Goal: Information Seeking & Learning: Learn about a topic

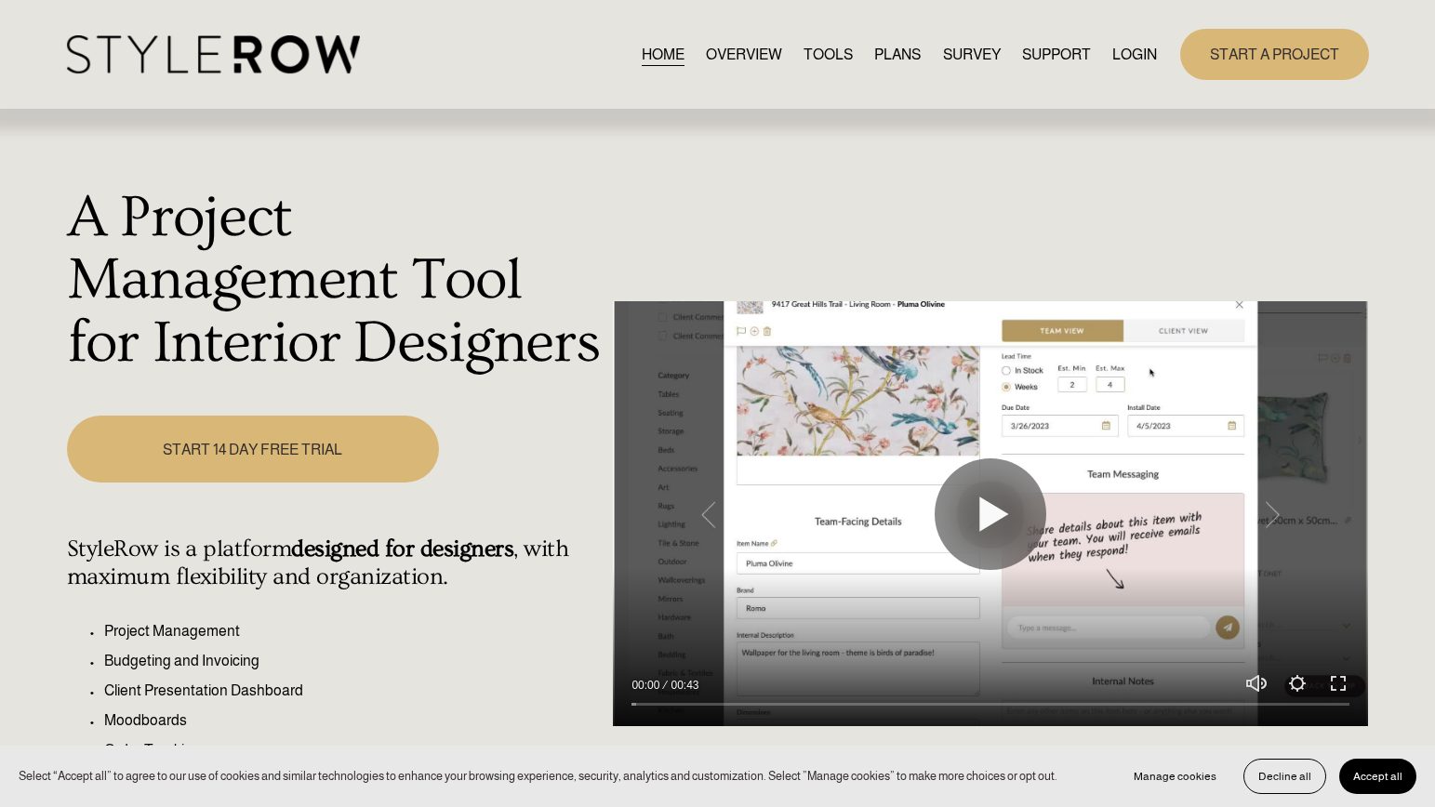
click at [1131, 56] on link "LOGIN" at bounding box center [1134, 54] width 45 height 25
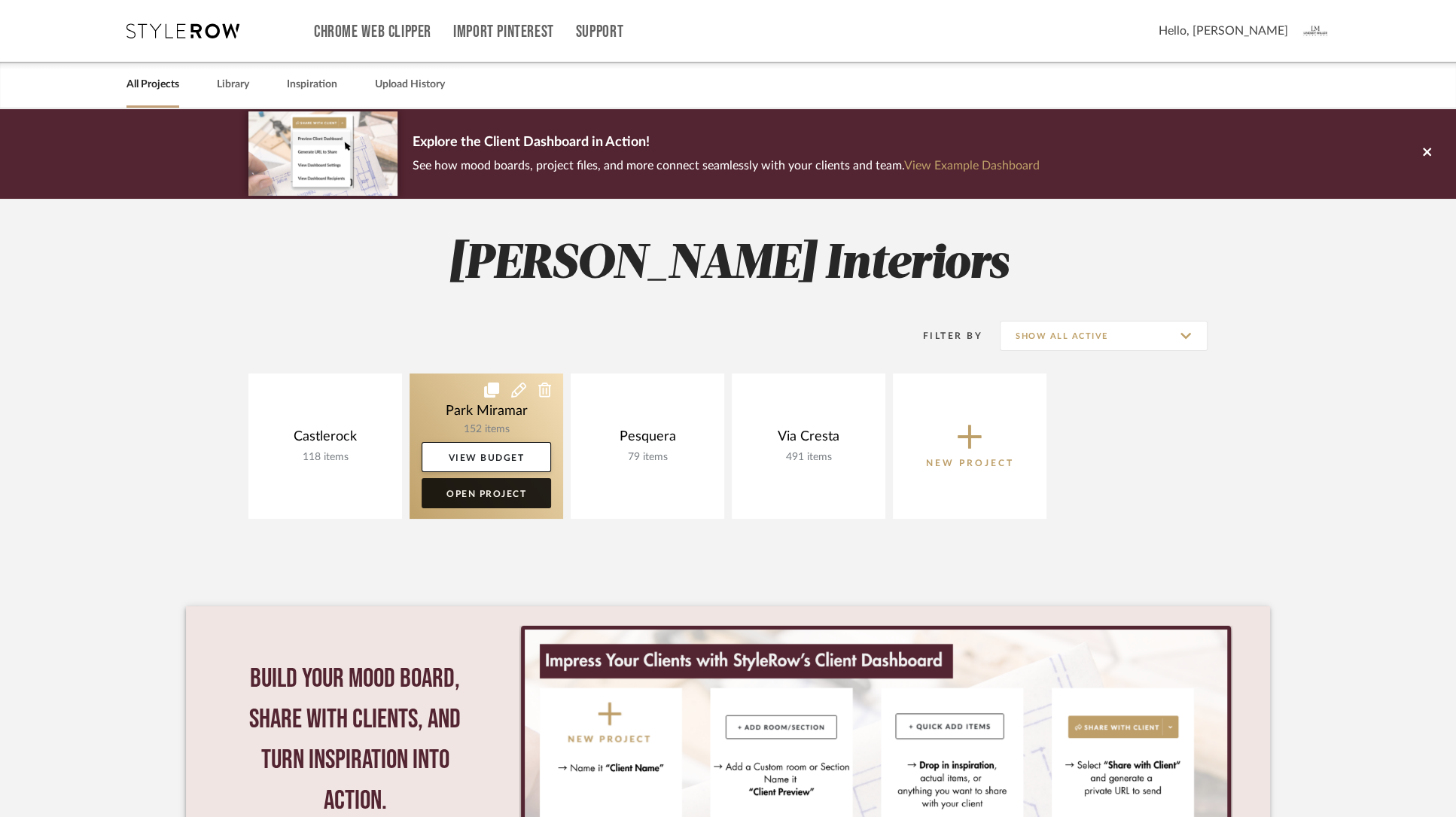
click at [488, 496] on link "Open Project" at bounding box center [486, 493] width 129 height 30
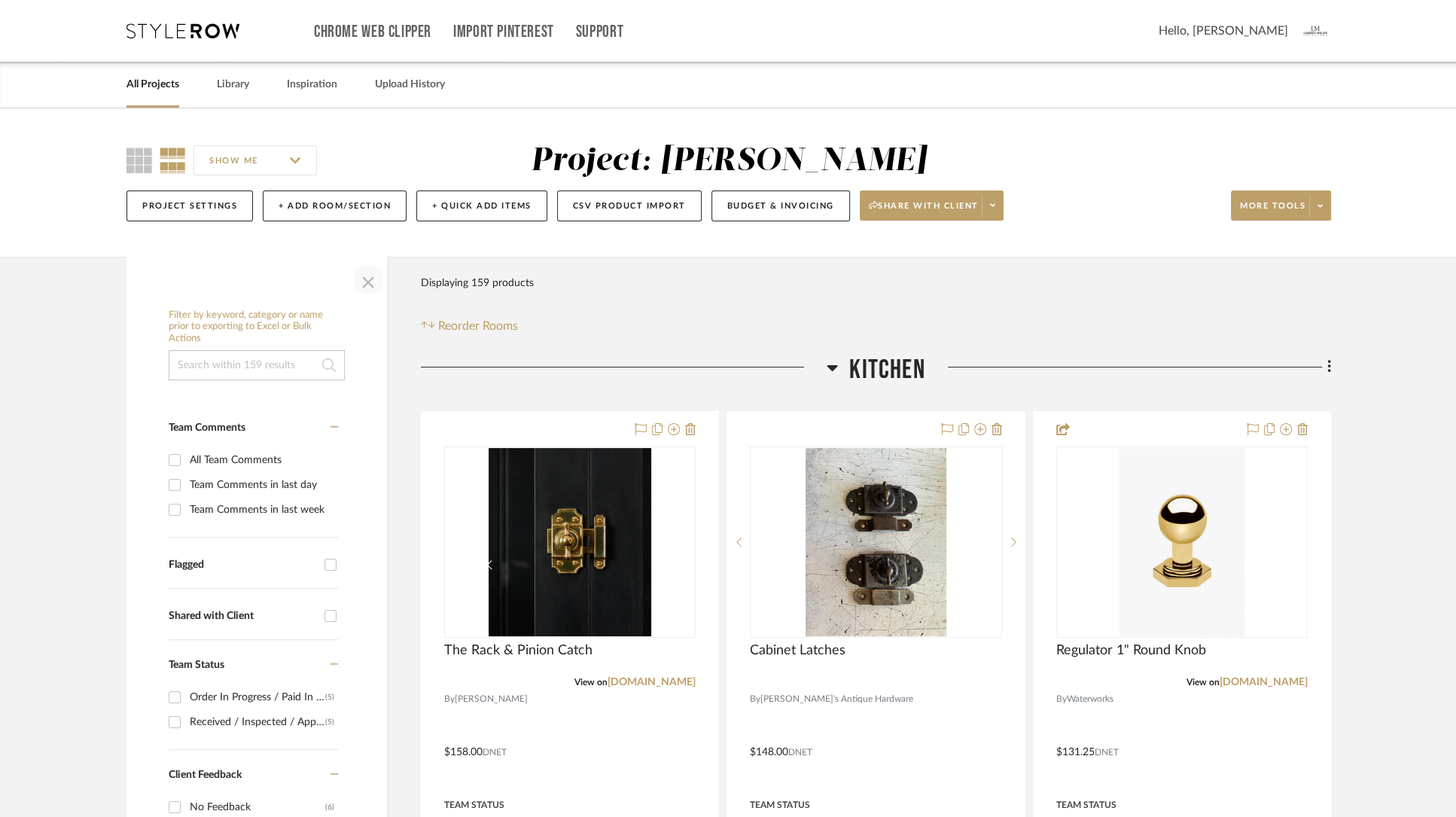
click at [370, 275] on span "button" at bounding box center [367, 279] width 36 height 36
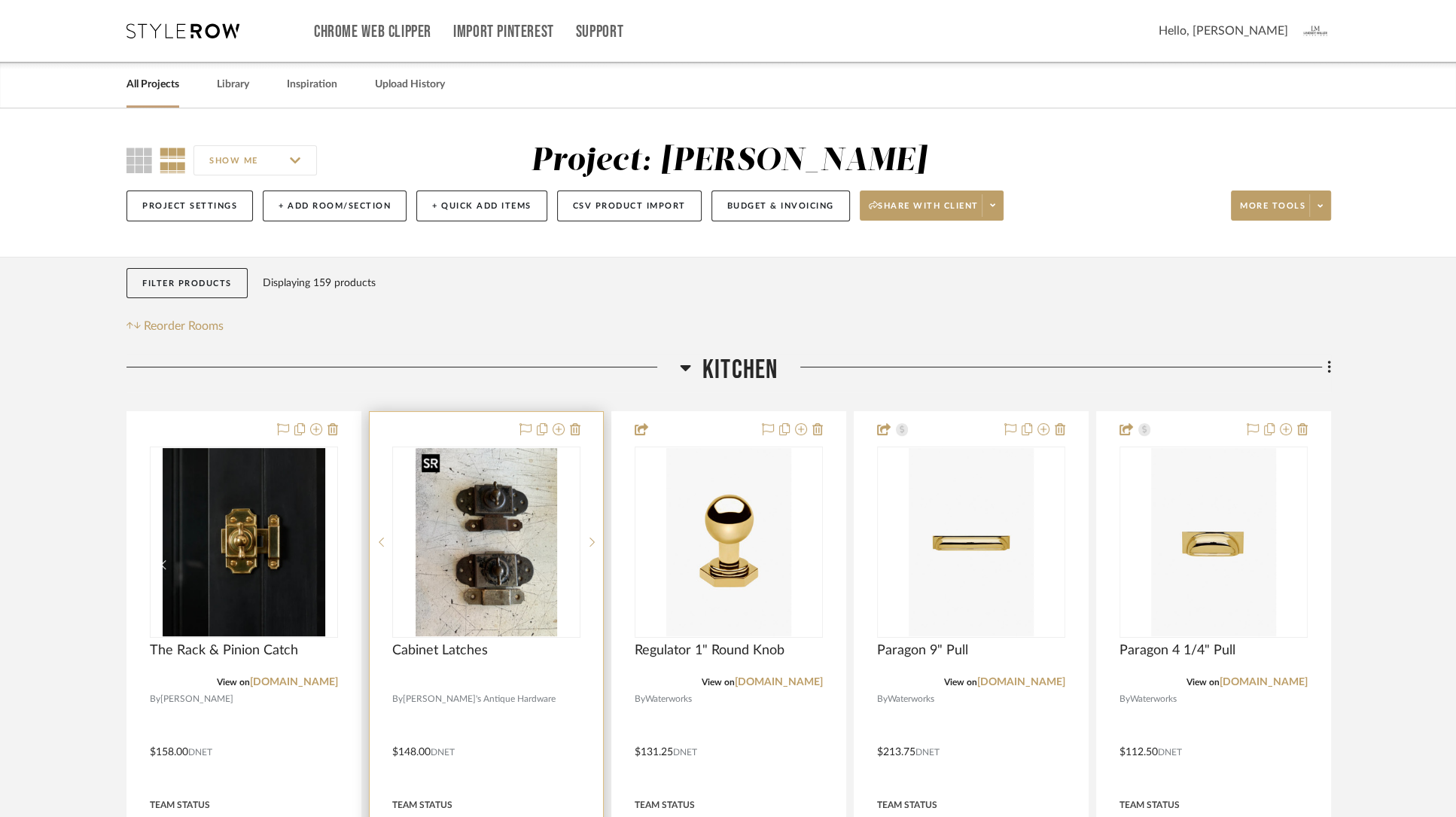
click at [495, 579] on img "0" at bounding box center [486, 542] width 142 height 189
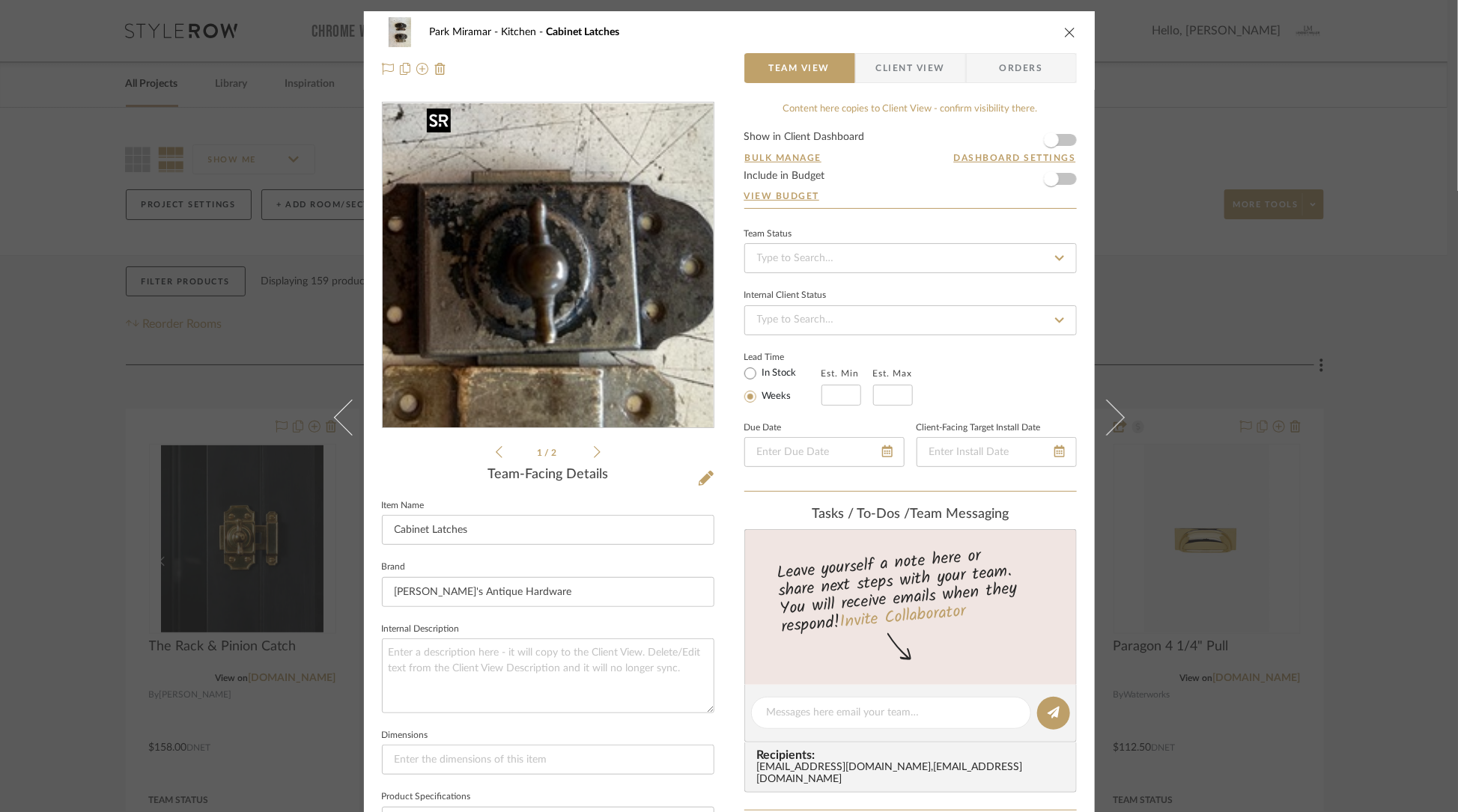
click at [566, 313] on img "0" at bounding box center [547, 266] width 244 height 325
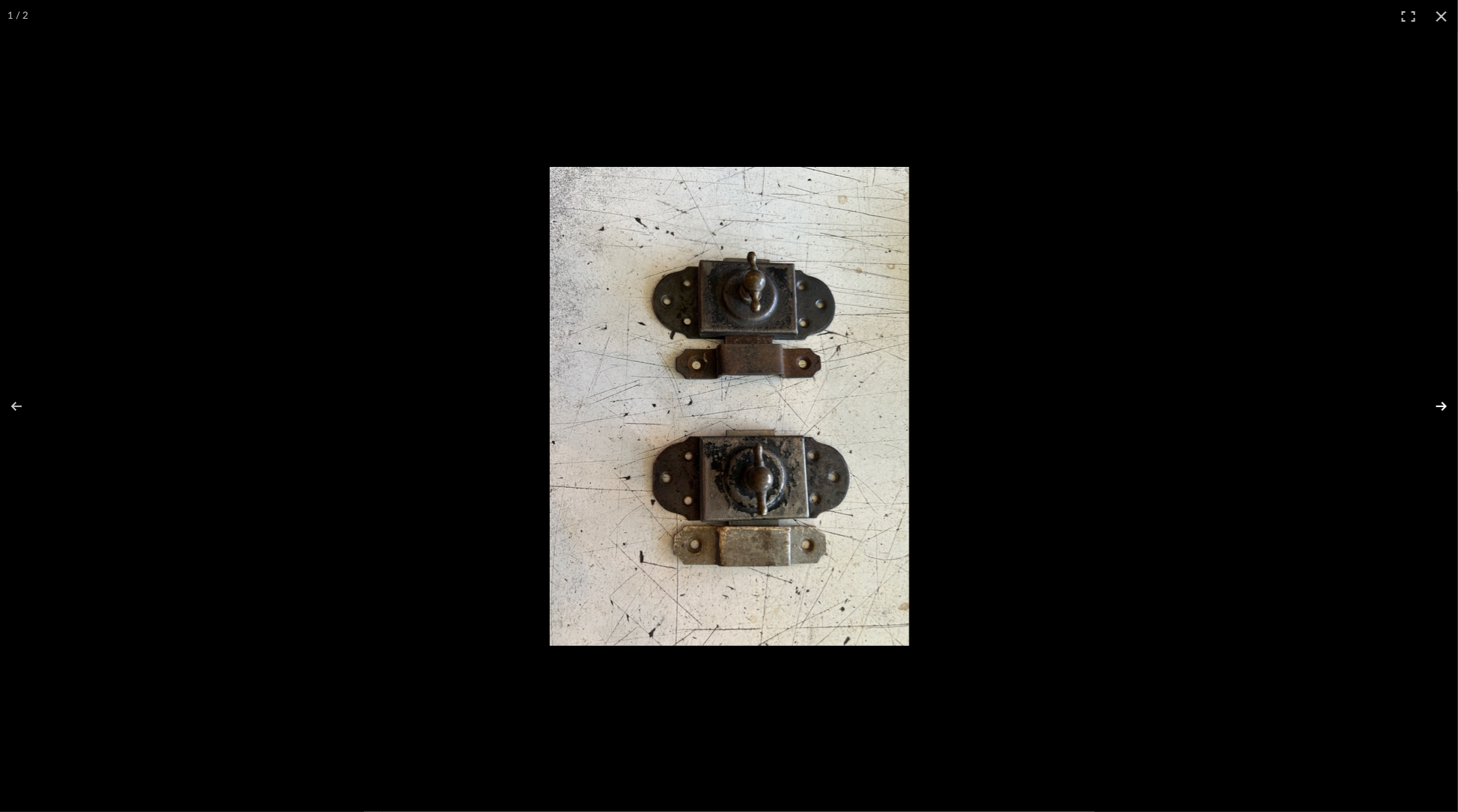
click at [1441, 402] on button at bounding box center [1431, 406] width 52 height 75
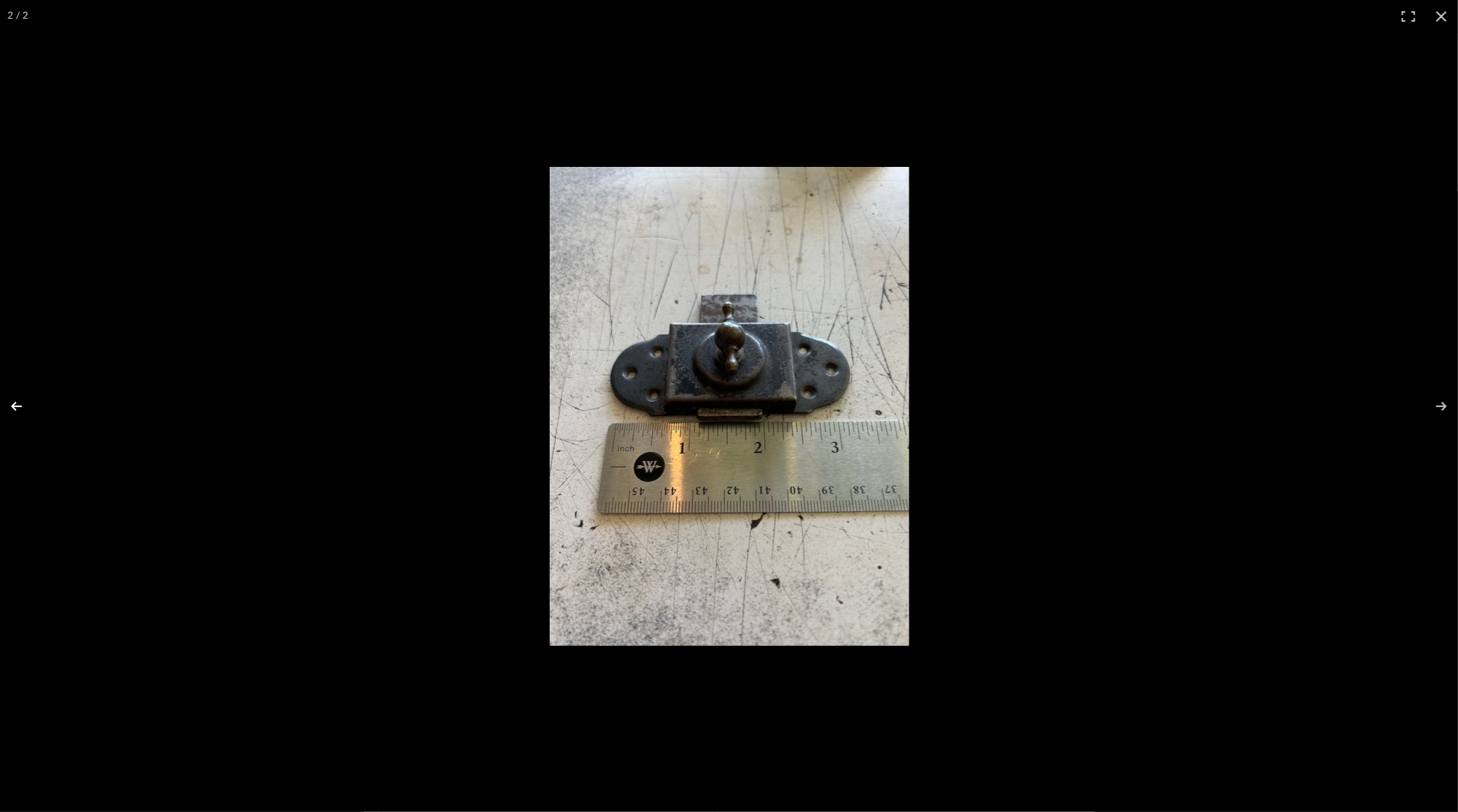
click at [18, 402] on button at bounding box center [26, 406] width 52 height 75
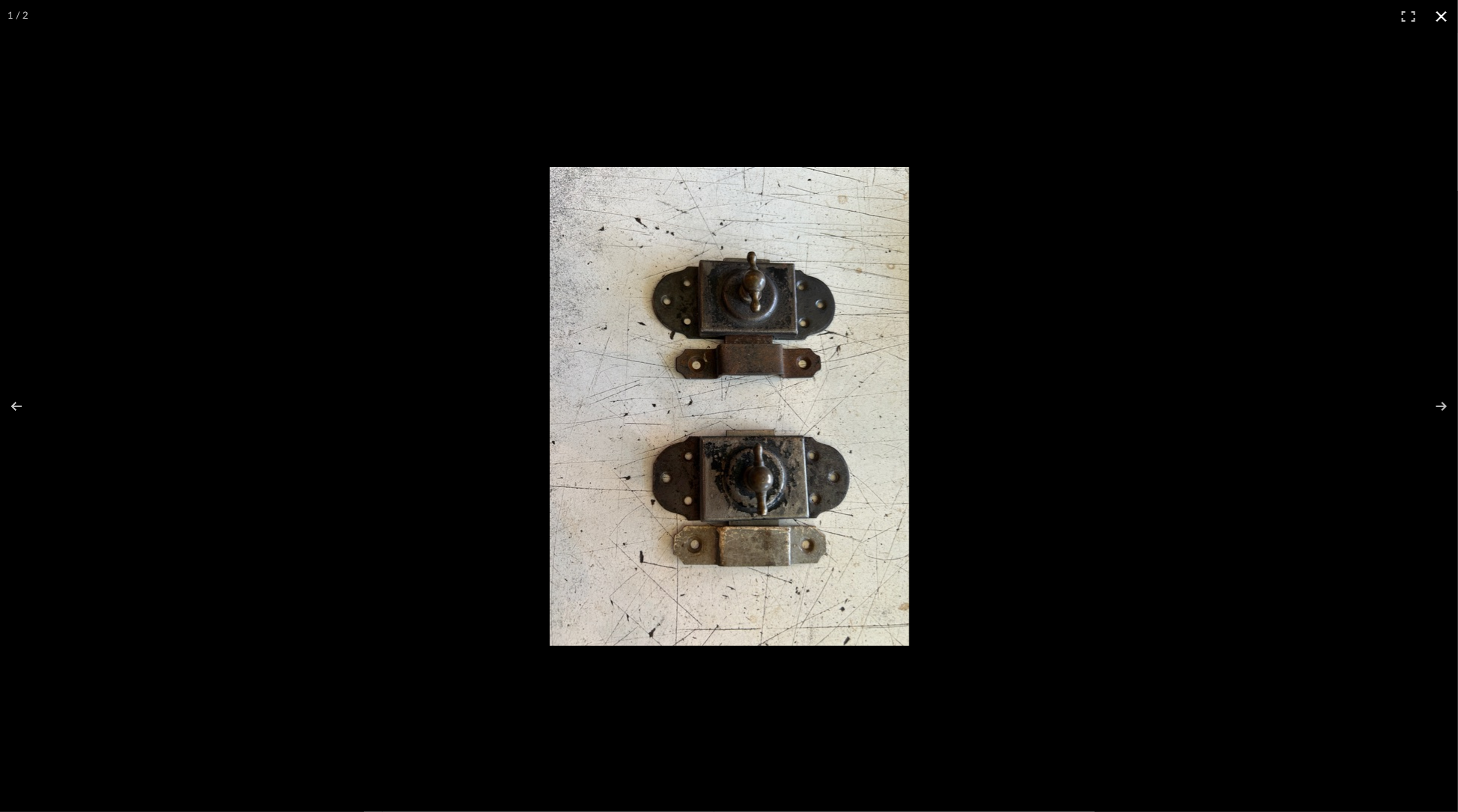
click at [1447, 13] on button at bounding box center [1441, 16] width 33 height 33
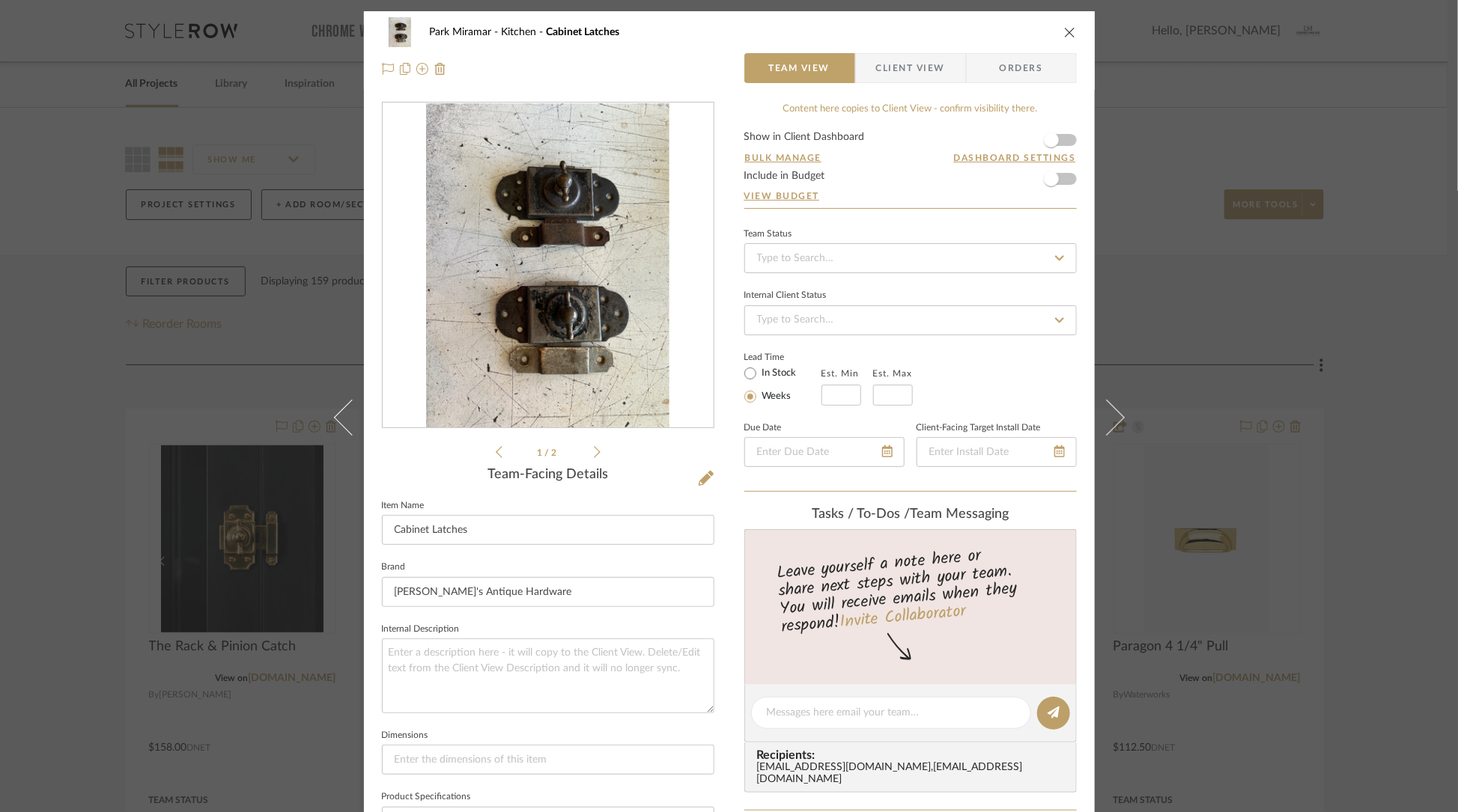
click at [1067, 30] on icon "close" at bounding box center [1070, 32] width 12 height 12
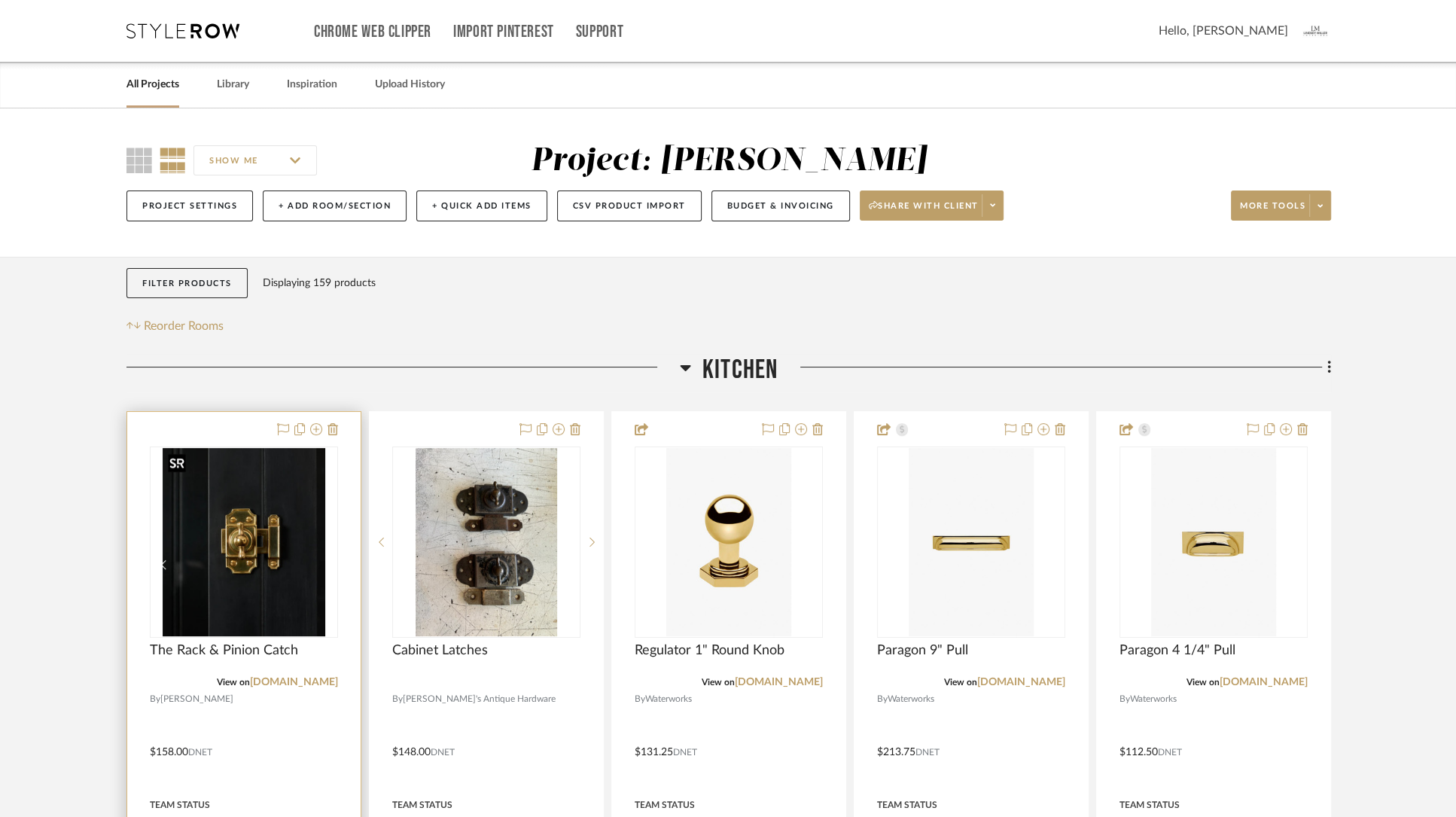
click at [244, 549] on img "0" at bounding box center [244, 542] width 163 height 189
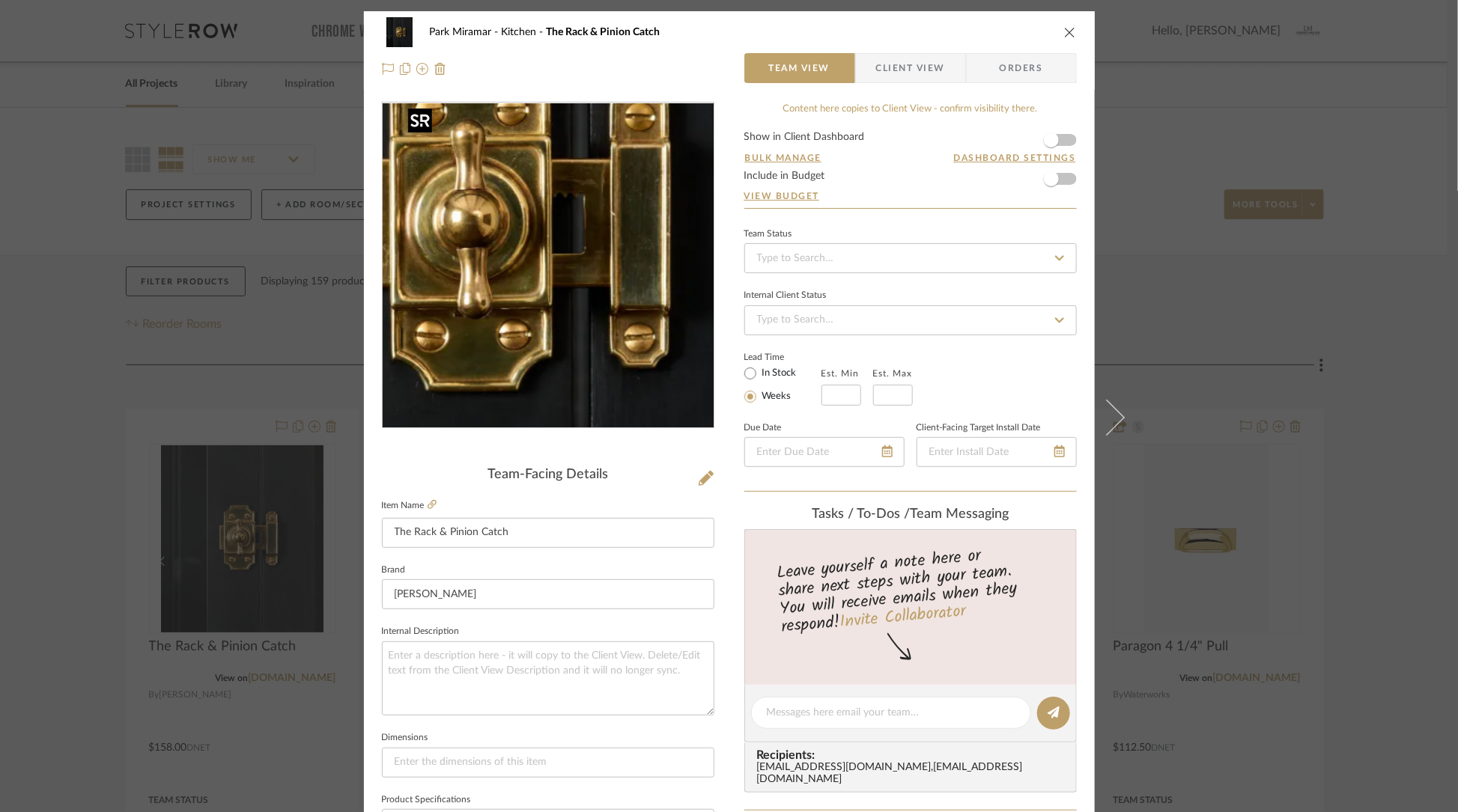
click at [564, 278] on img "0" at bounding box center [547, 266] width 282 height 325
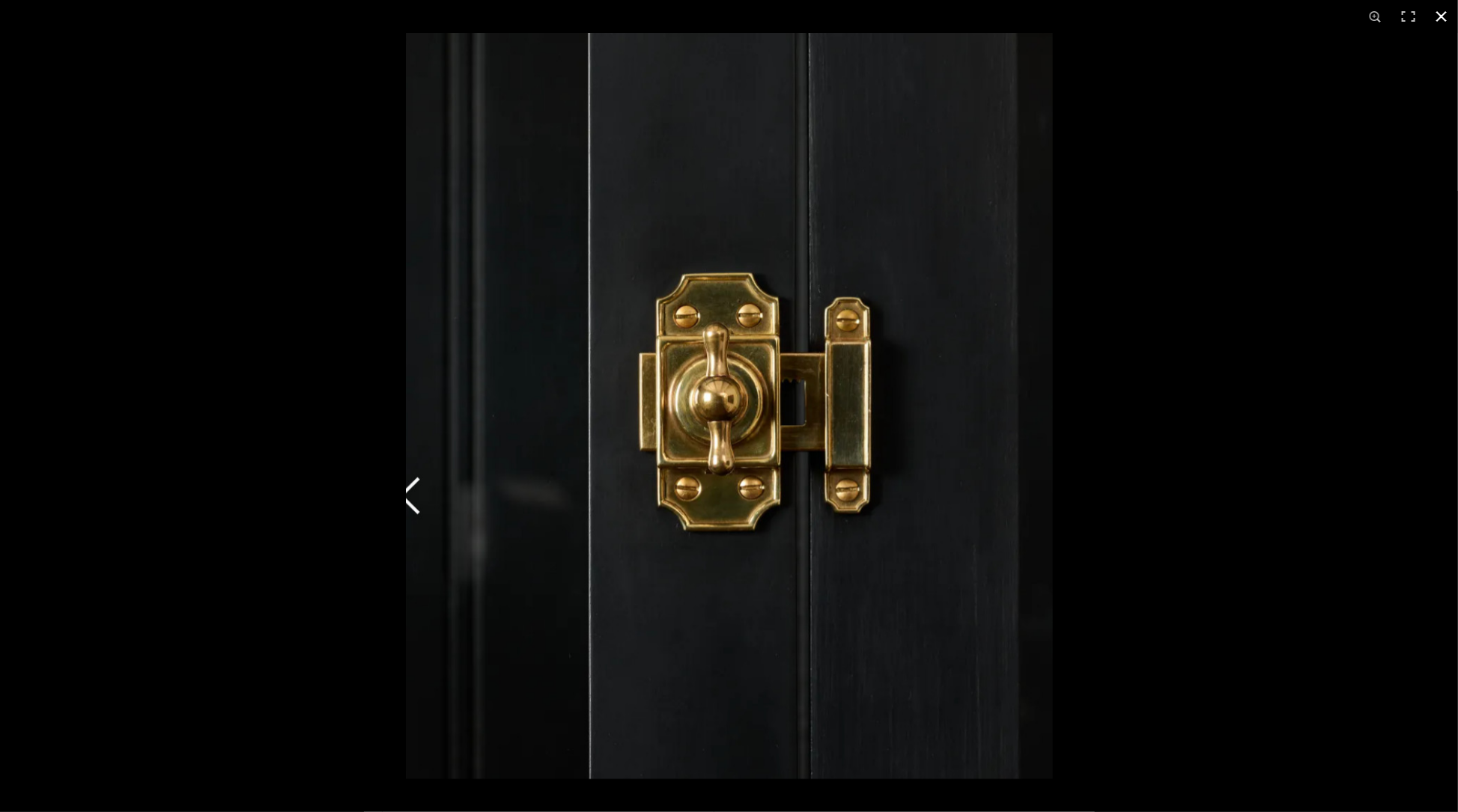
click at [1444, 14] on button at bounding box center [1441, 16] width 33 height 33
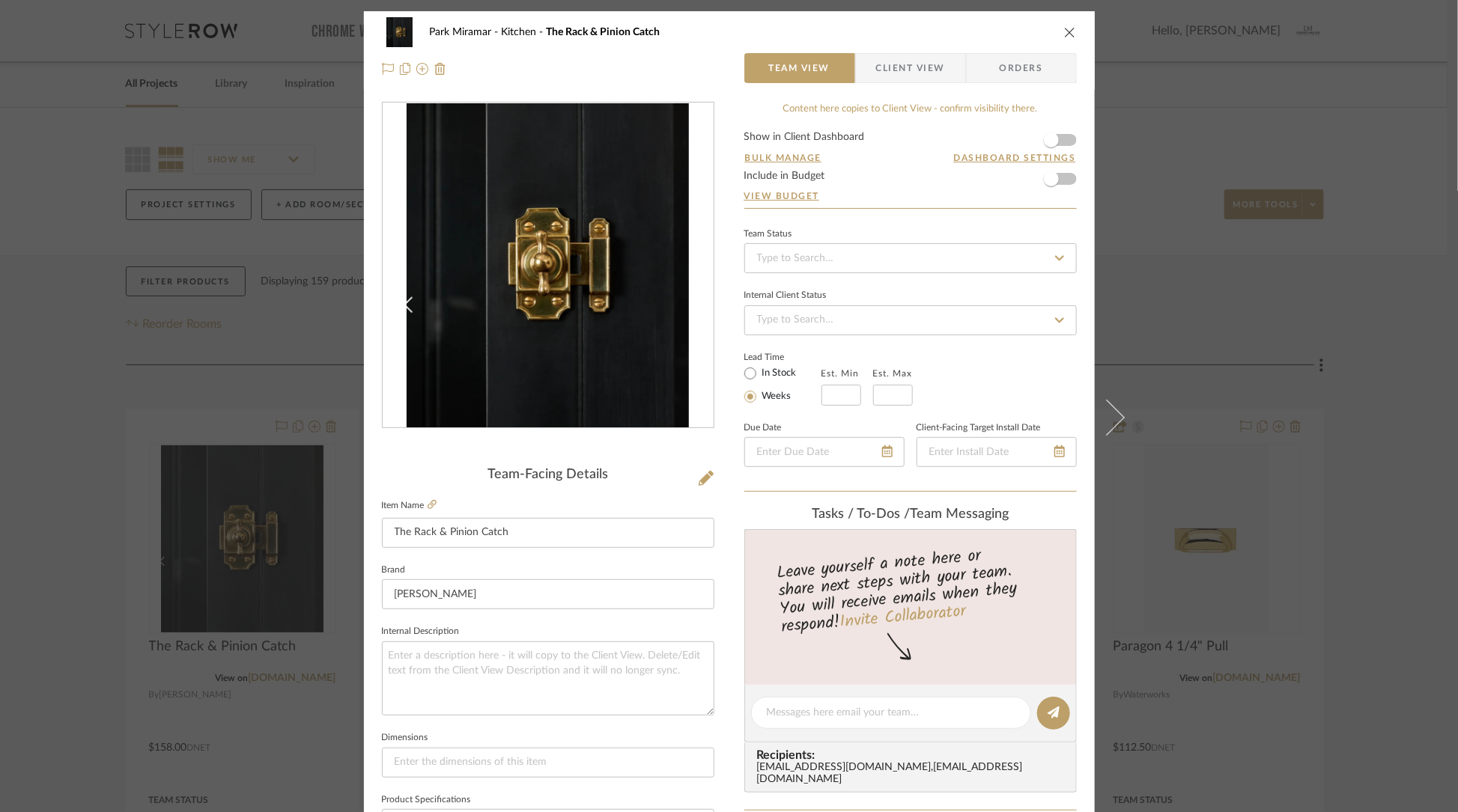
click at [1064, 30] on icon "close" at bounding box center [1070, 32] width 12 height 12
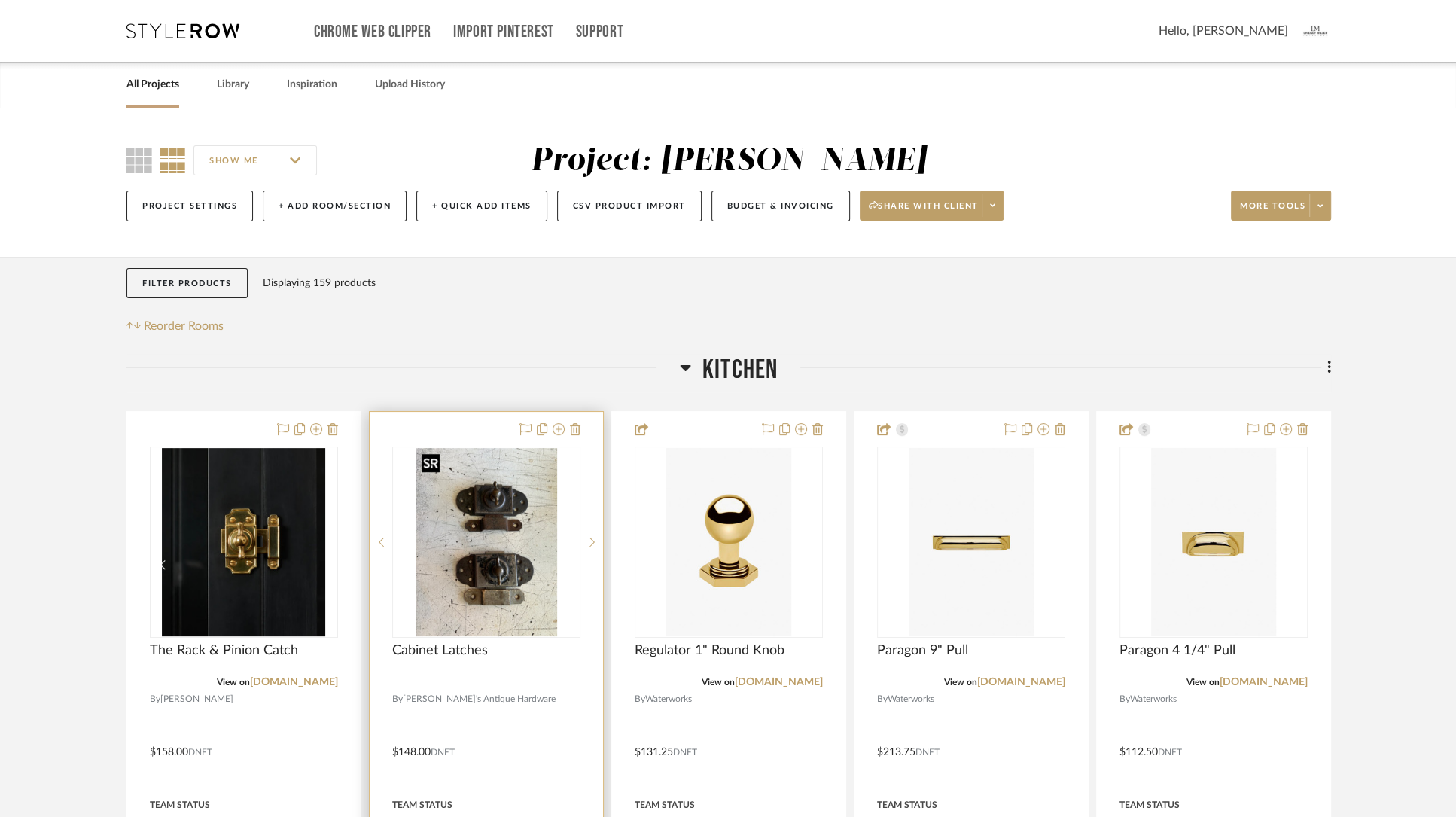
click at [487, 543] on img "0" at bounding box center [486, 542] width 142 height 189
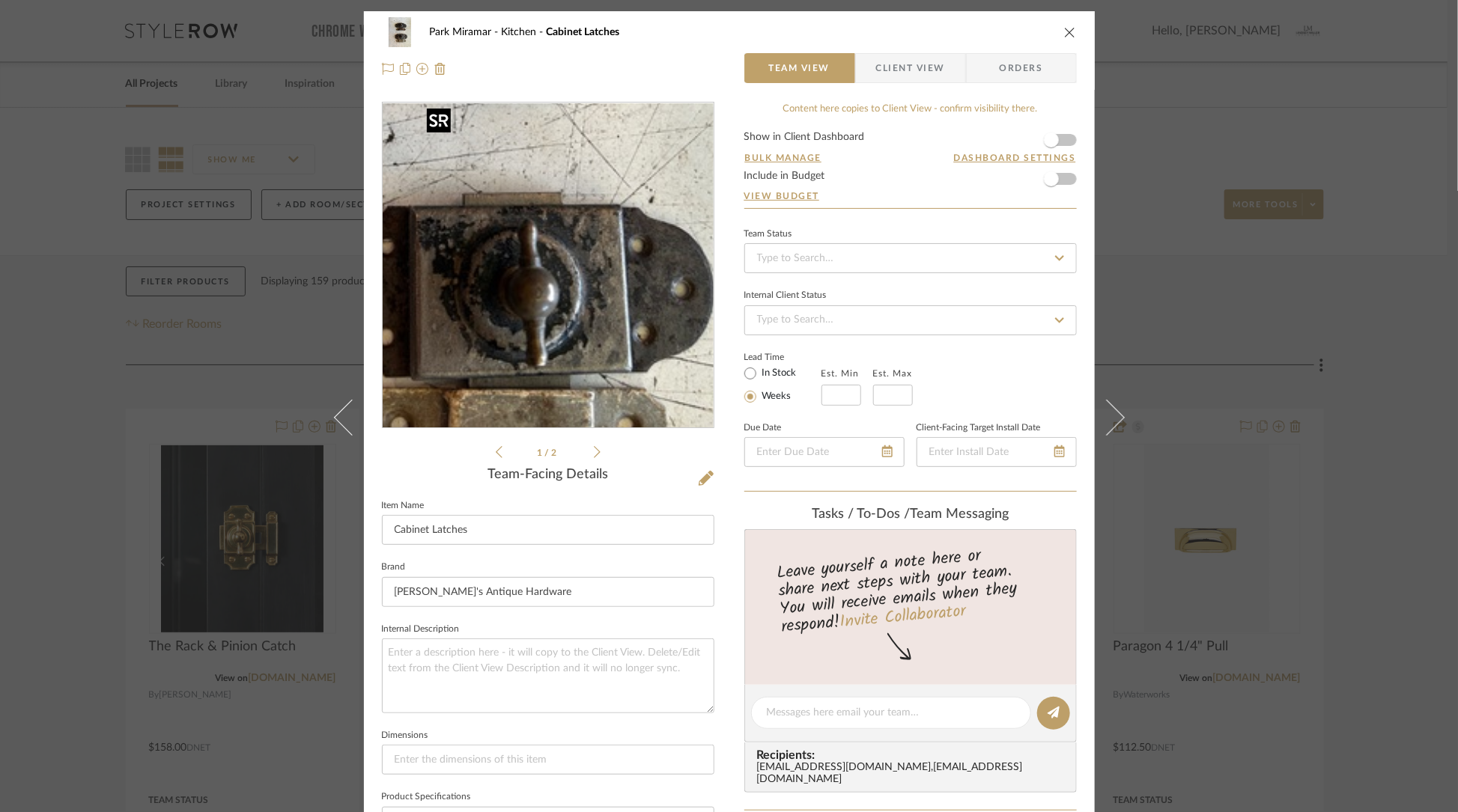
click at [569, 305] on img "0" at bounding box center [547, 266] width 244 height 325
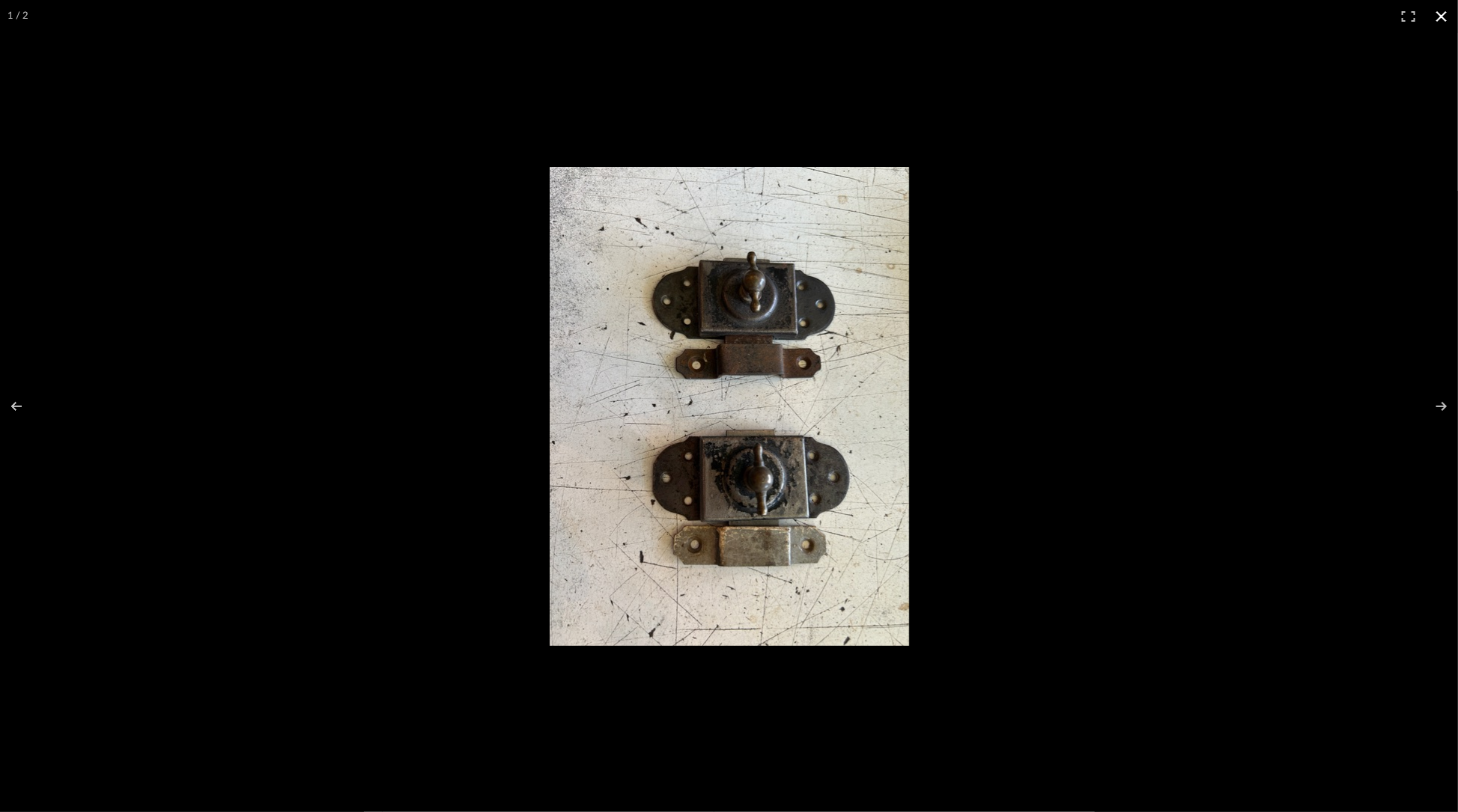
click at [1443, 13] on button at bounding box center [1441, 16] width 33 height 33
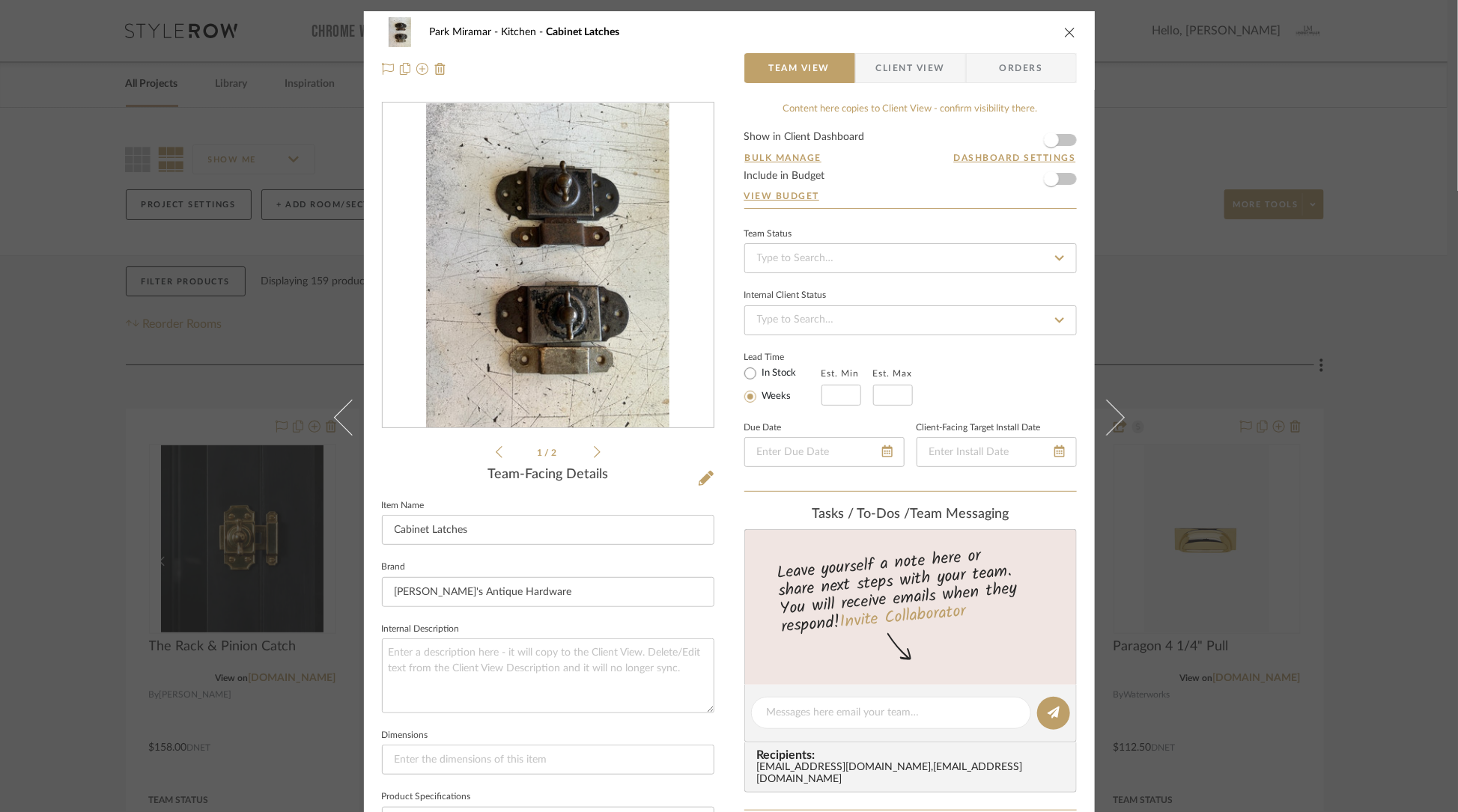
click at [1065, 33] on icon "close" at bounding box center [1070, 32] width 12 height 12
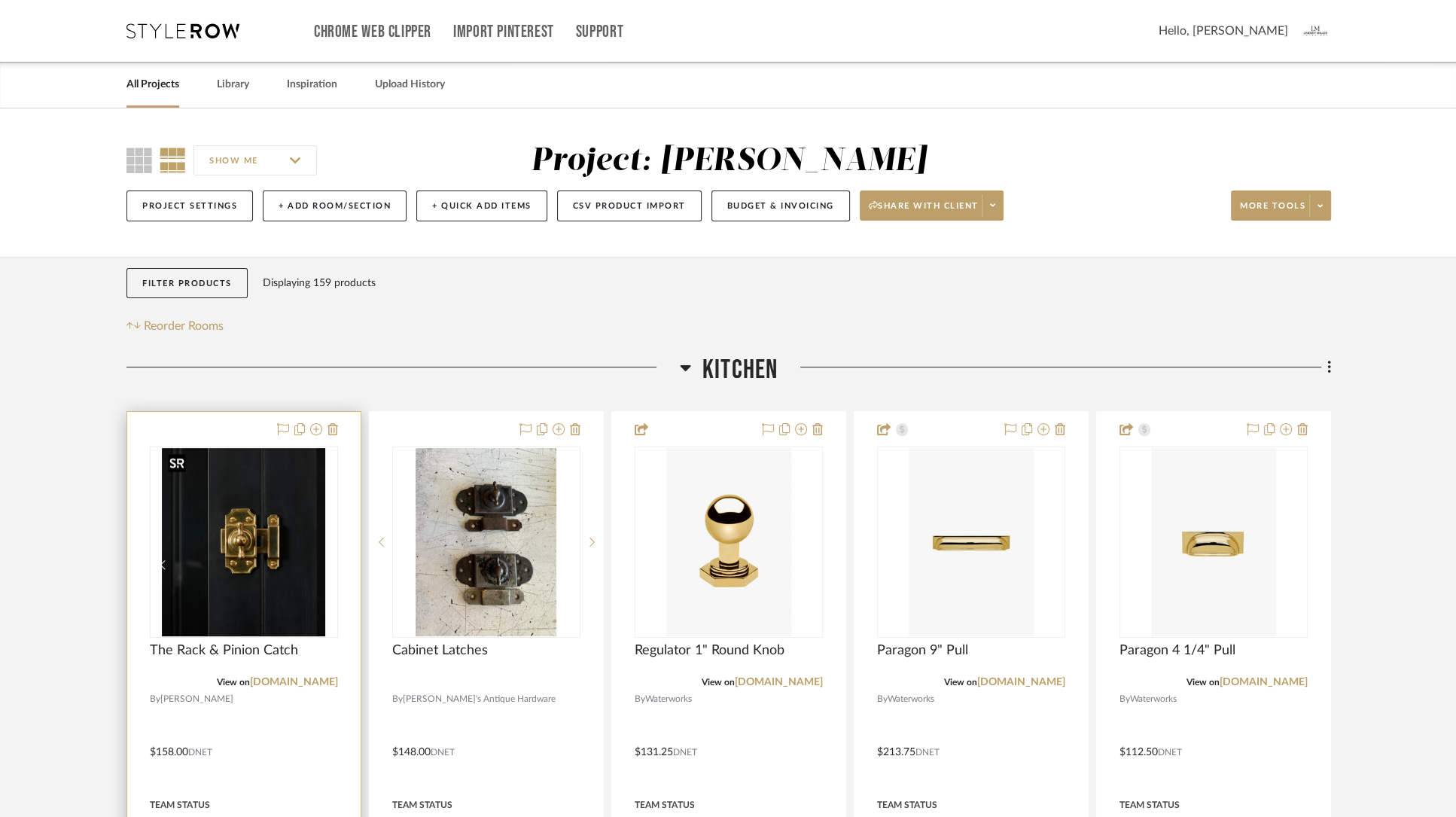
click at [253, 567] on img "0" at bounding box center [244, 542] width 163 height 189
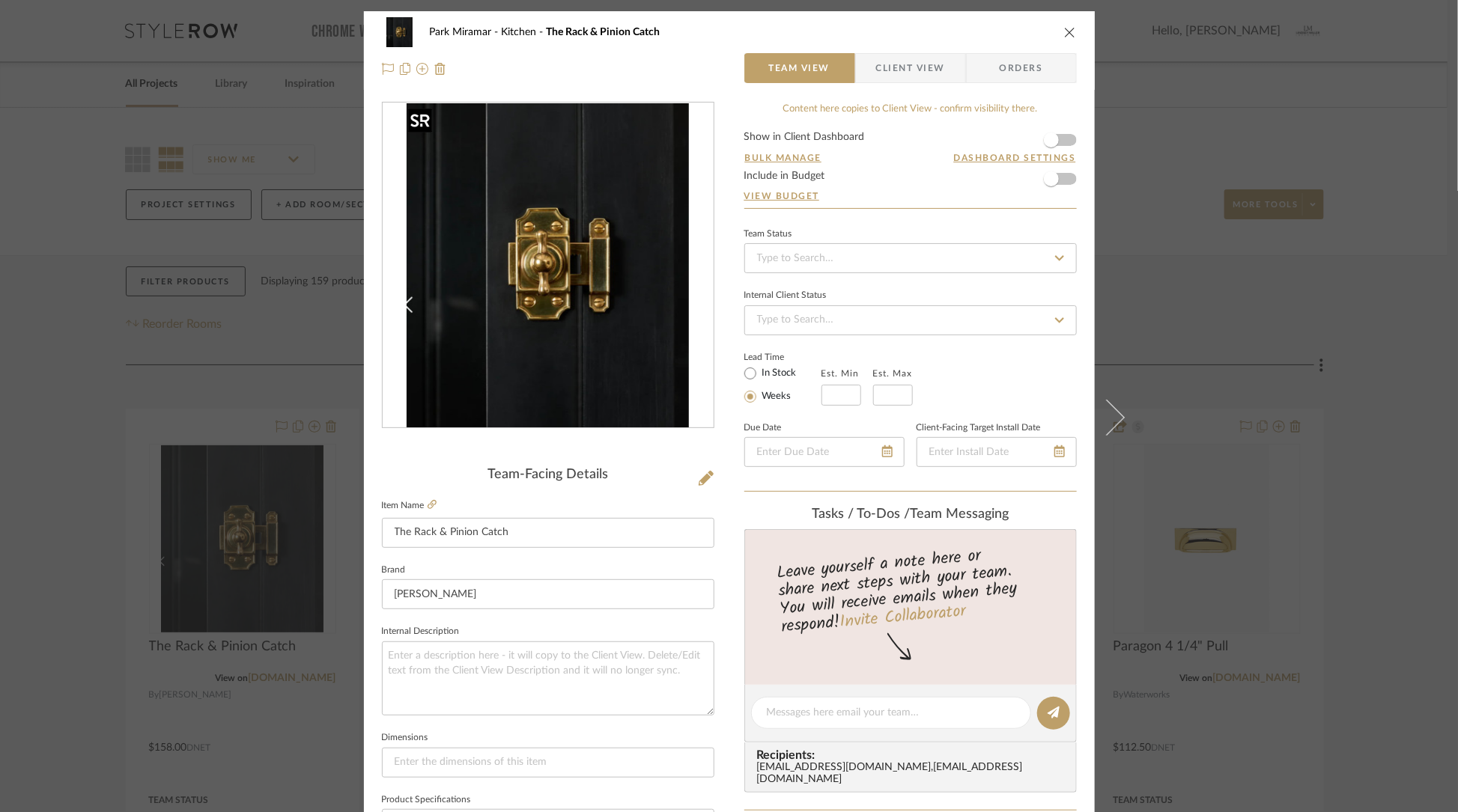
click at [577, 252] on img "0" at bounding box center [547, 266] width 282 height 325
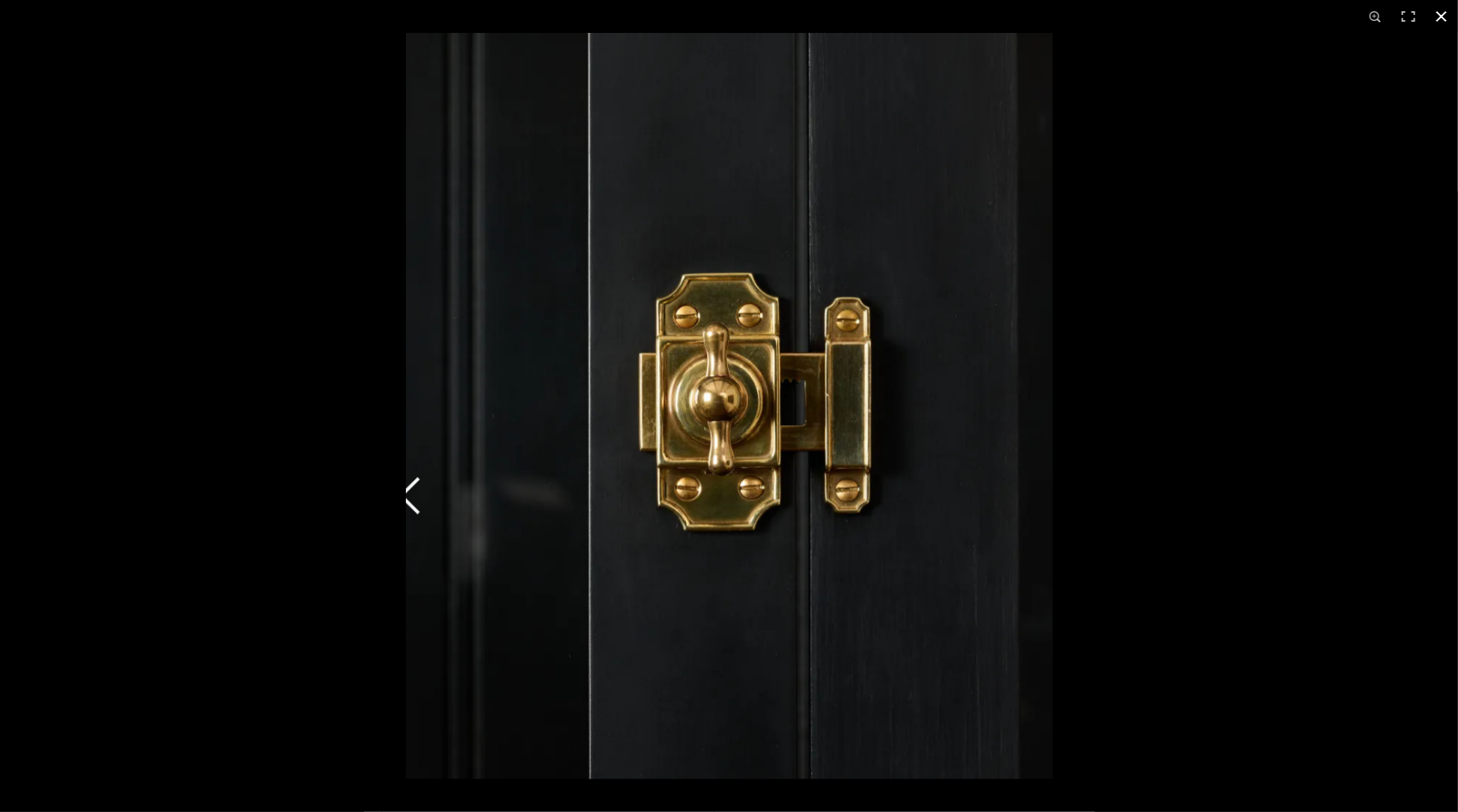
click at [1439, 17] on button at bounding box center [1441, 16] width 33 height 33
click at [1439, 17] on div "Park Miramar Kitchen The Rack & Pinion Catch Team View Client View Orders Team-…" at bounding box center [729, 406] width 1458 height 812
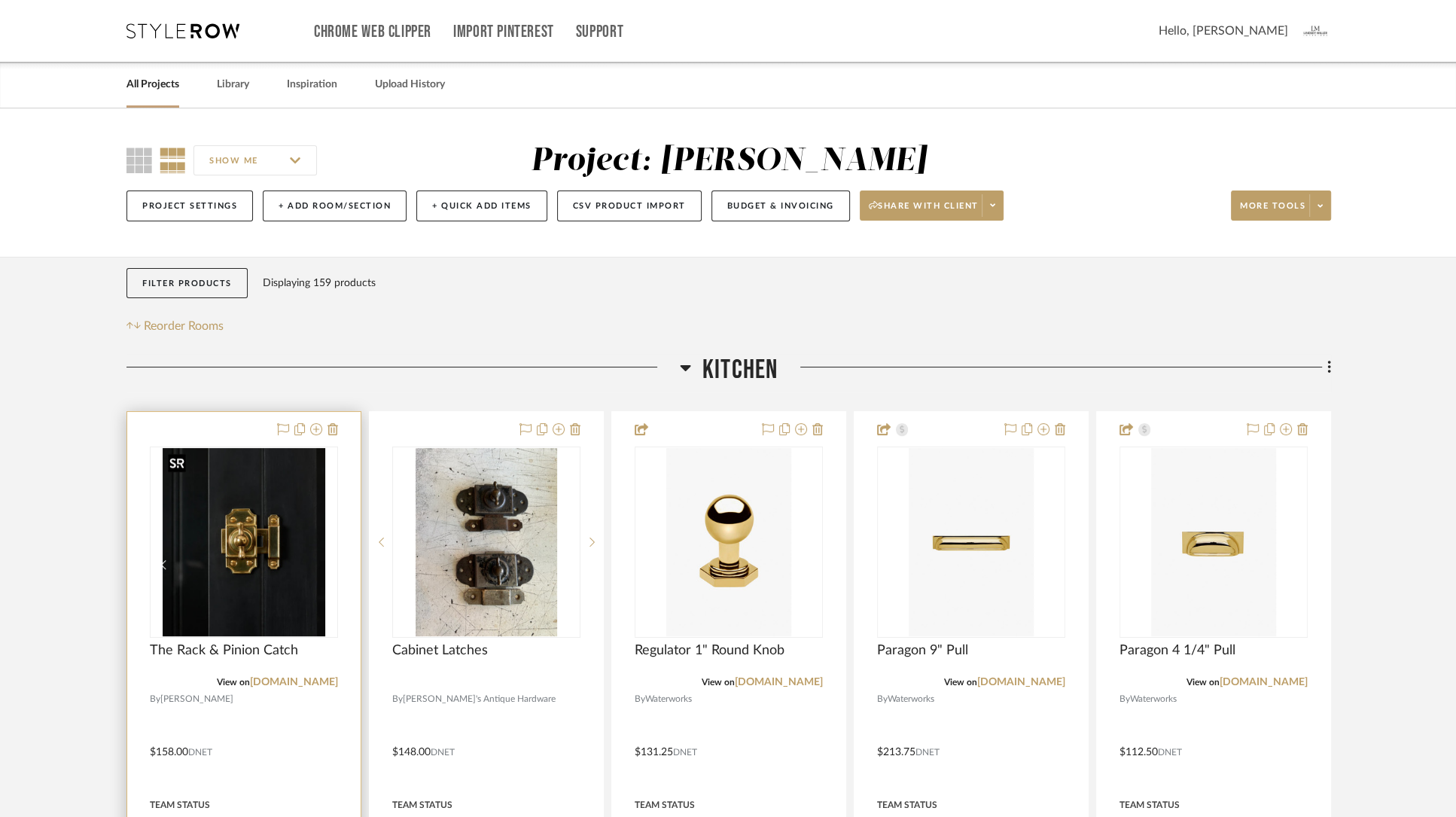
click at [248, 570] on img "0" at bounding box center [244, 542] width 163 height 189
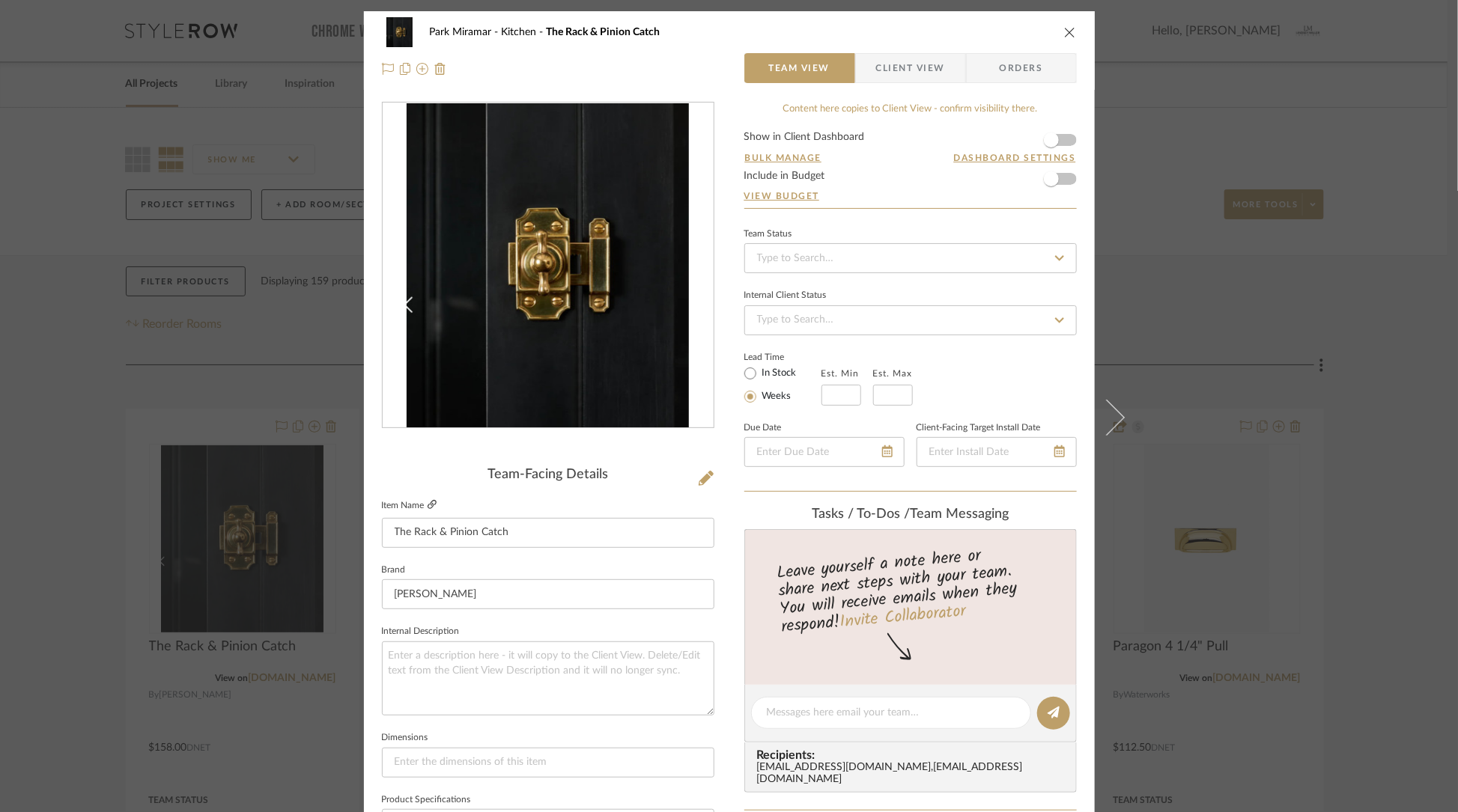
click at [427, 500] on icon at bounding box center [432, 504] width 9 height 9
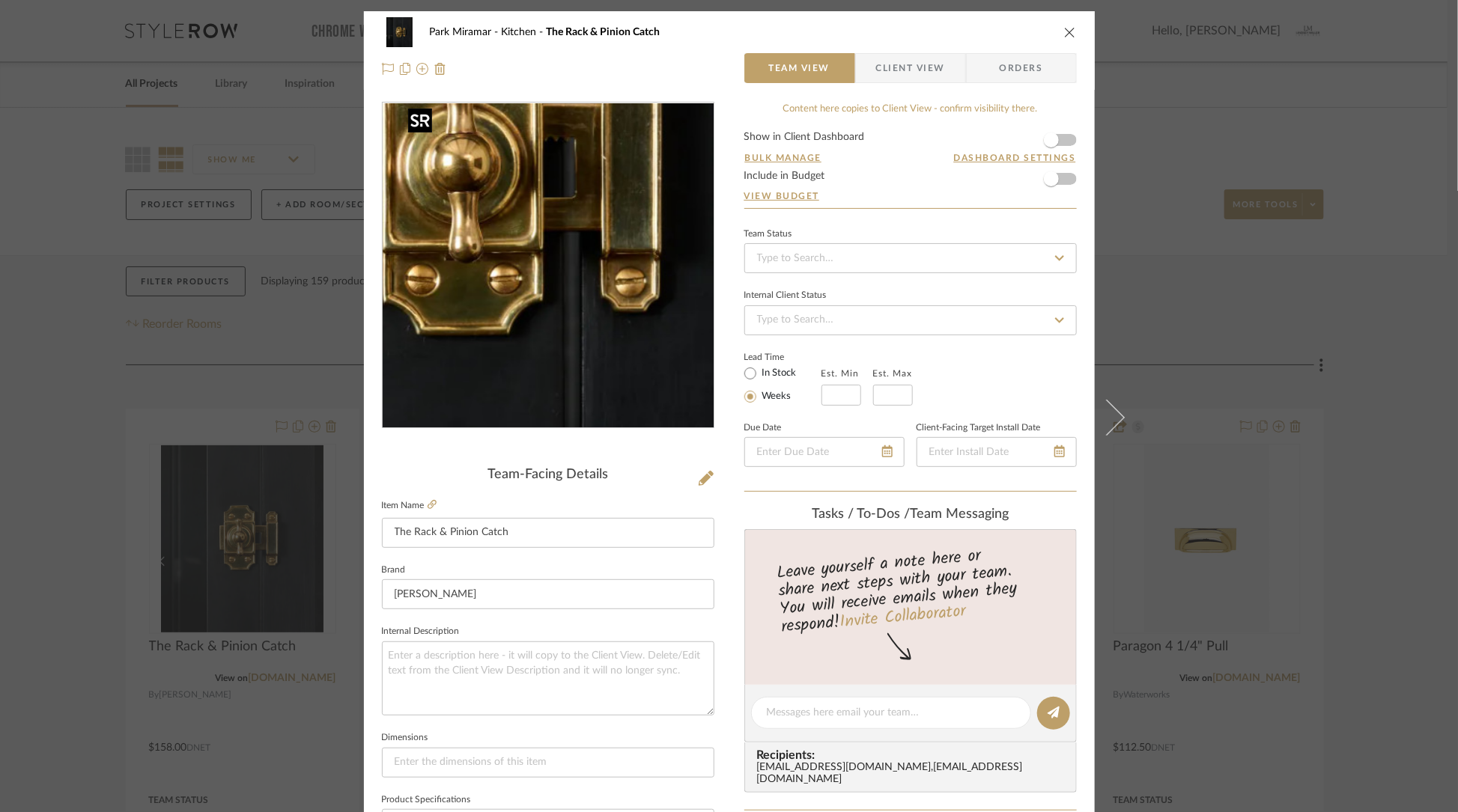
click at [567, 296] on img "0" at bounding box center [547, 266] width 282 height 325
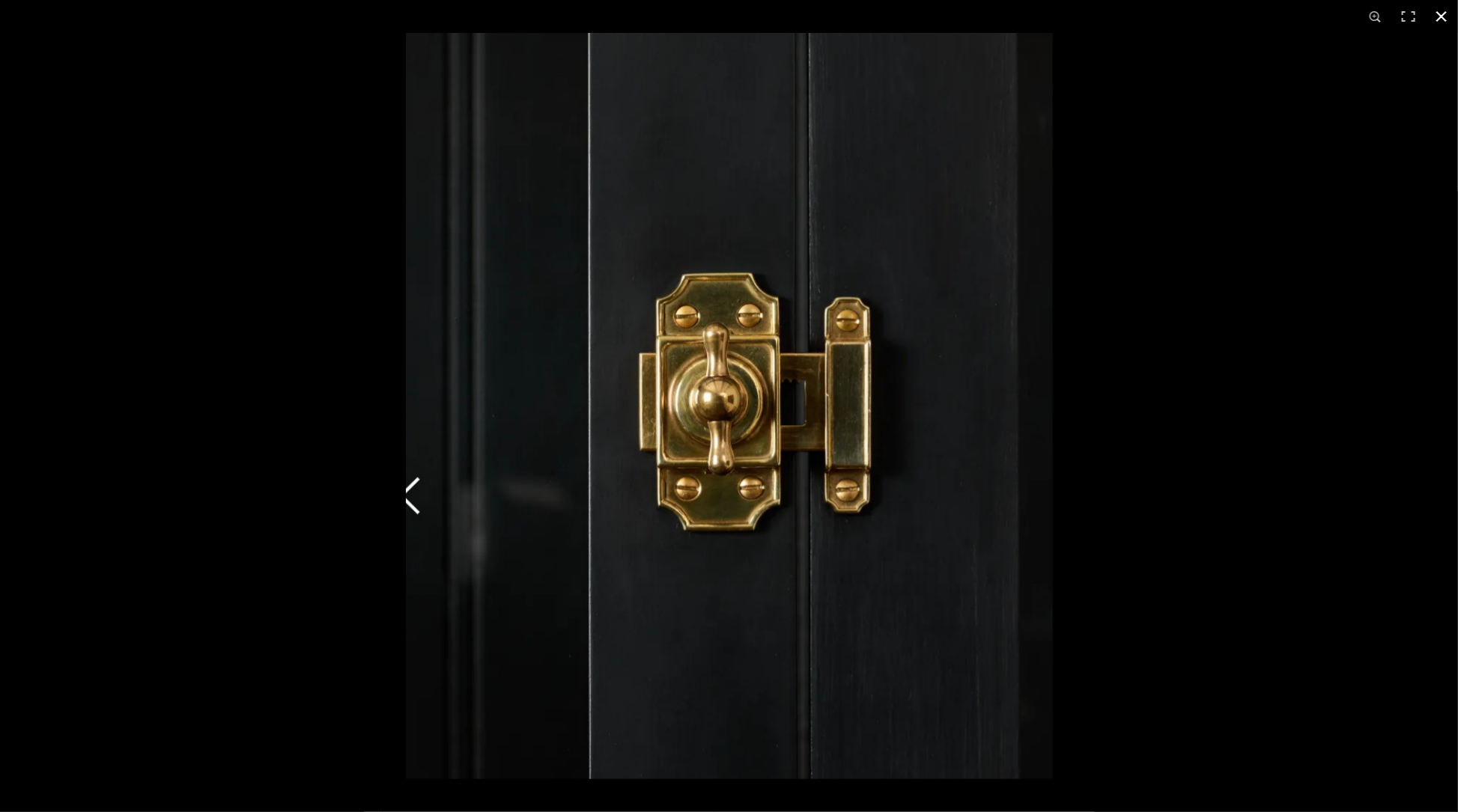
click at [1443, 16] on button at bounding box center [1441, 16] width 33 height 33
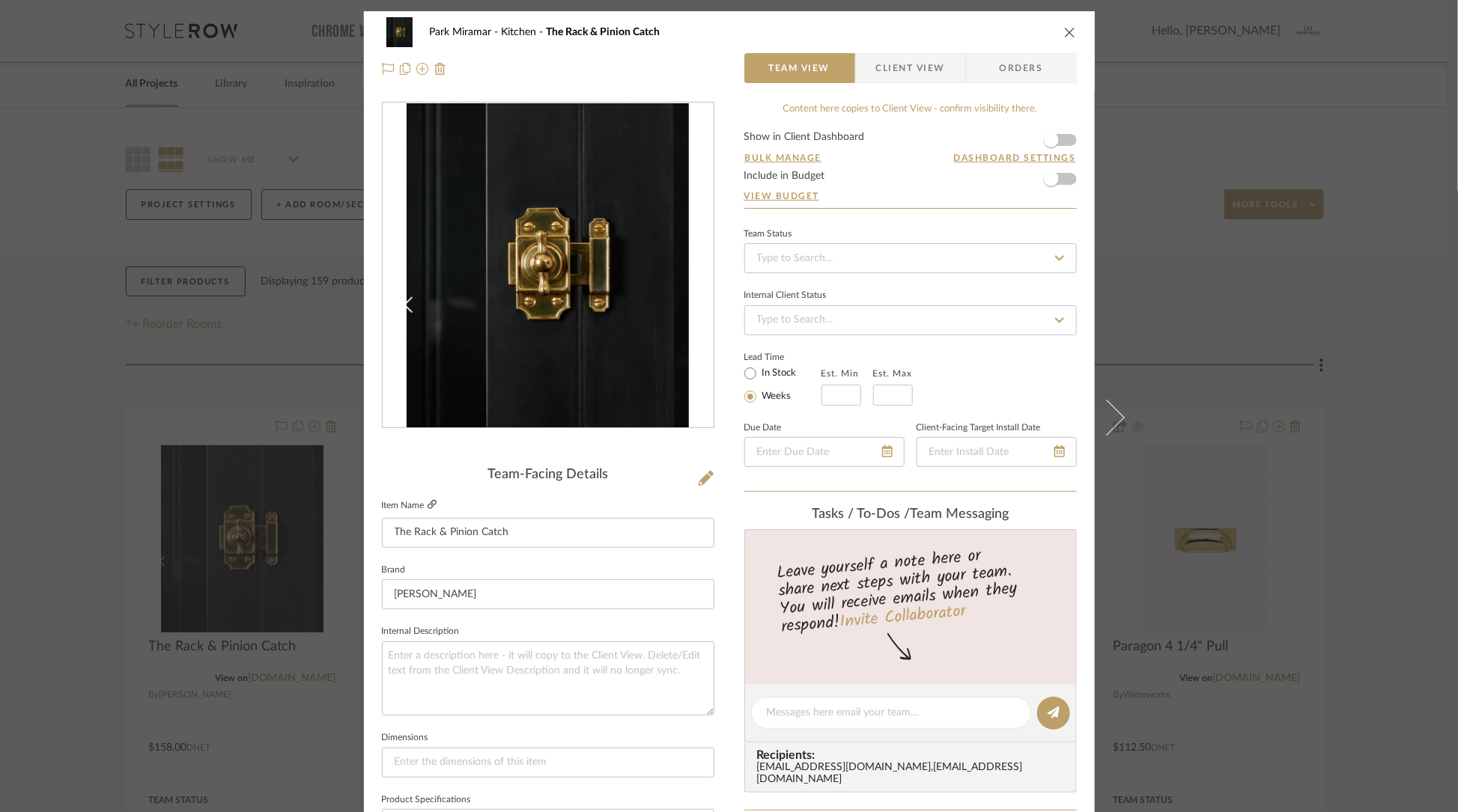
click at [428, 505] on icon at bounding box center [432, 504] width 9 height 9
click at [1073, 29] on div "Park Miramar Kitchen The Rack & Pinion Catch Team View Client View Orders" at bounding box center [729, 51] width 731 height 79
click at [1065, 31] on icon "close" at bounding box center [1070, 32] width 12 height 12
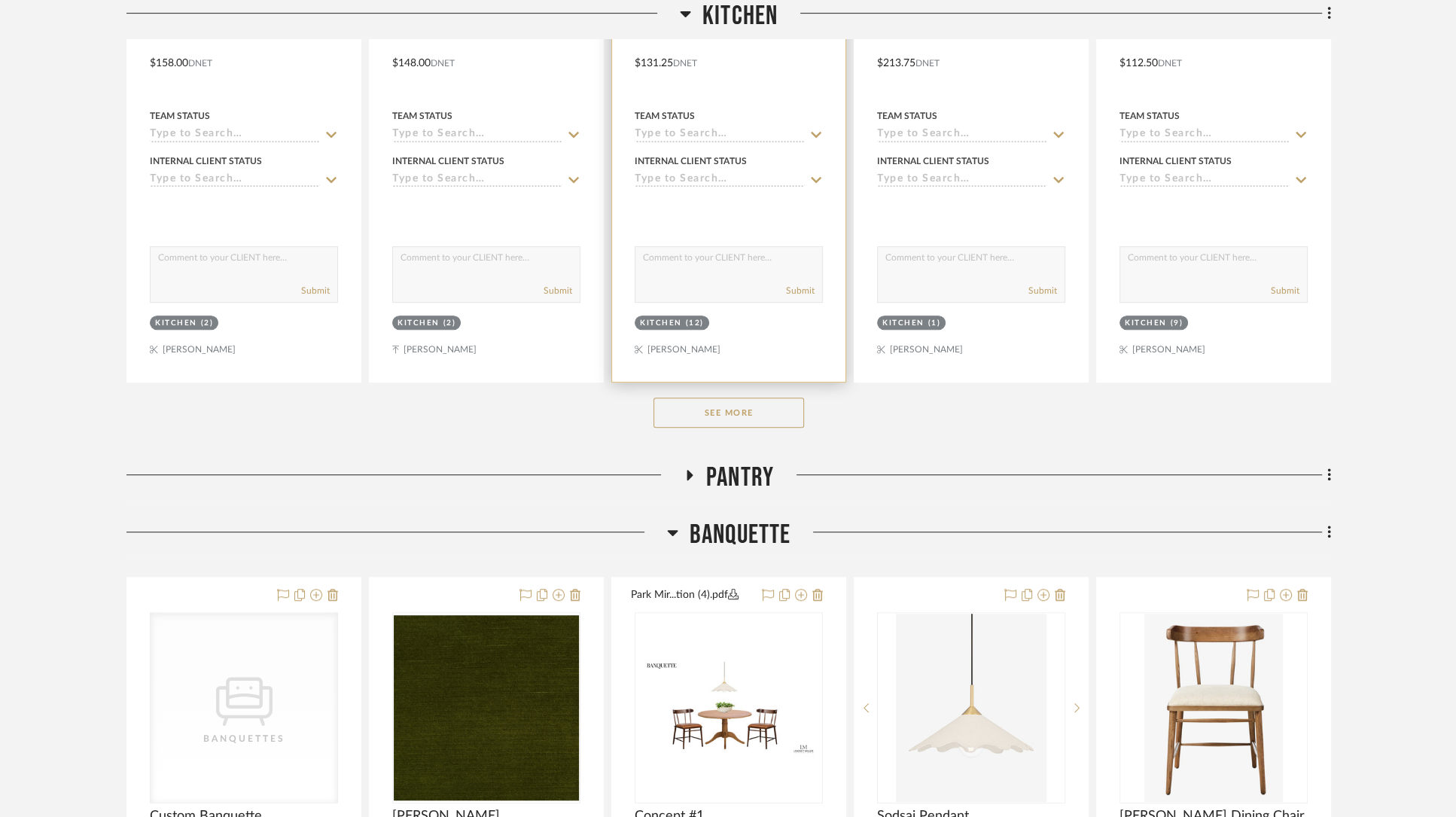
scroll to position [695, 0]
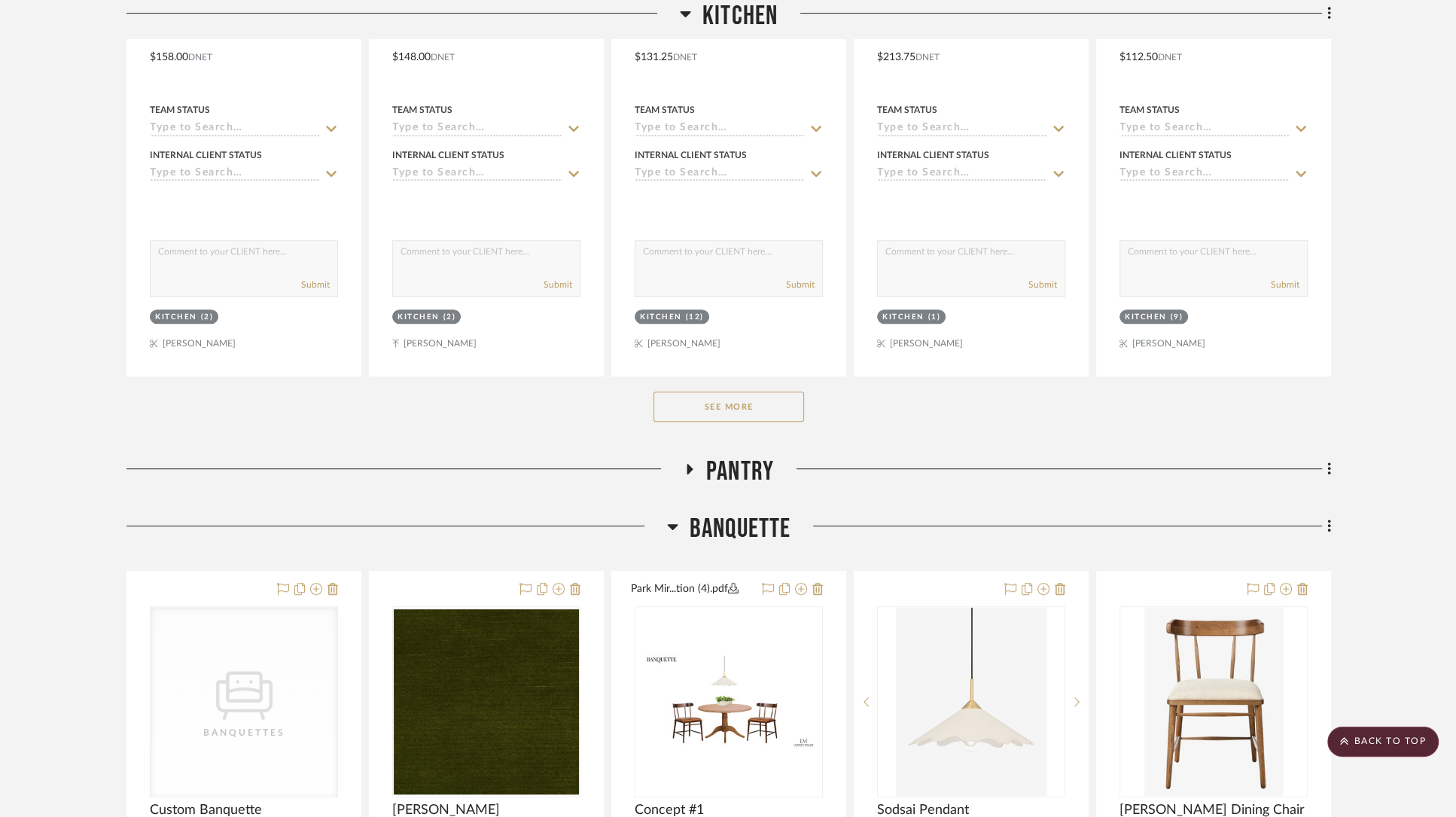
click at [713, 402] on button "See More" at bounding box center [728, 406] width 151 height 30
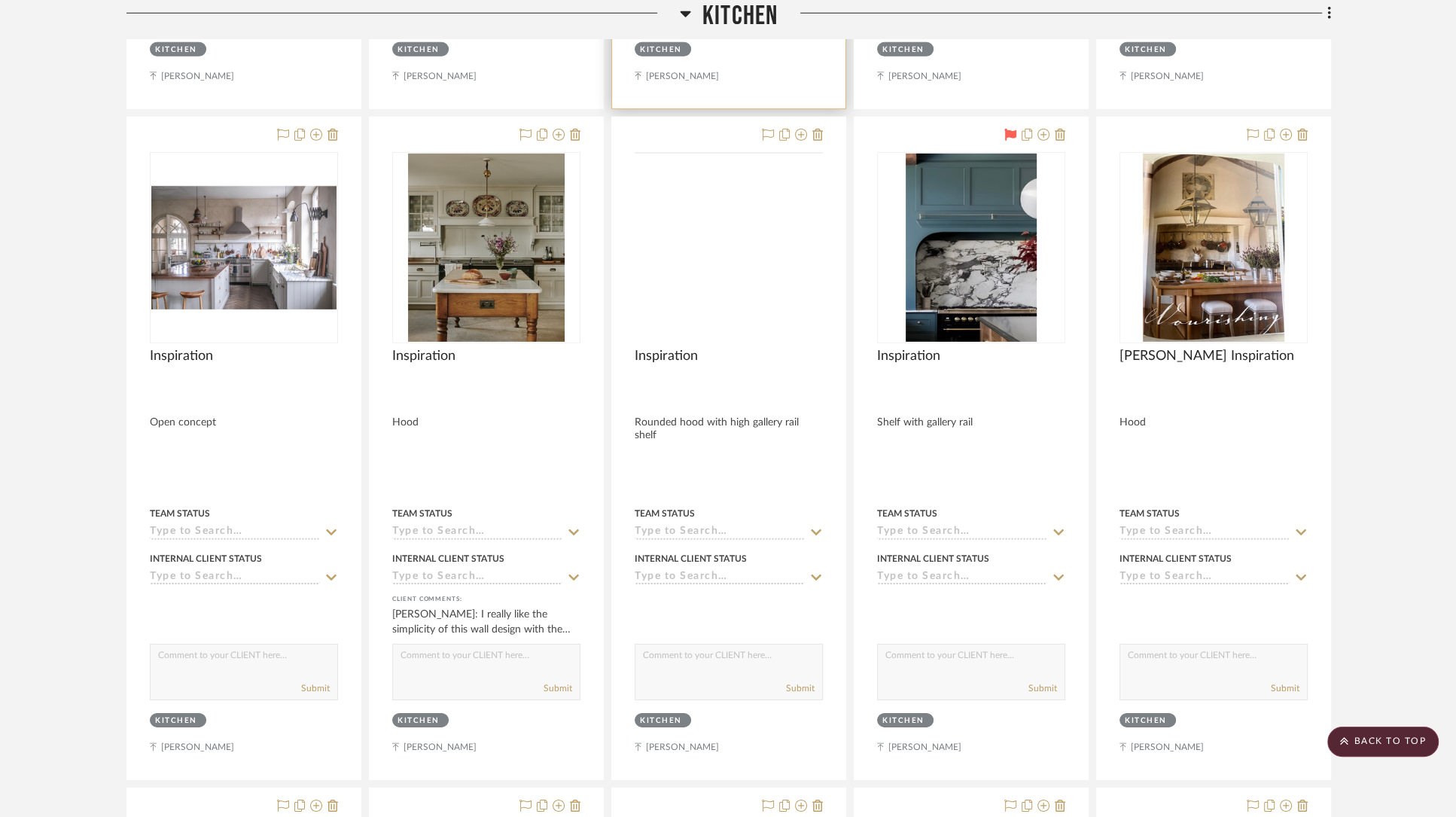
scroll to position [10436, 0]
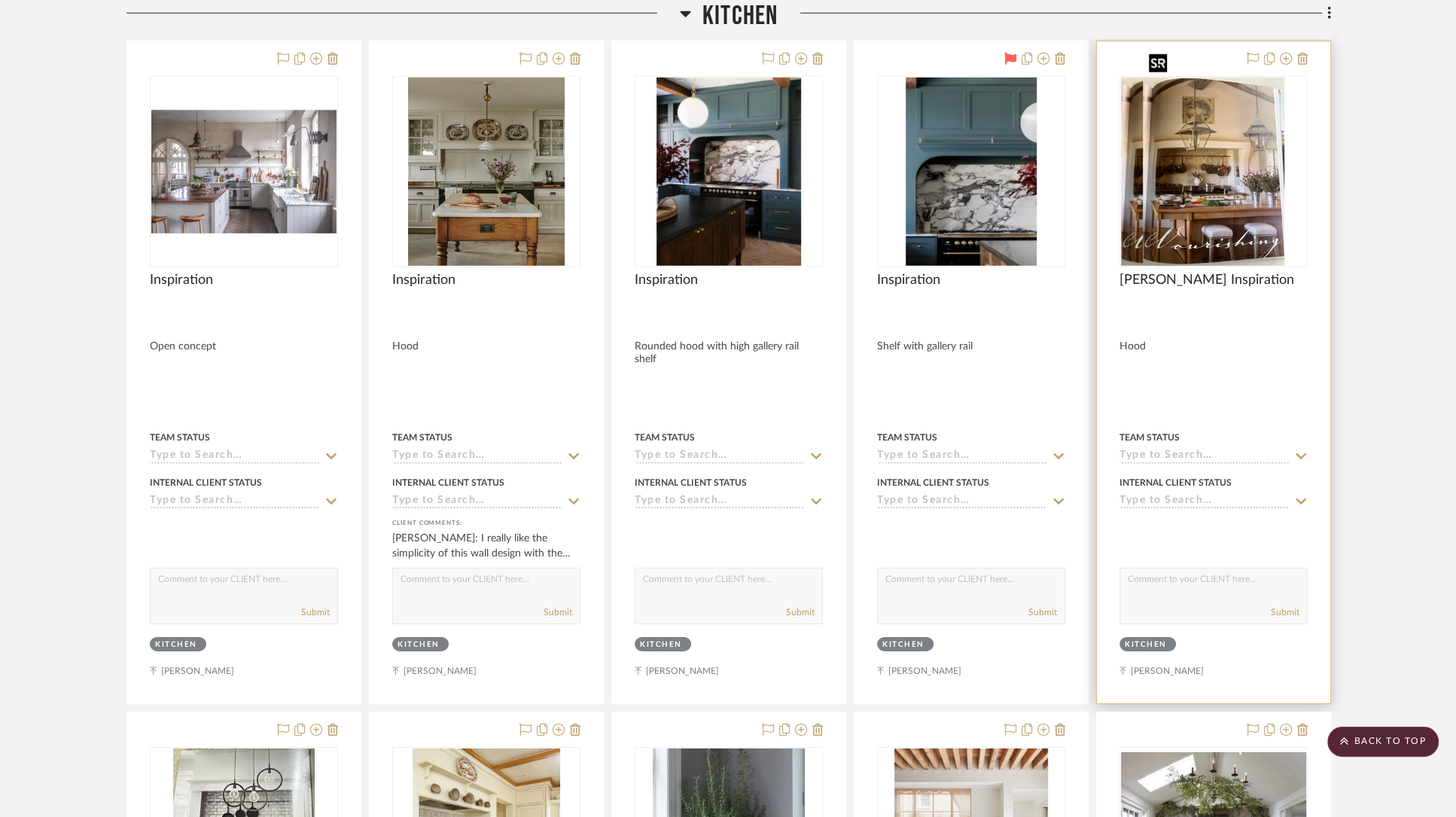
click at [1182, 171] on div at bounding box center [1213, 172] width 189 height 191
click at [1182, 171] on img "0" at bounding box center [1213, 172] width 142 height 189
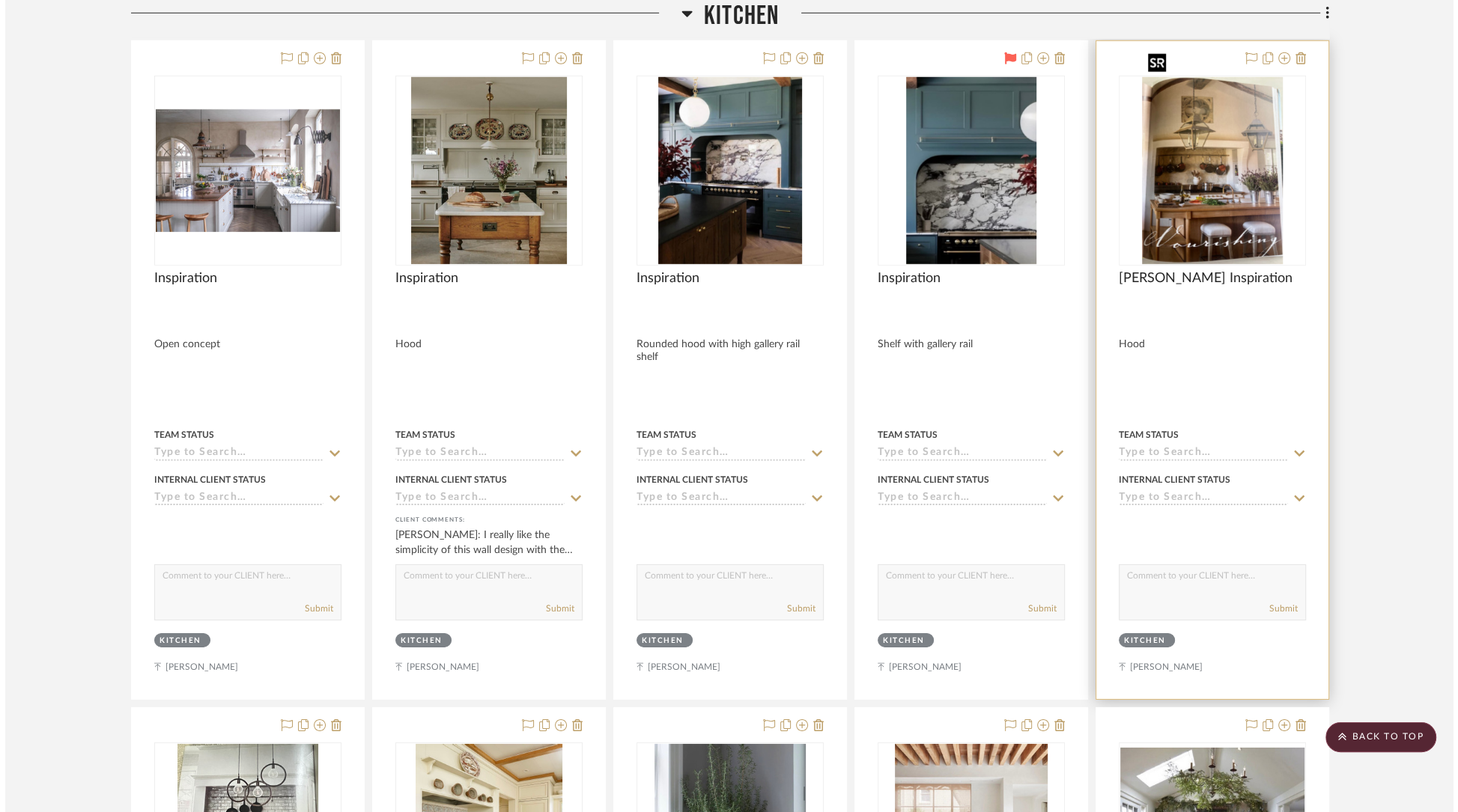
scroll to position [0, 0]
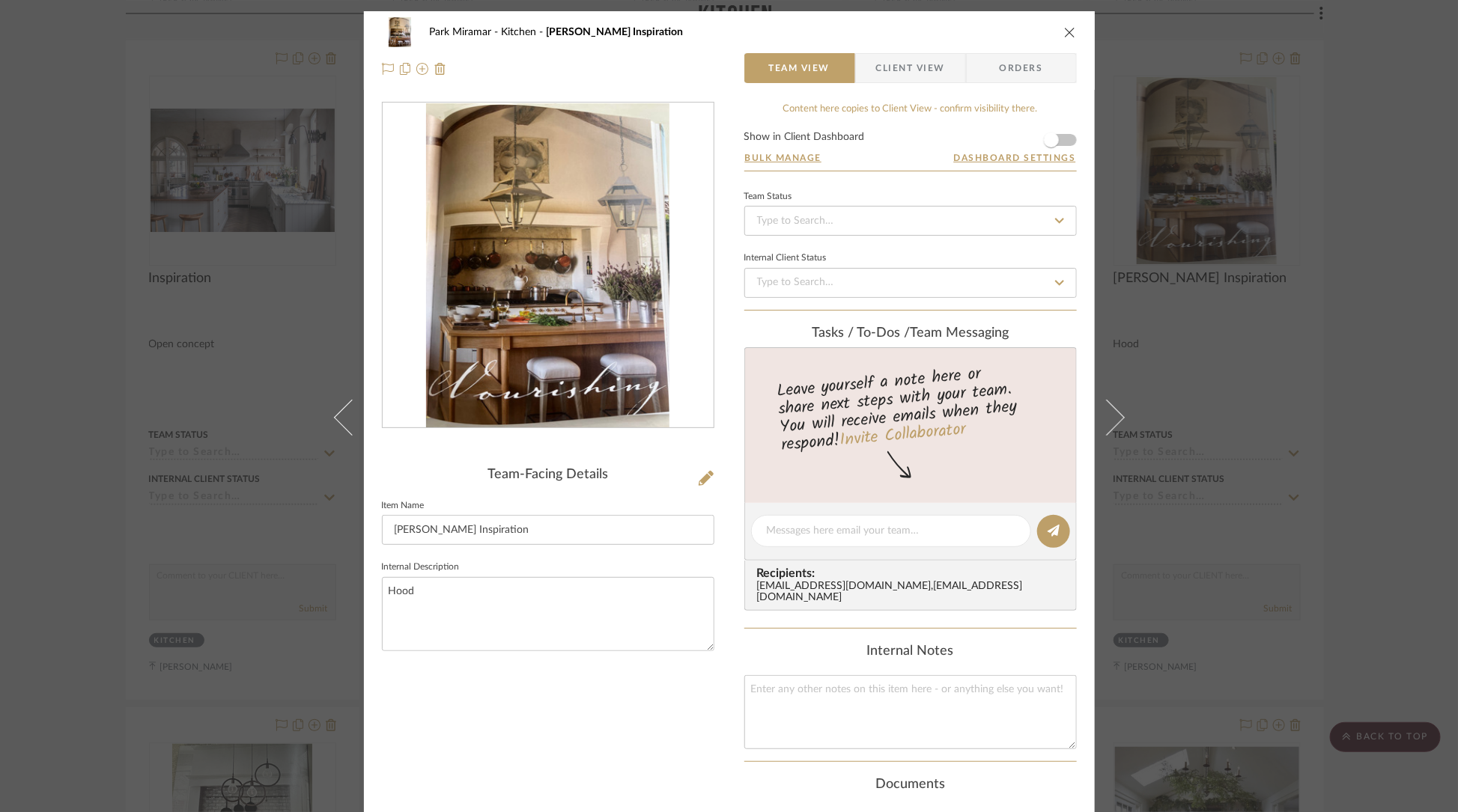
click at [594, 297] on img "0" at bounding box center [547, 266] width 243 height 325
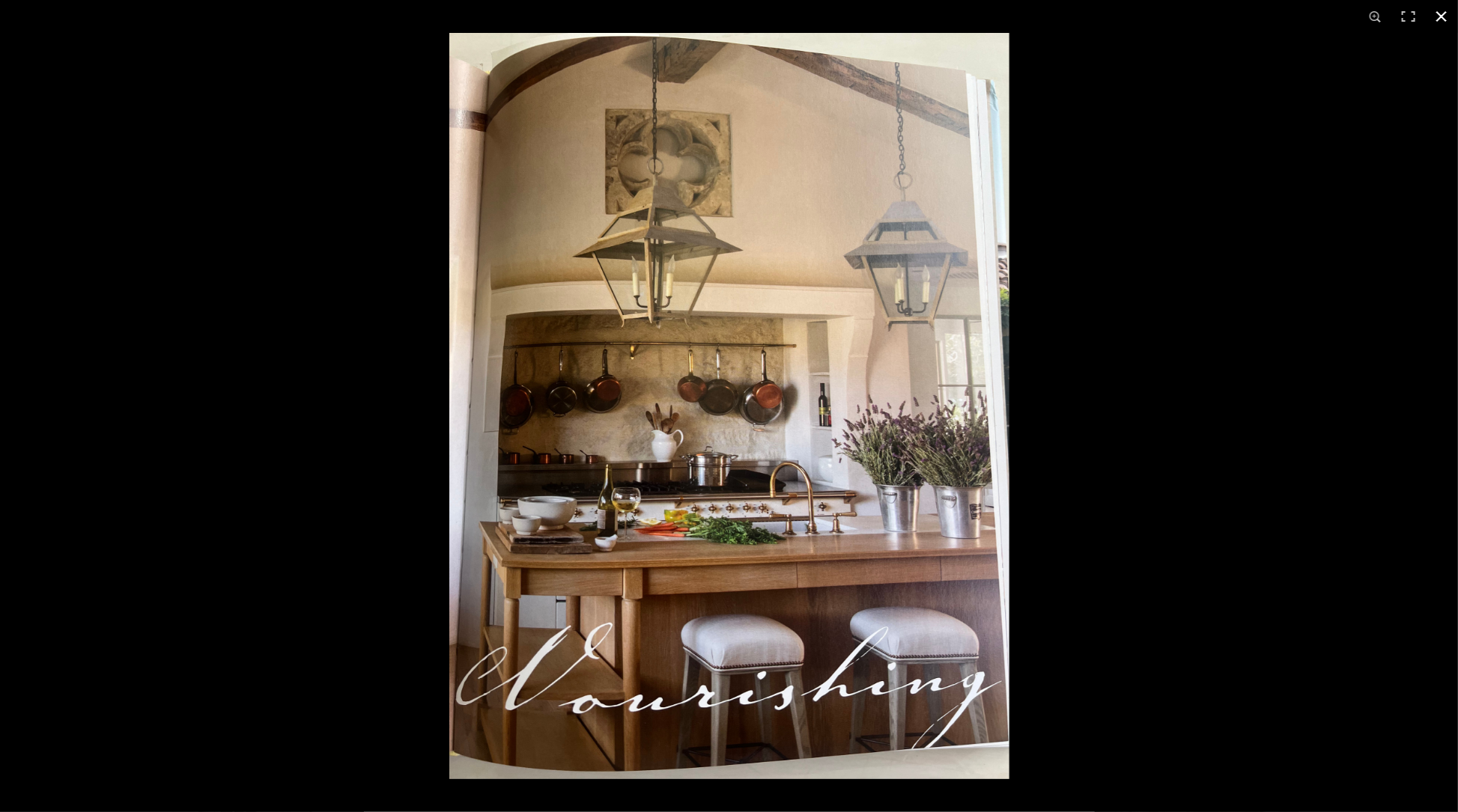
click at [1445, 13] on button at bounding box center [1441, 16] width 33 height 33
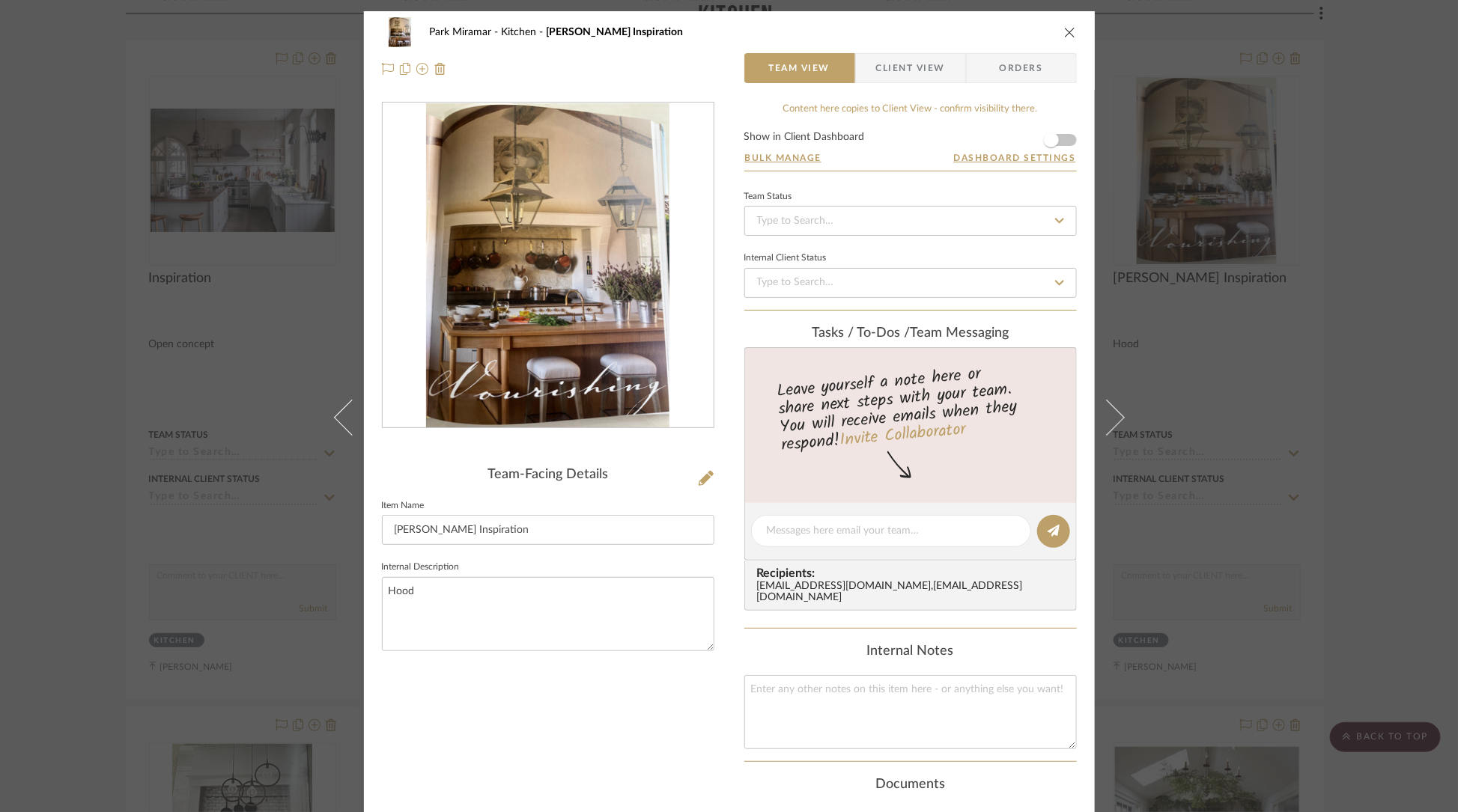
click at [1065, 31] on icon "close" at bounding box center [1070, 32] width 12 height 12
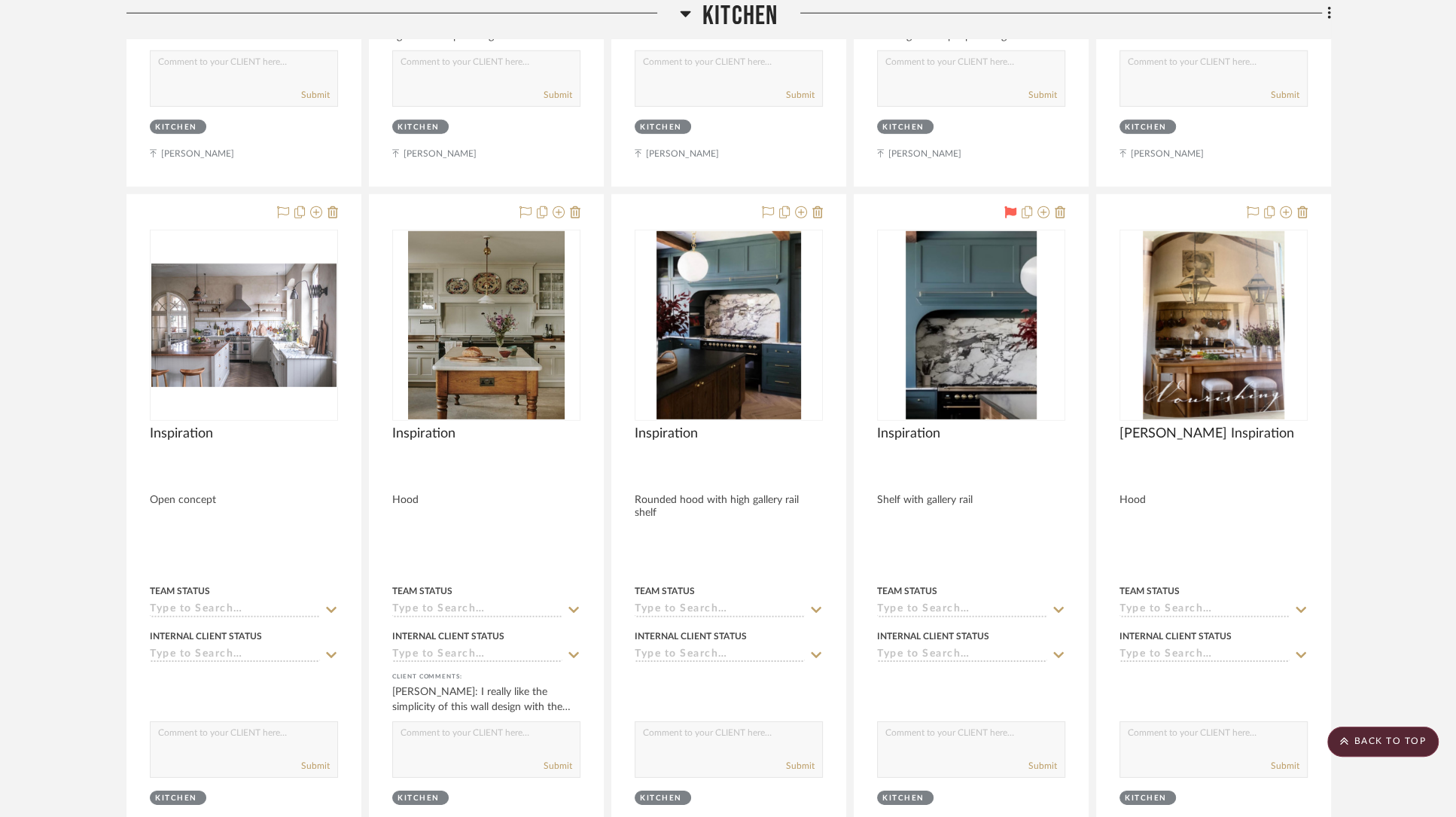
scroll to position [10274, 0]
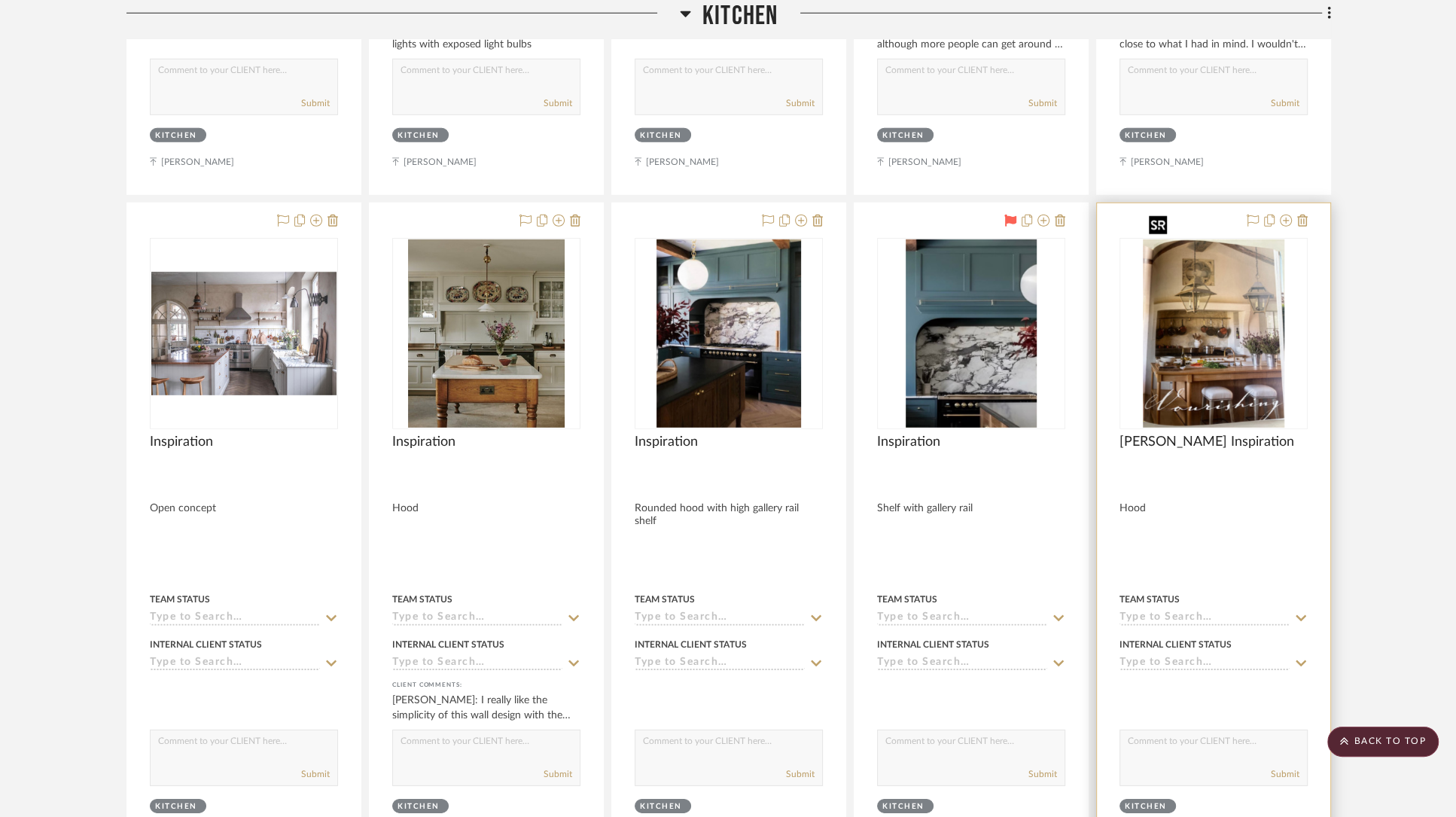
click at [1176, 347] on img "0" at bounding box center [1213, 334] width 142 height 189
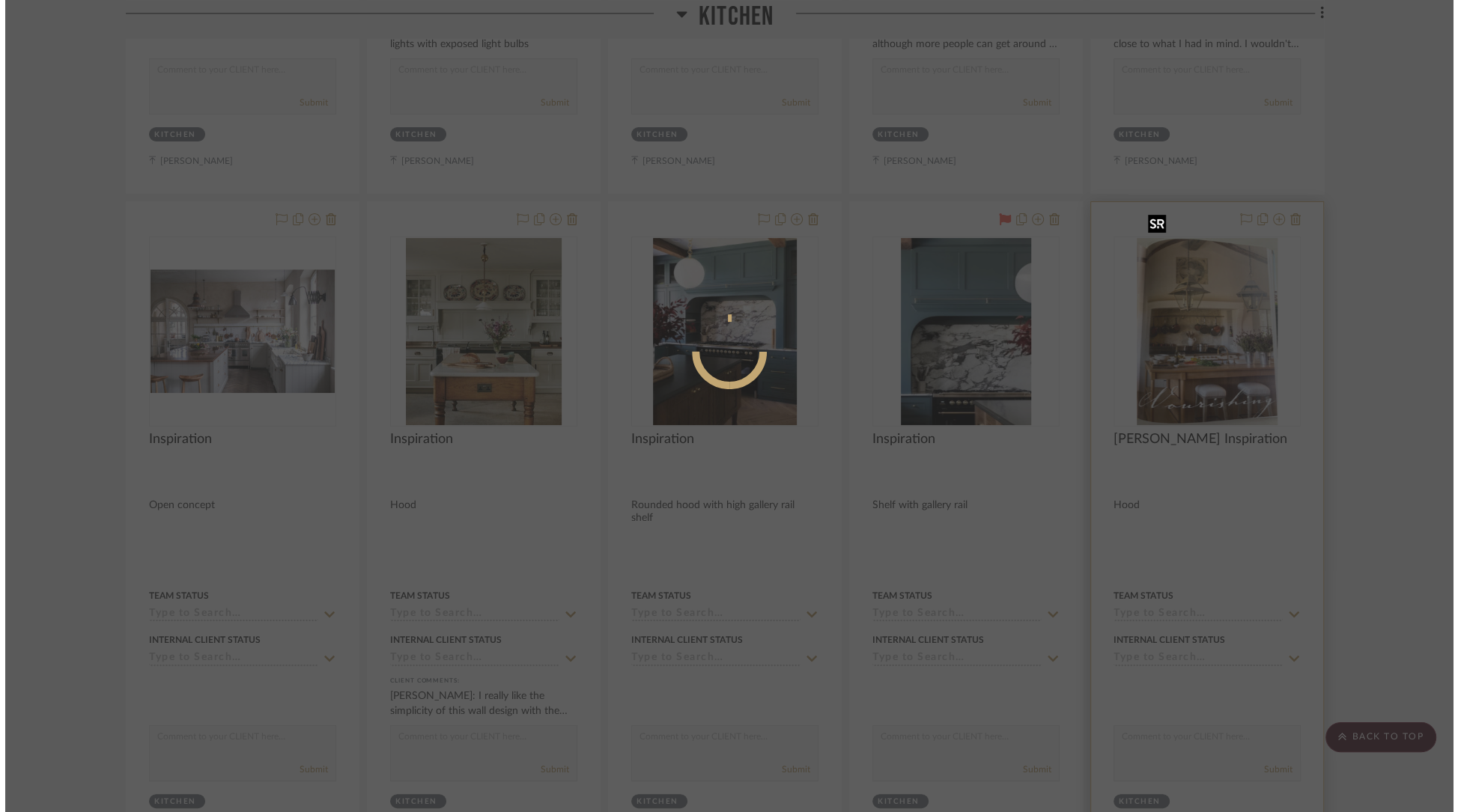
scroll to position [0, 0]
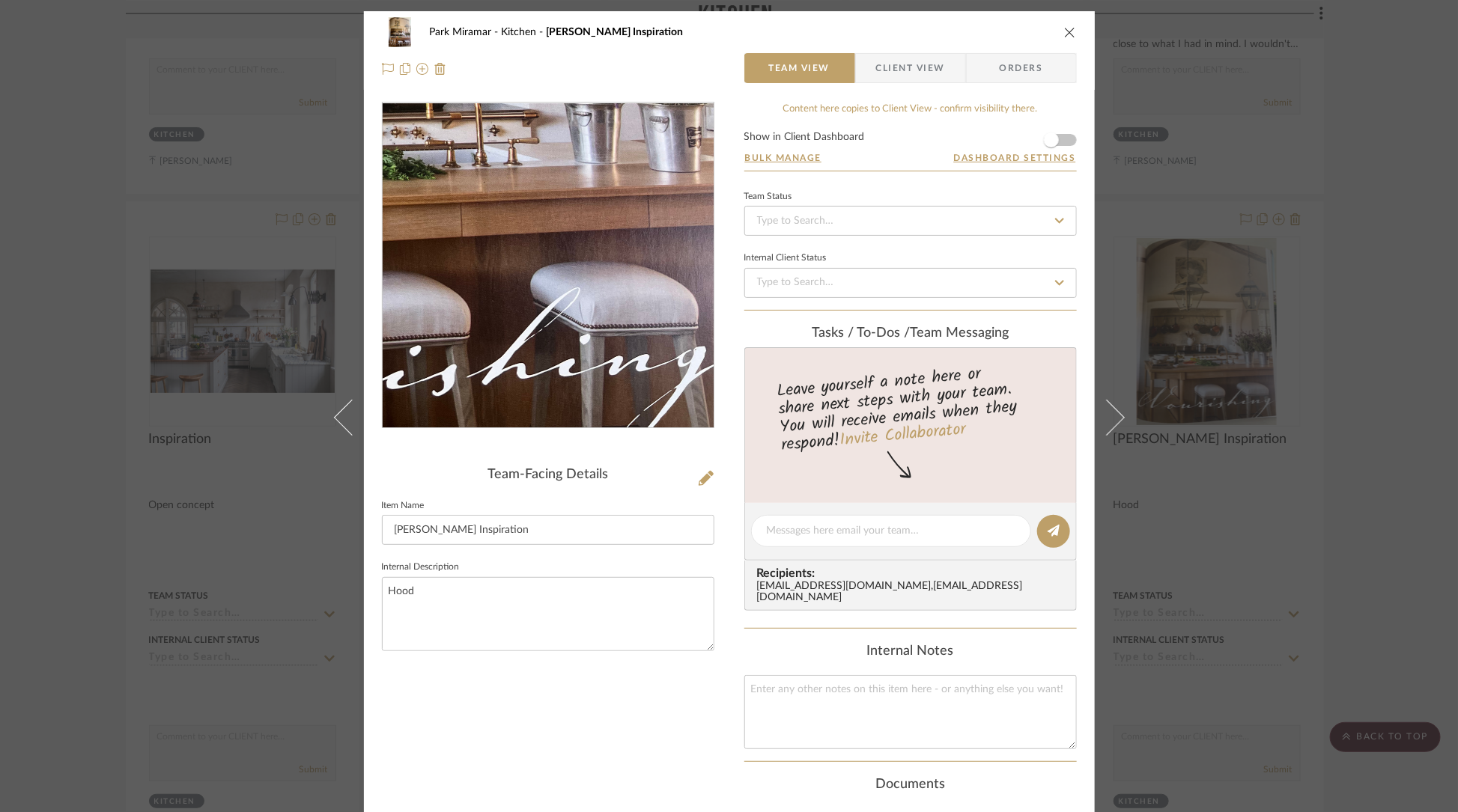
click at [601, 354] on img "0" at bounding box center [547, 266] width 243 height 325
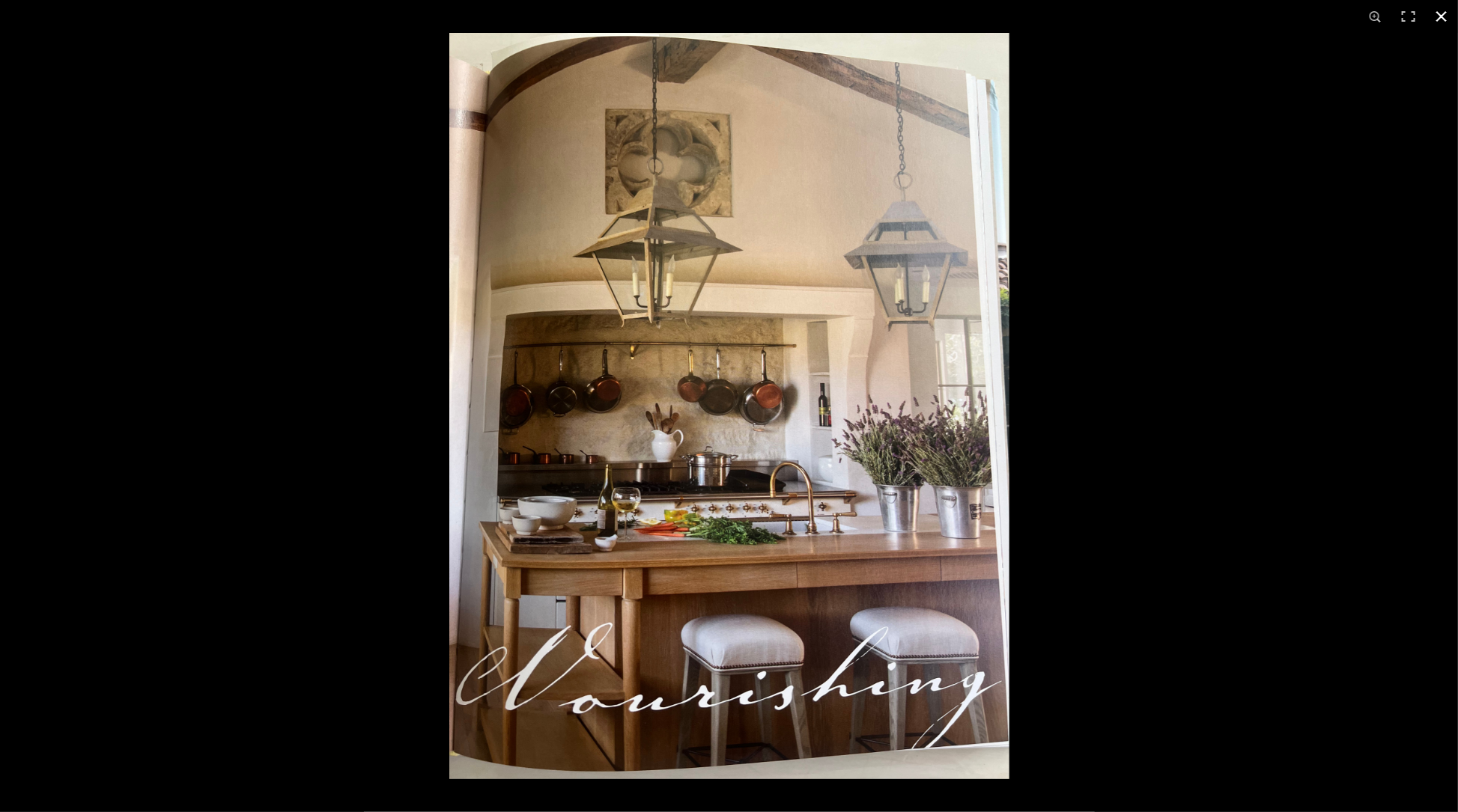
click at [1447, 13] on button at bounding box center [1441, 16] width 33 height 33
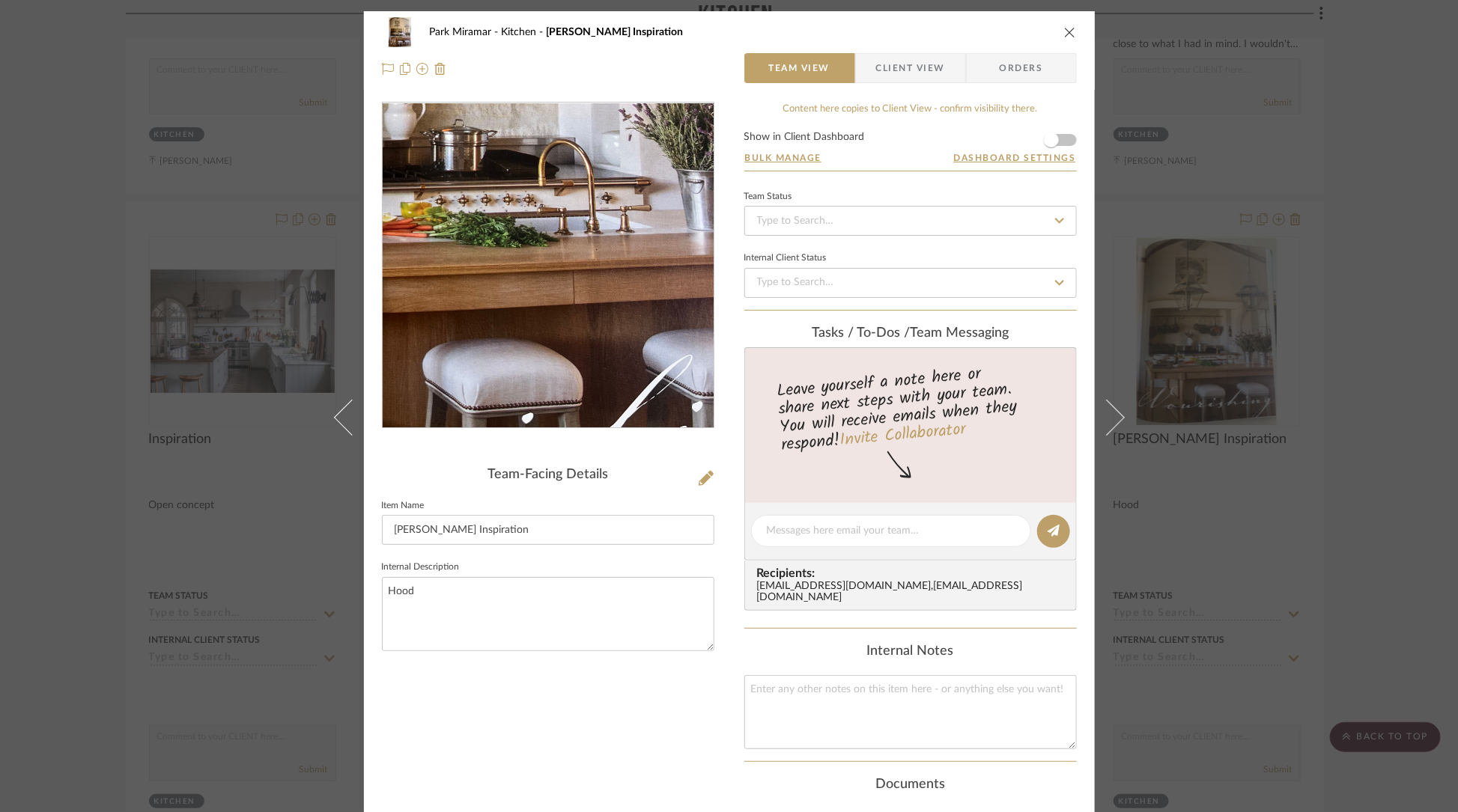
click at [564, 332] on img "0" at bounding box center [547, 266] width 243 height 325
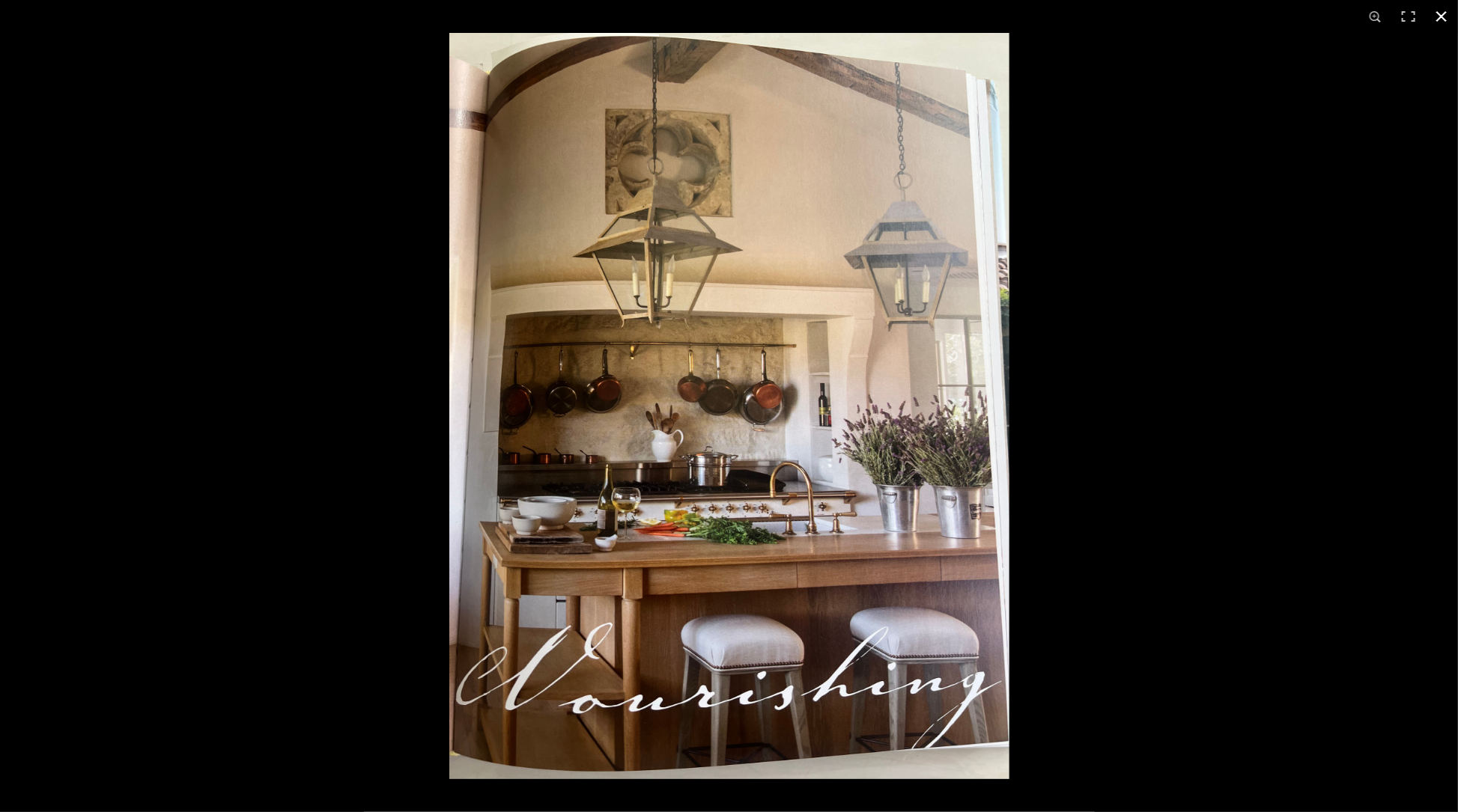
click at [1436, 15] on button at bounding box center [1441, 16] width 33 height 33
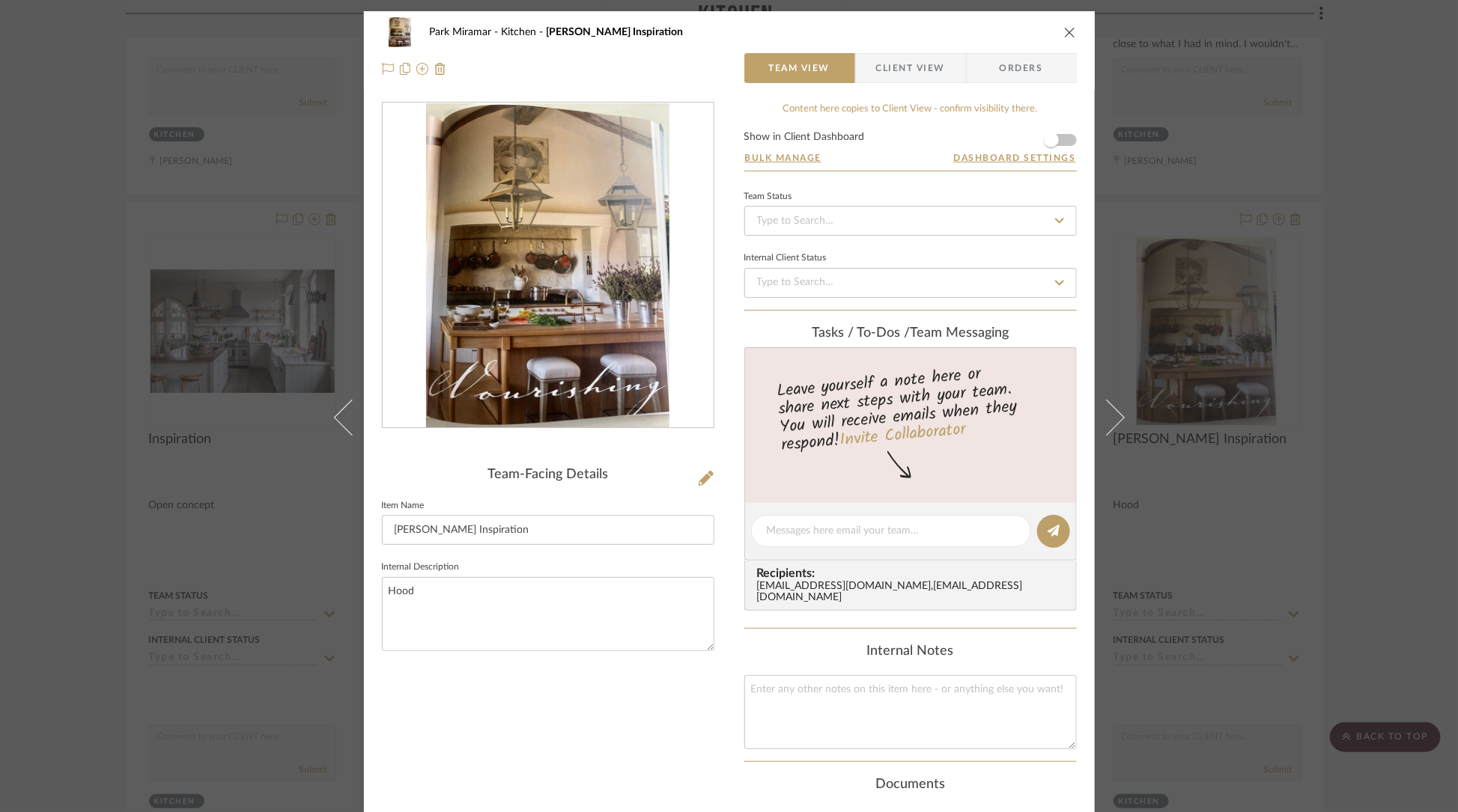
click at [1068, 27] on icon "close" at bounding box center [1070, 32] width 12 height 12
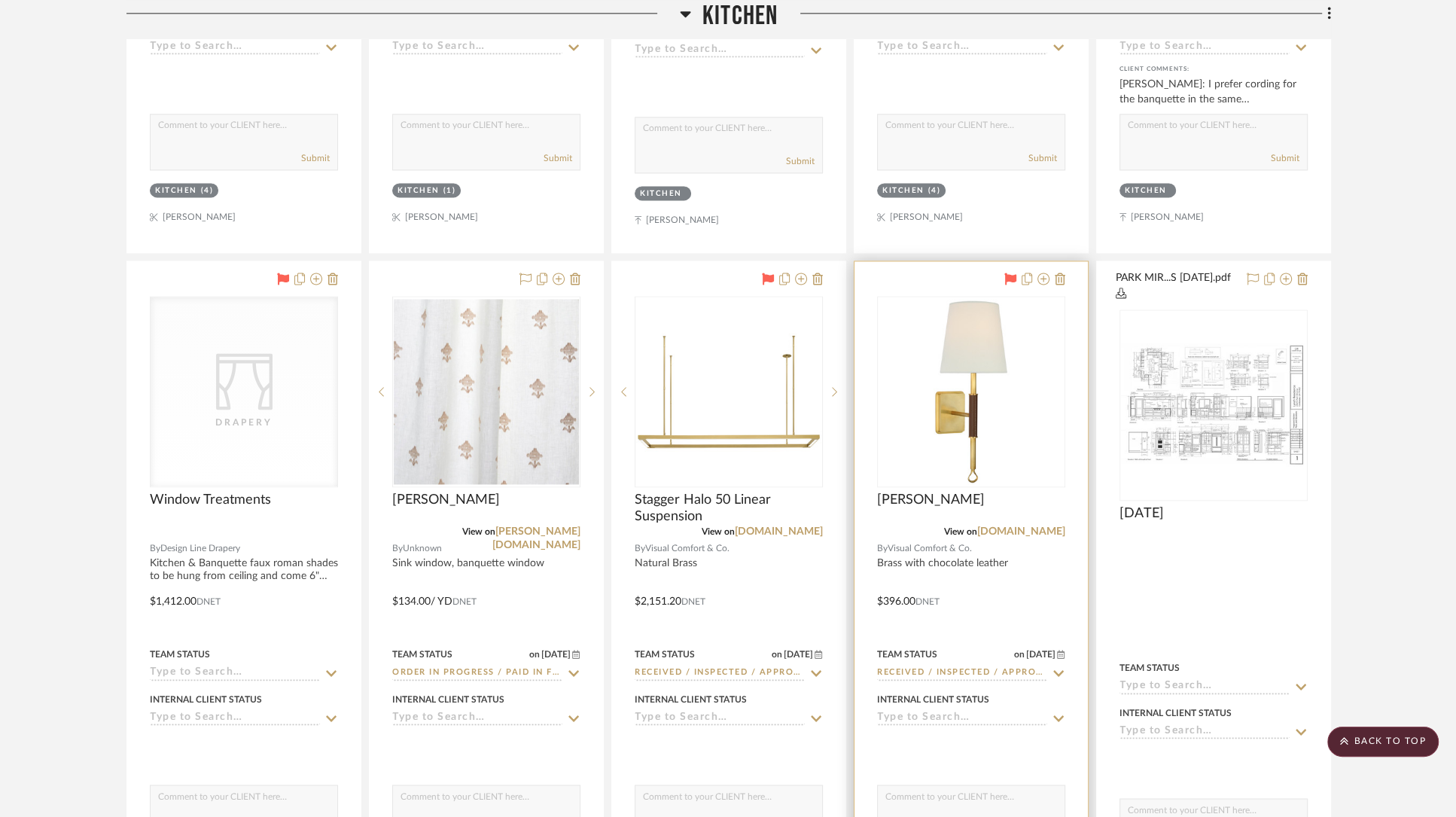
scroll to position [2169, 0]
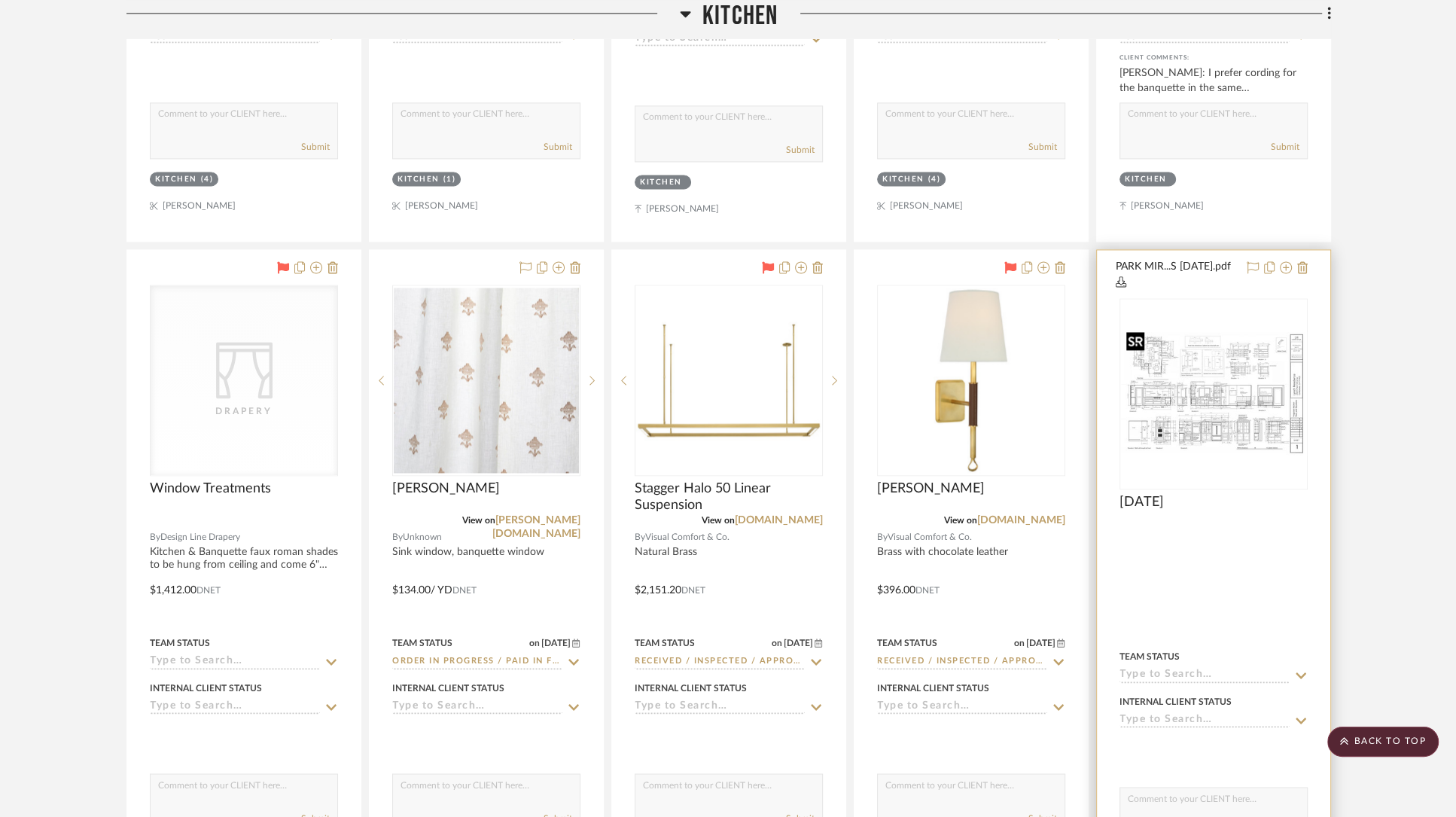
click at [1162, 394] on div at bounding box center [1213, 394] width 189 height 191
click at [1185, 394] on img "0" at bounding box center [1213, 394] width 185 height 124
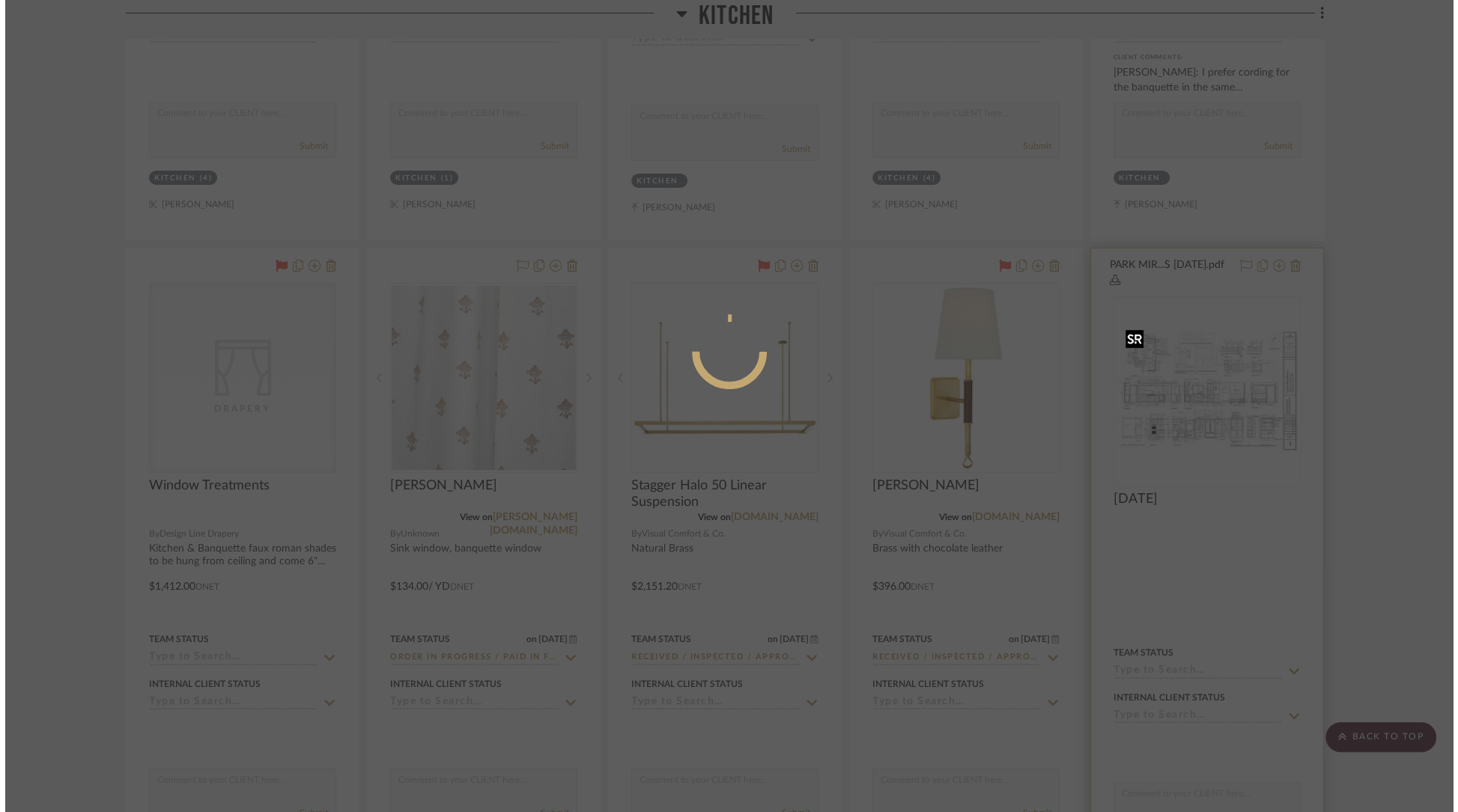
scroll to position [0, 0]
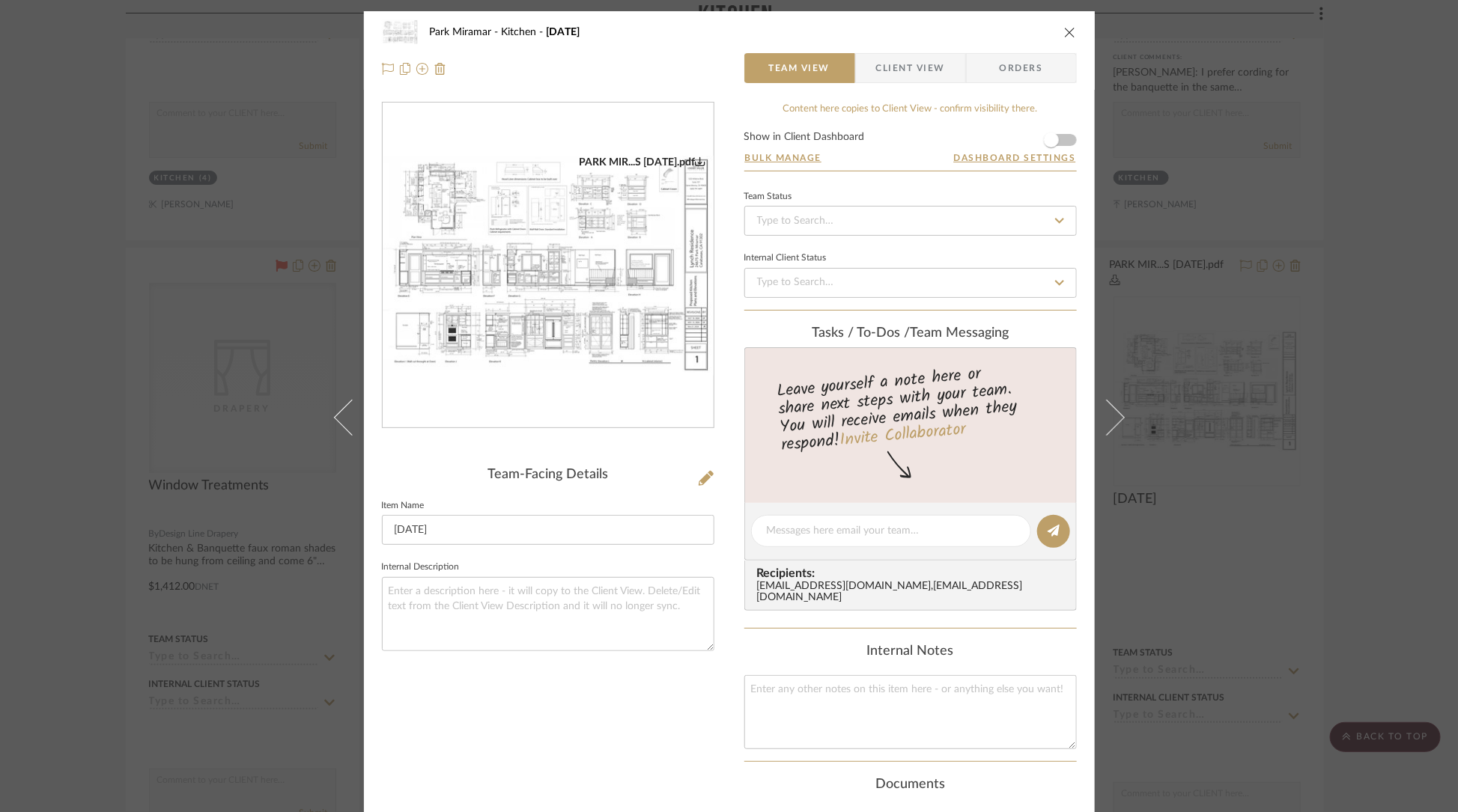
click at [556, 295] on img "0" at bounding box center [547, 266] width 331 height 221
click at [1065, 35] on icon "close" at bounding box center [1070, 32] width 12 height 12
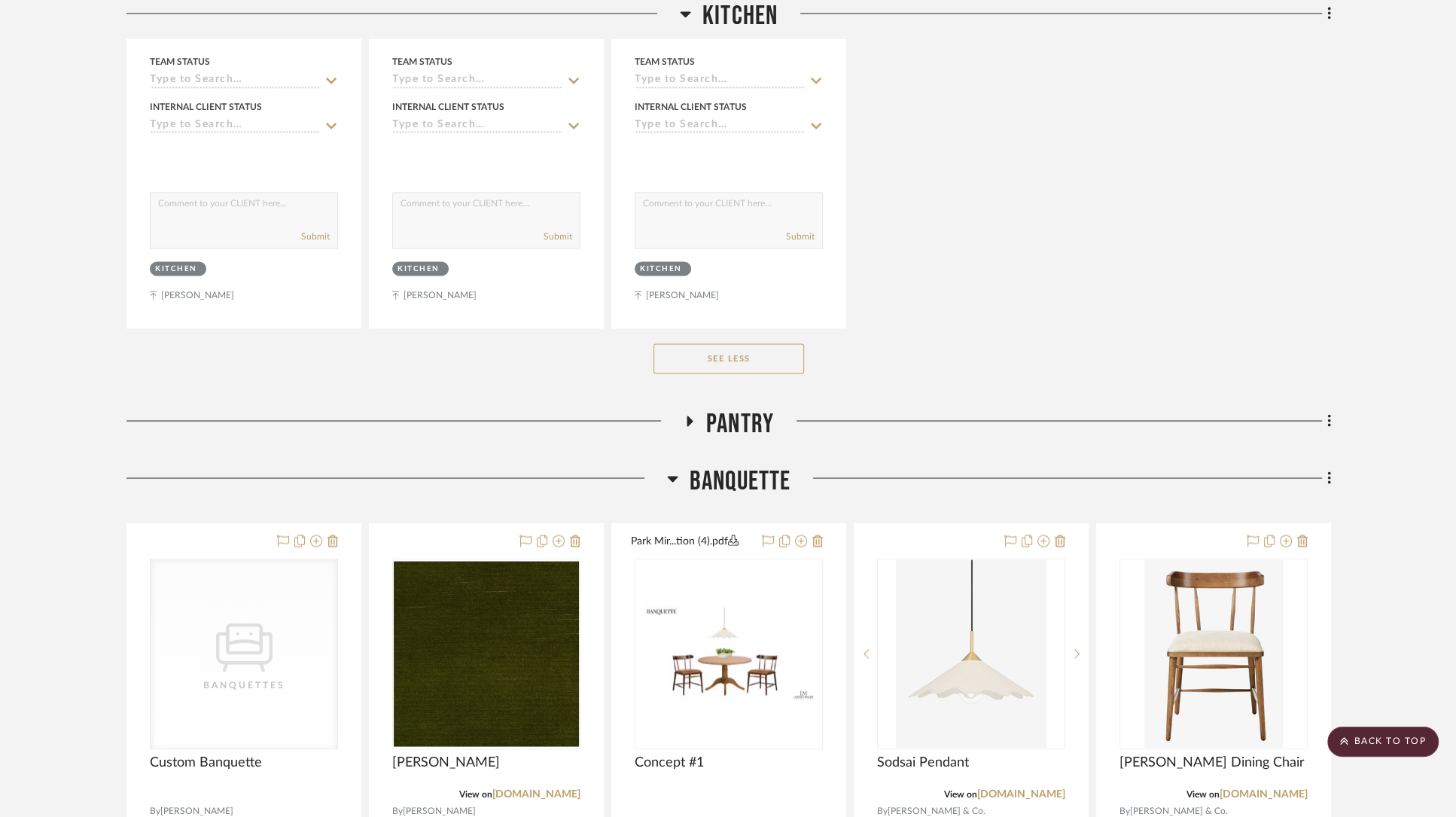
scroll to position [14322, 0]
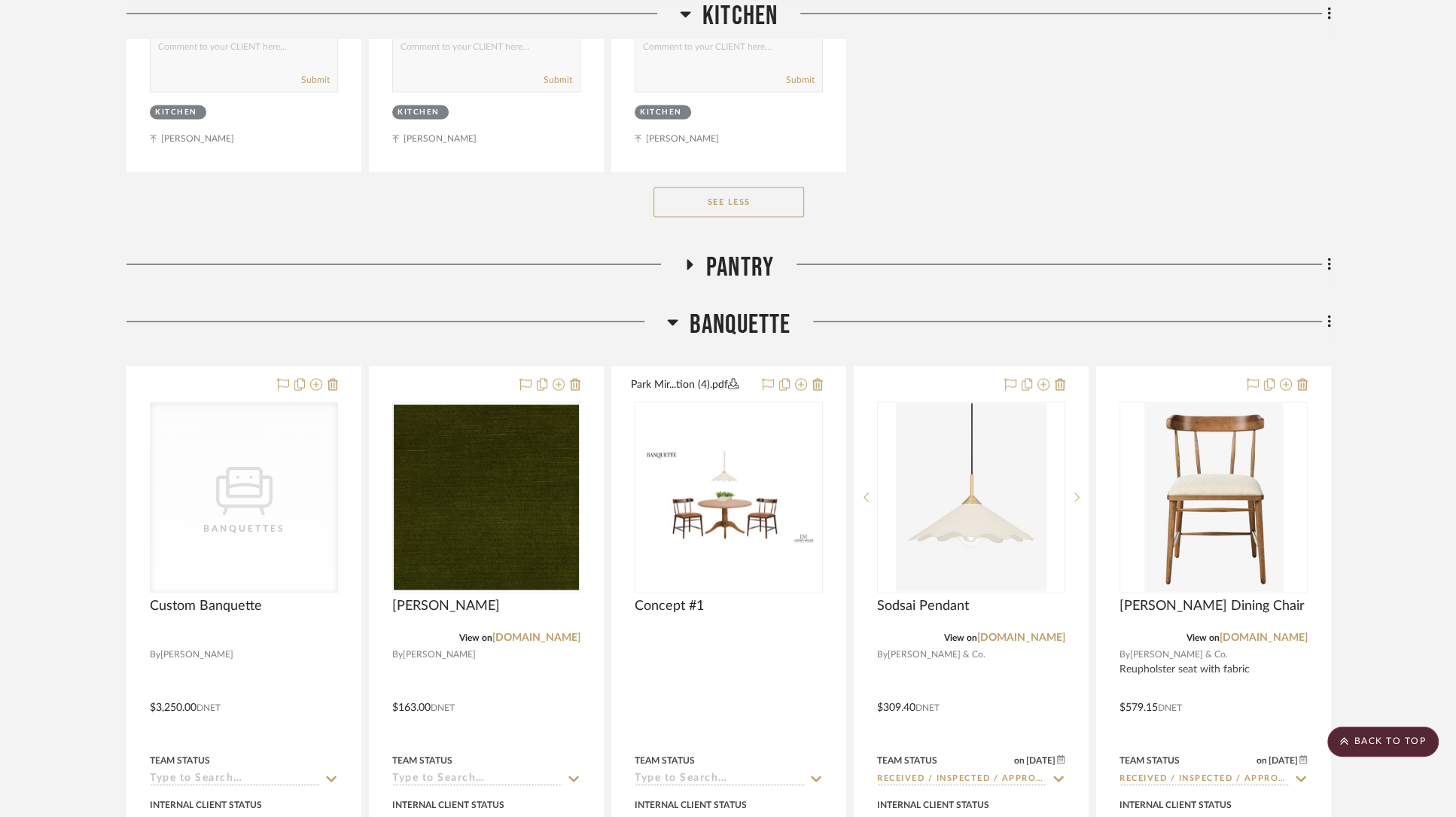
click at [691, 259] on icon at bounding box center [689, 265] width 18 height 11
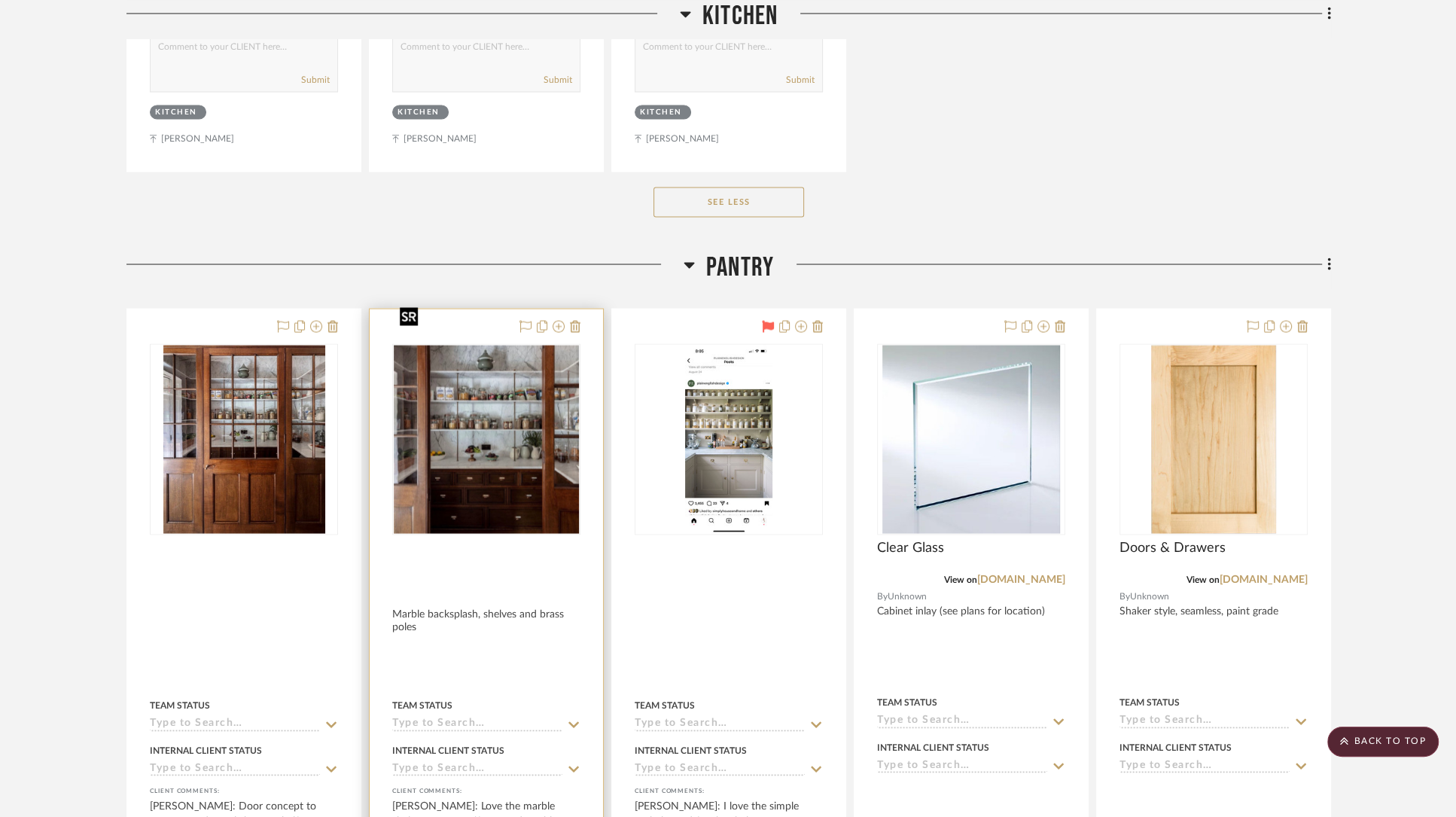
click at [480, 424] on img "0" at bounding box center [486, 439] width 185 height 189
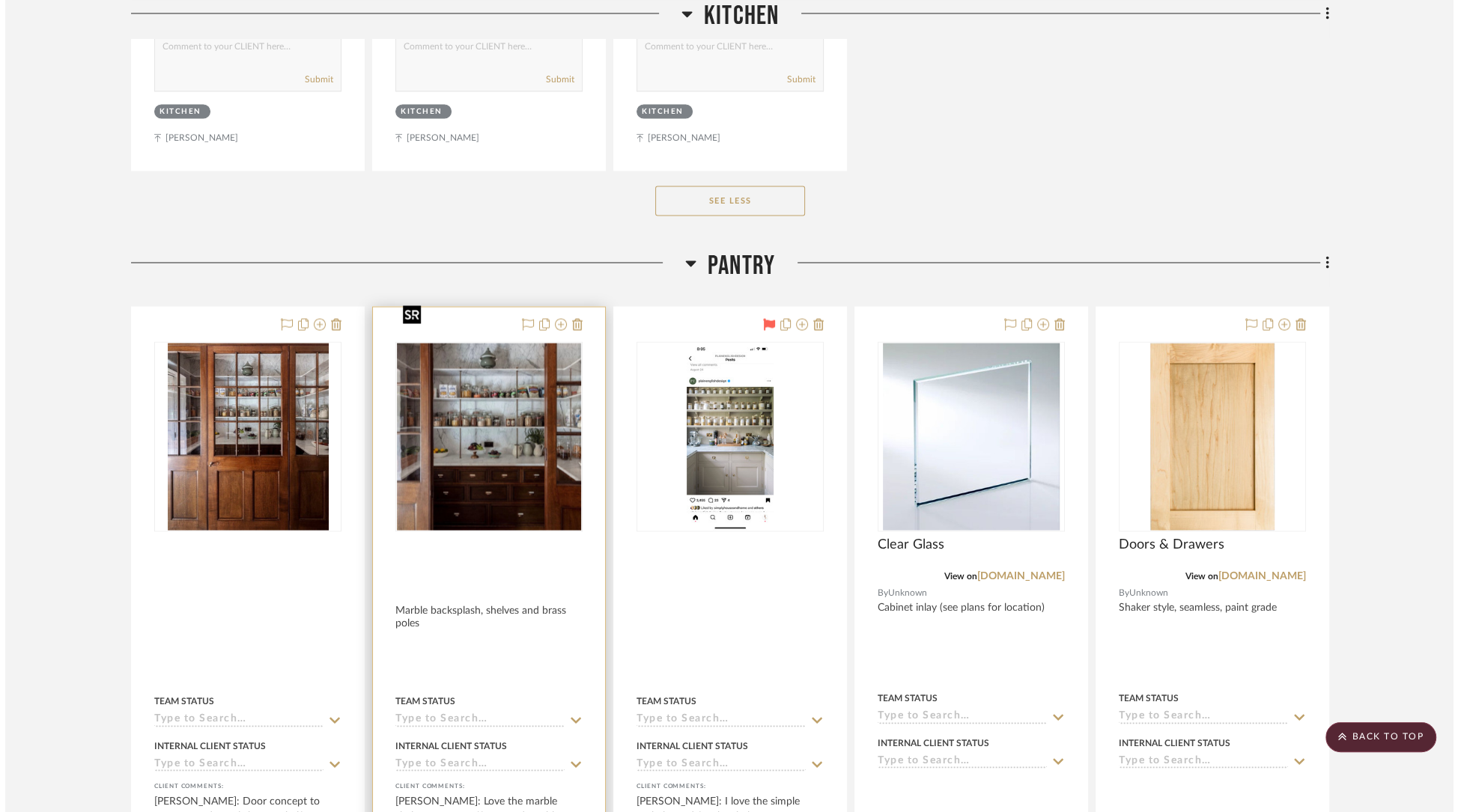
scroll to position [0, 0]
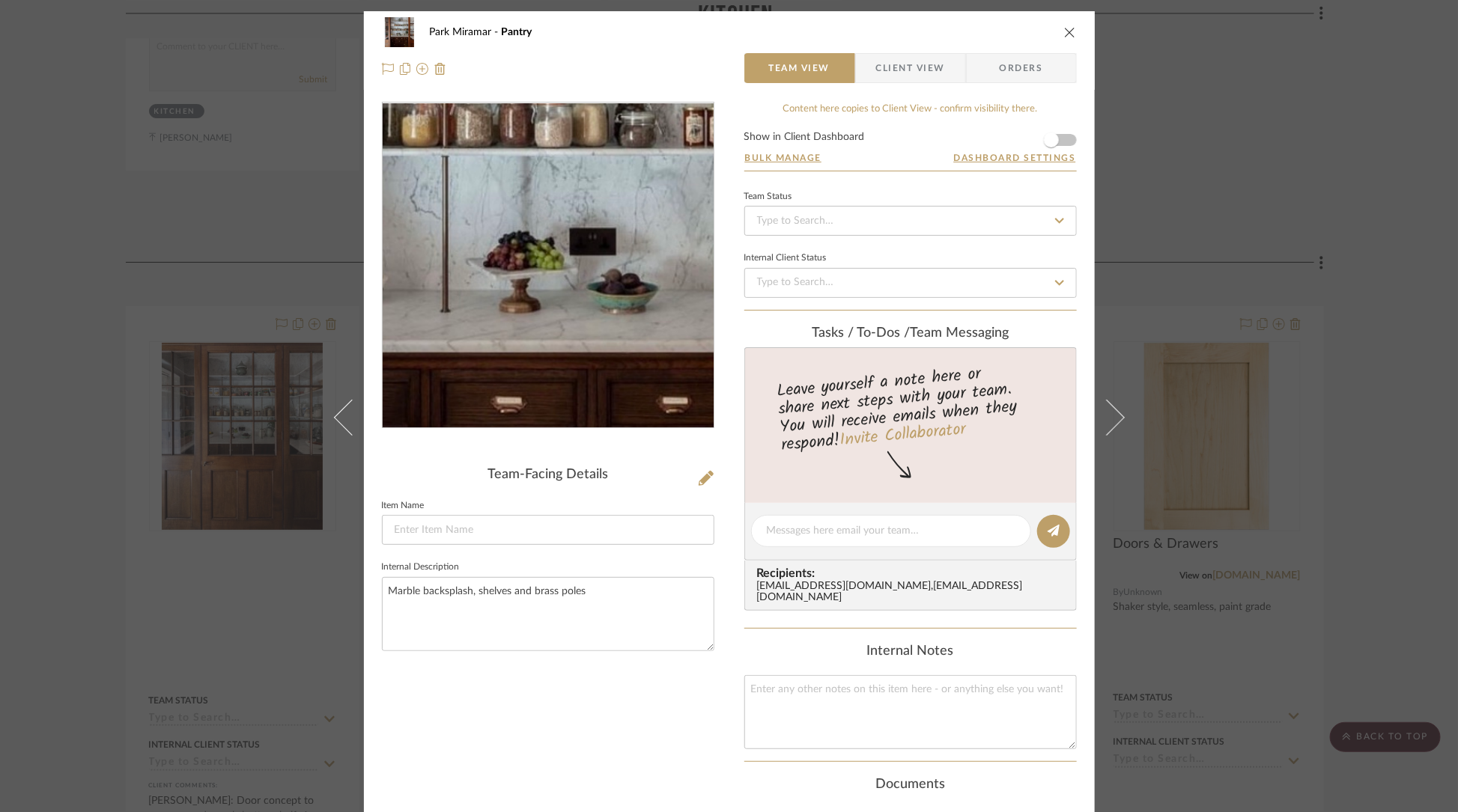
click at [527, 286] on img "0" at bounding box center [547, 266] width 319 height 325
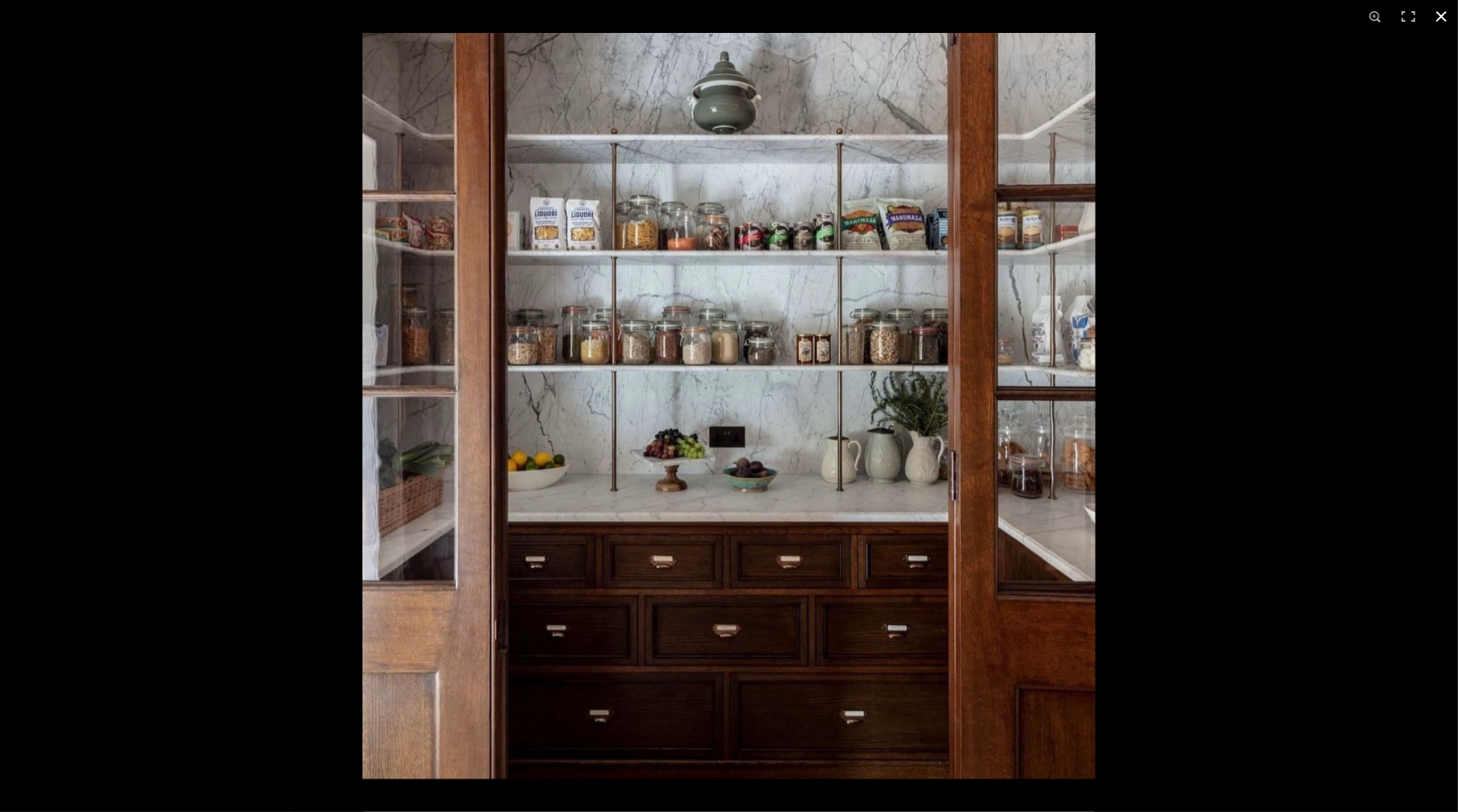
click at [96, 356] on div at bounding box center [729, 406] width 1458 height 812
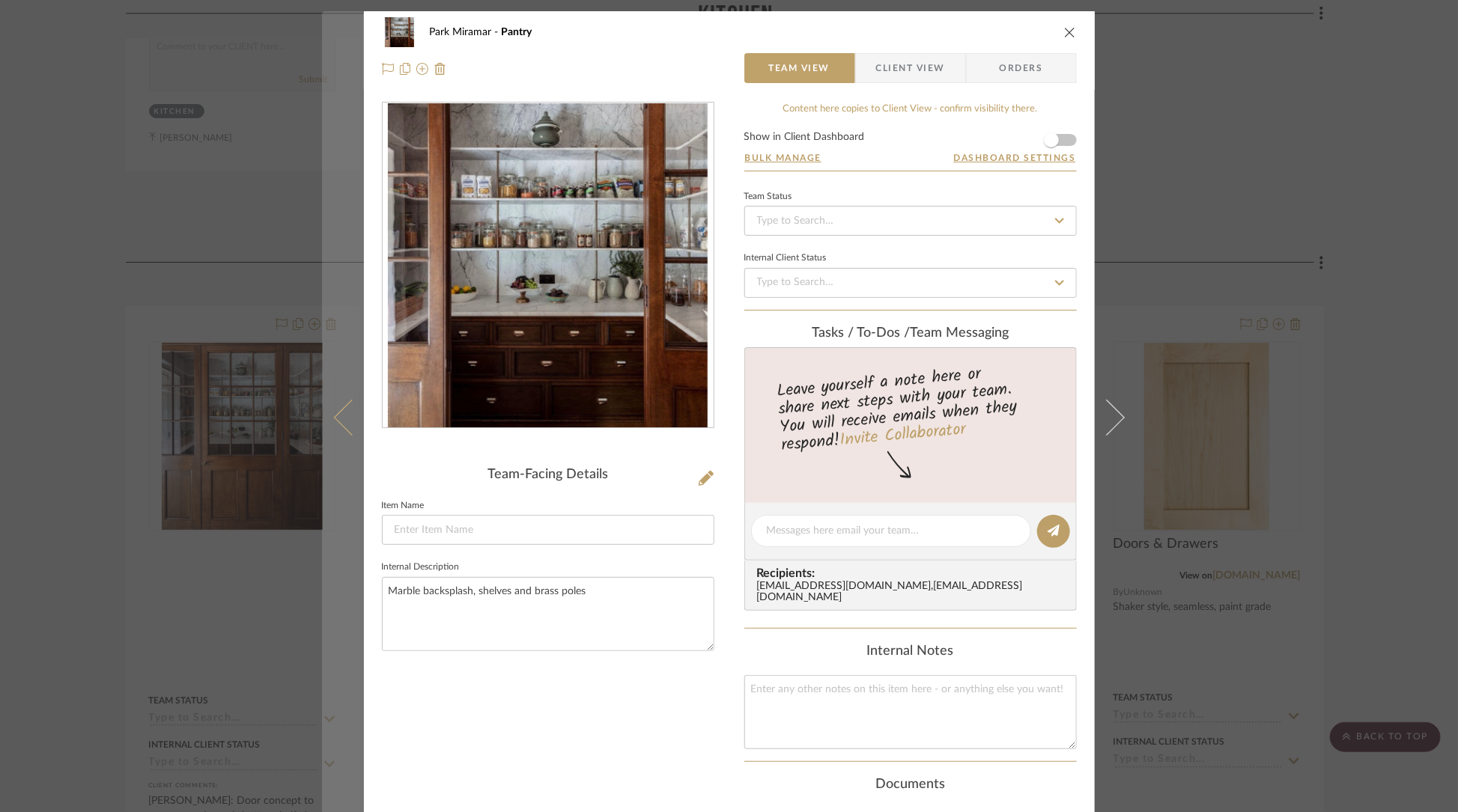
click at [333, 404] on button at bounding box center [343, 417] width 42 height 812
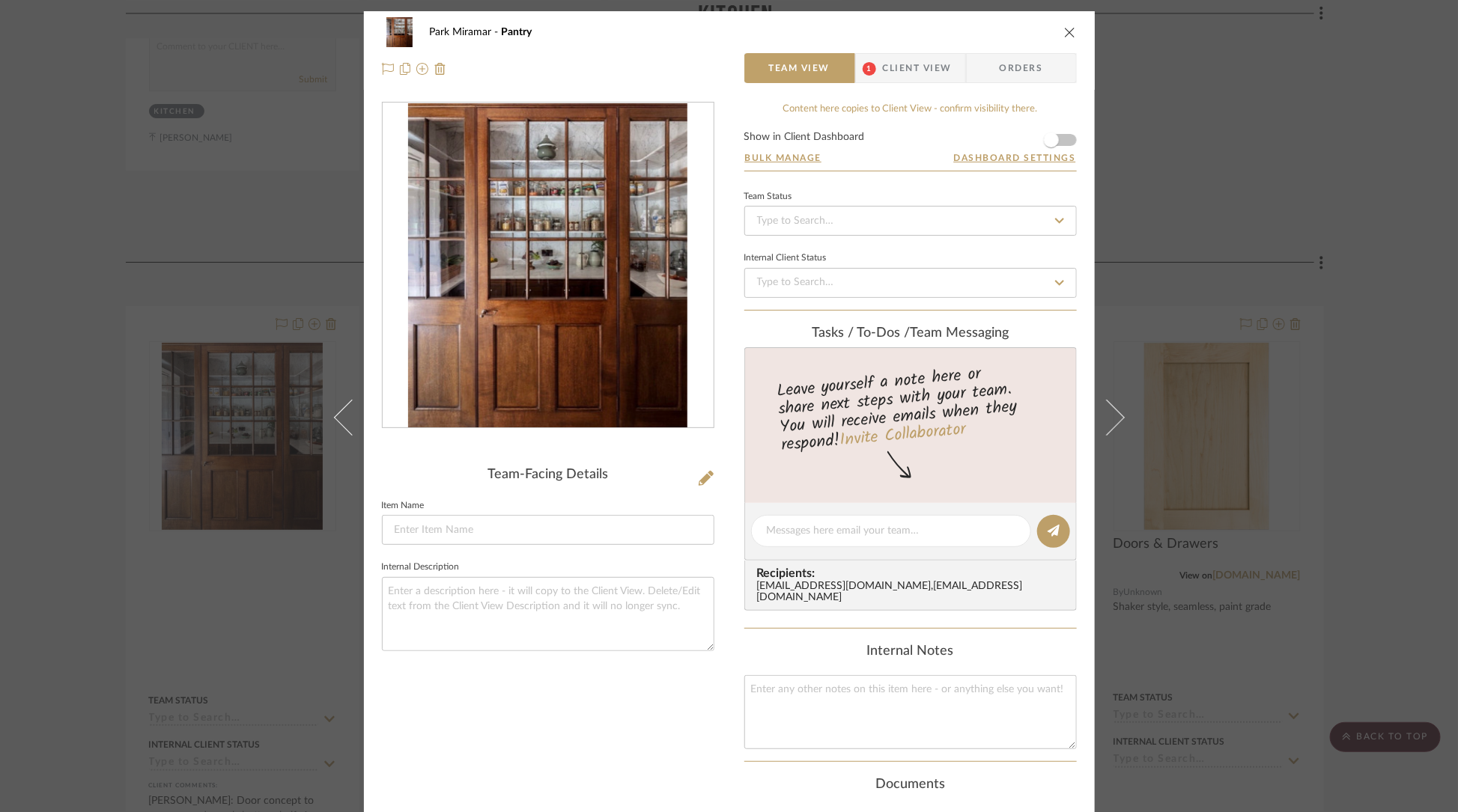
click at [266, 362] on div "Park Miramar Pantry Team View 1 Client View Orders Team-Facing Details Item Nam…" at bounding box center [729, 406] width 1458 height 812
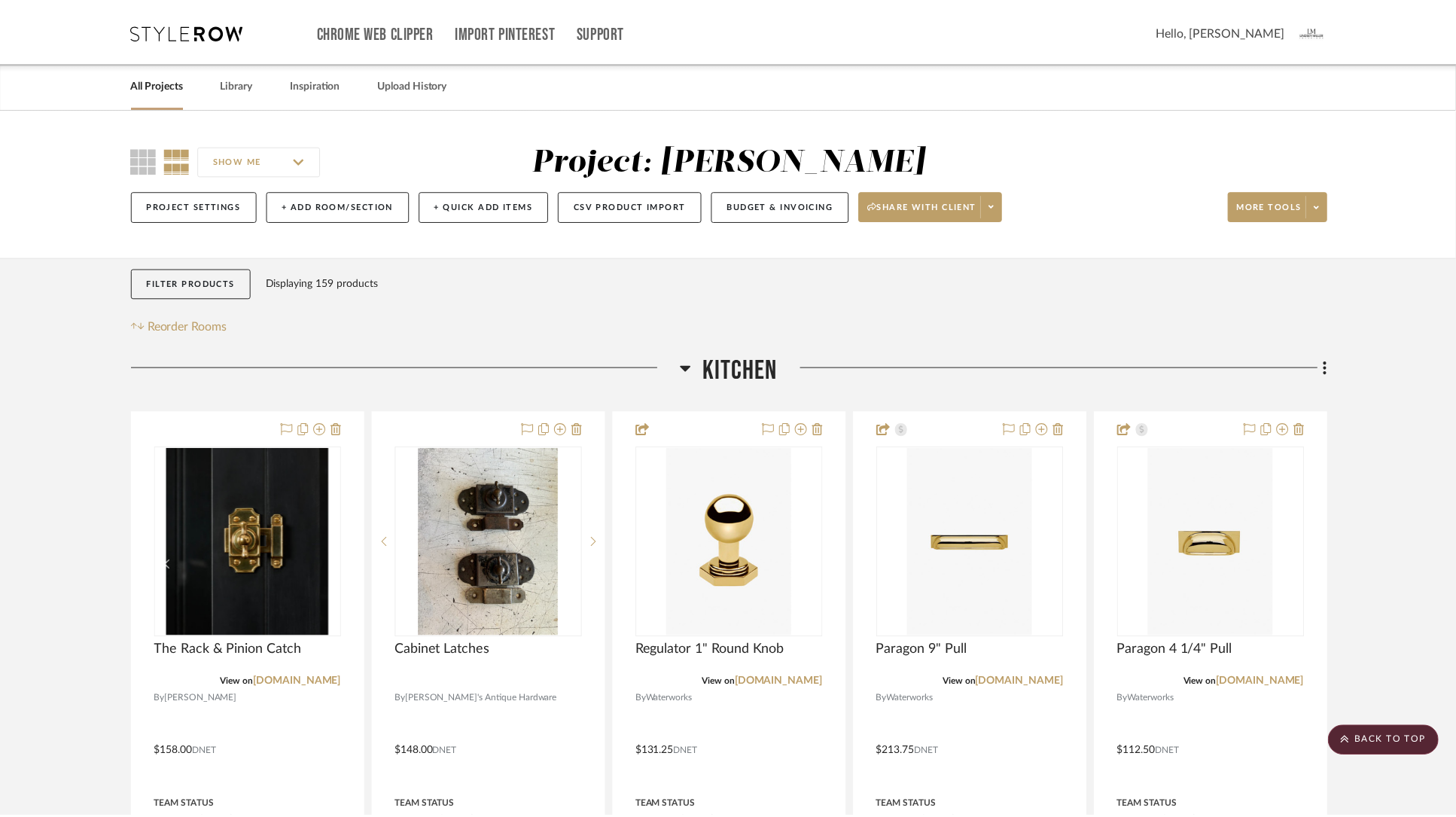
scroll to position [14322, 0]
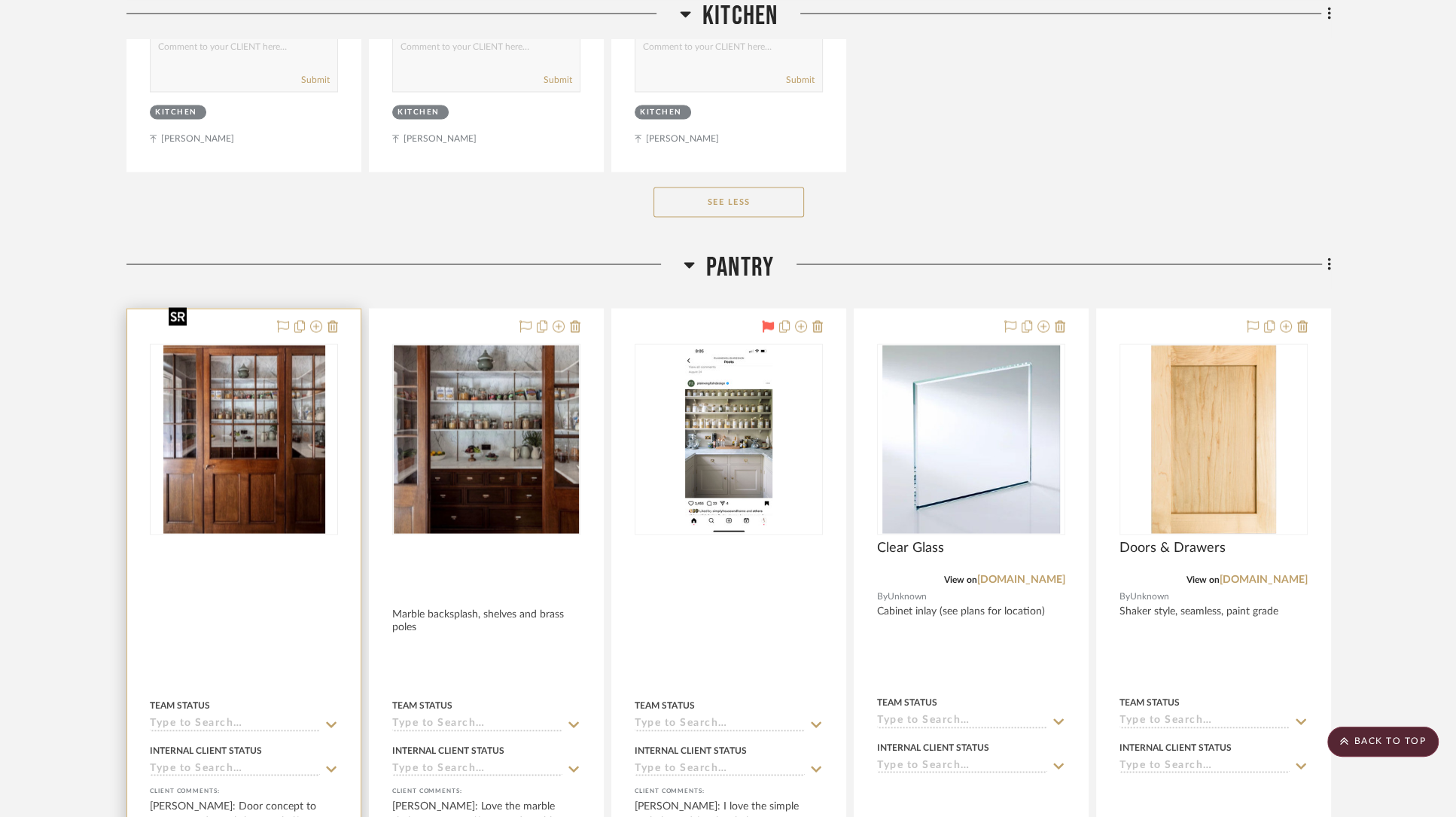
click at [274, 357] on img "0" at bounding box center [244, 439] width 162 height 189
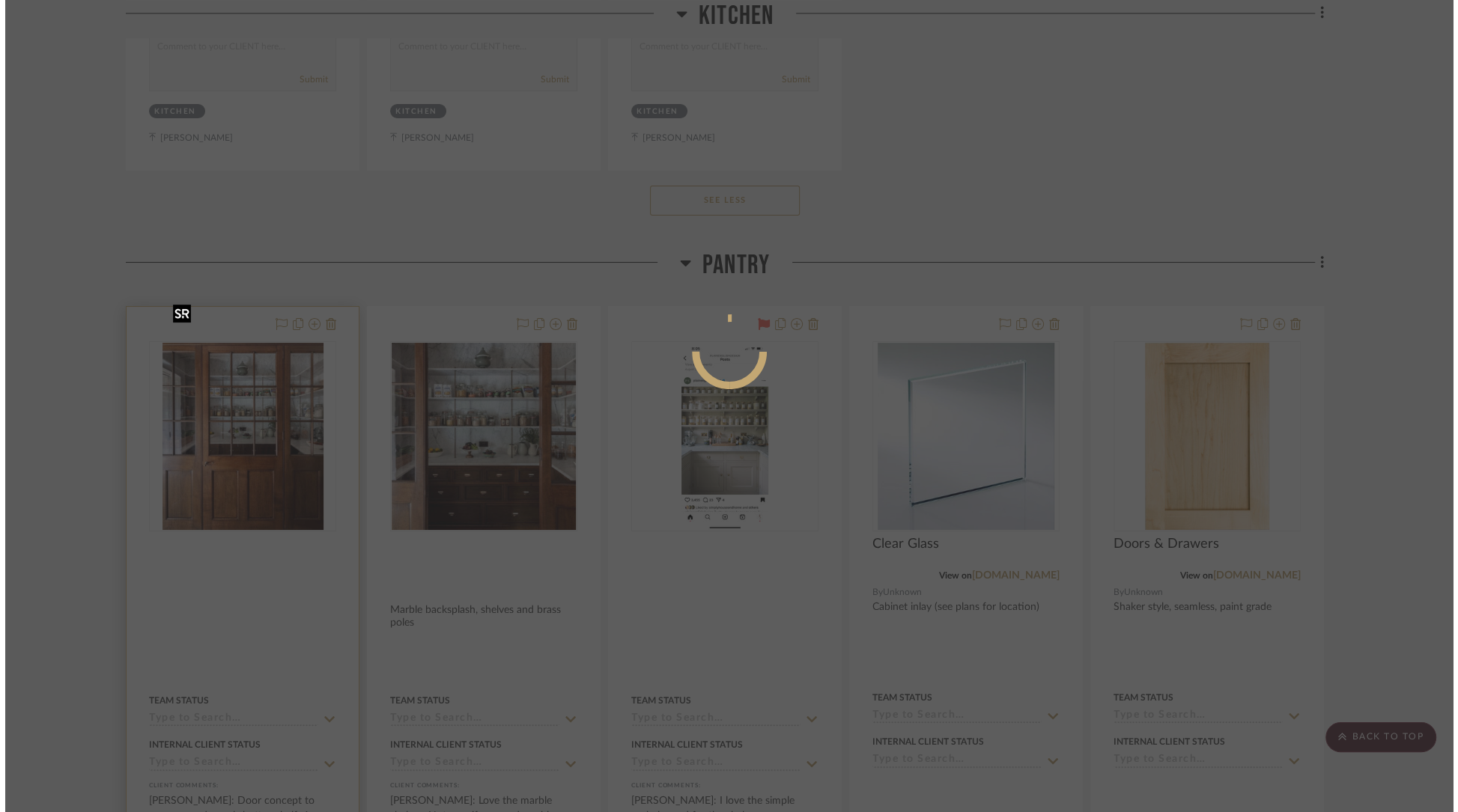
scroll to position [0, 0]
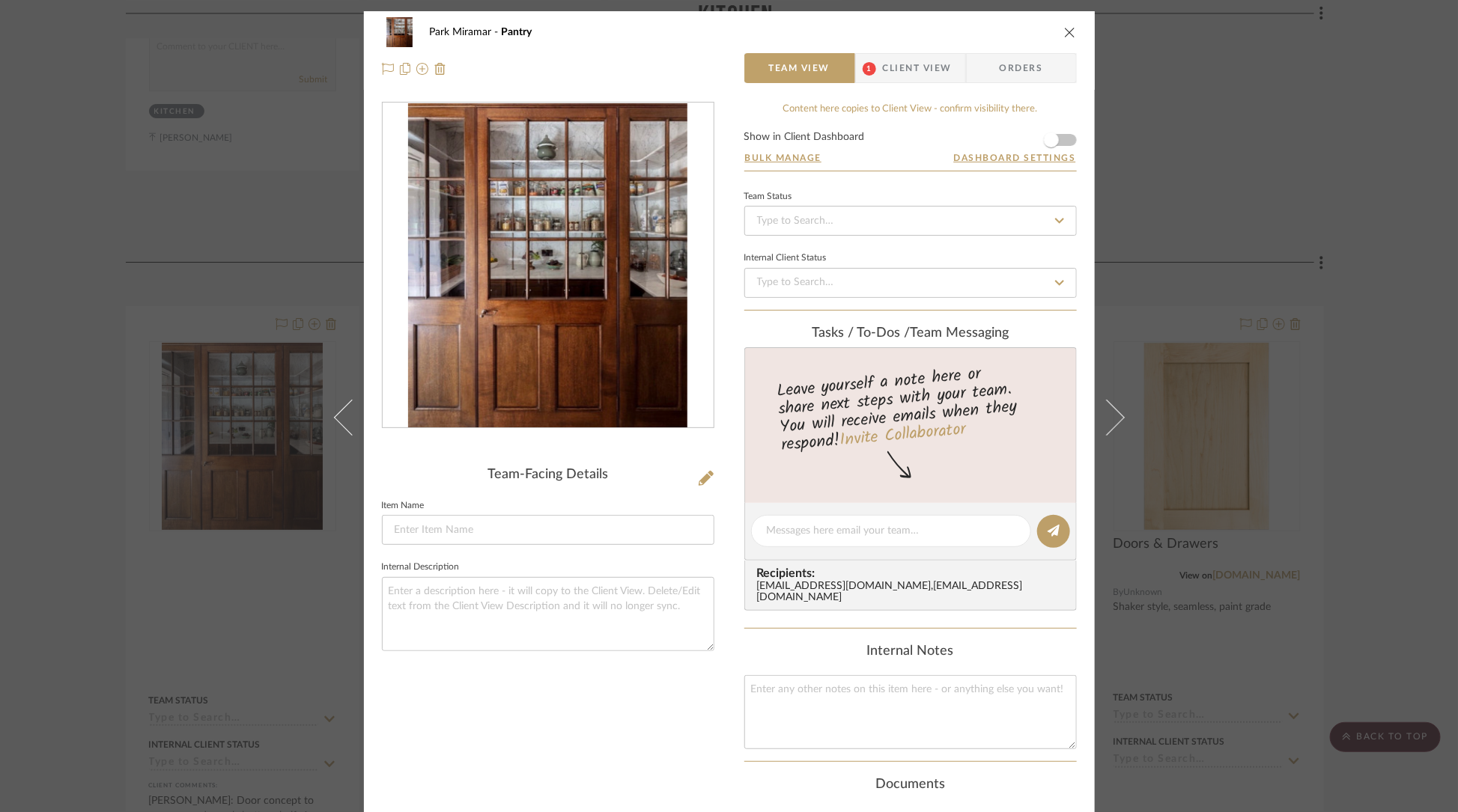
click at [520, 276] on img "0" at bounding box center [547, 266] width 279 height 325
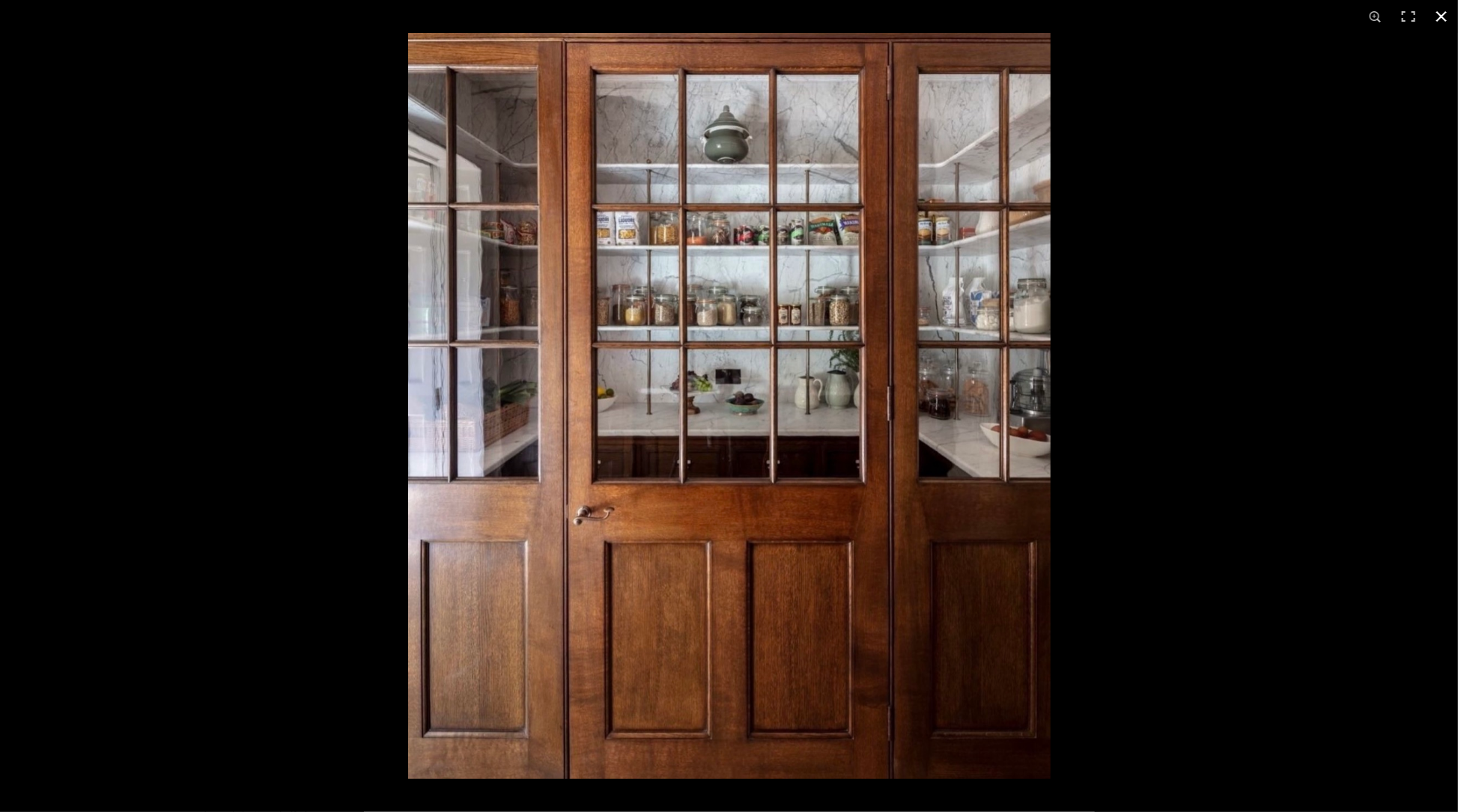
click at [1445, 15] on button at bounding box center [1441, 16] width 33 height 33
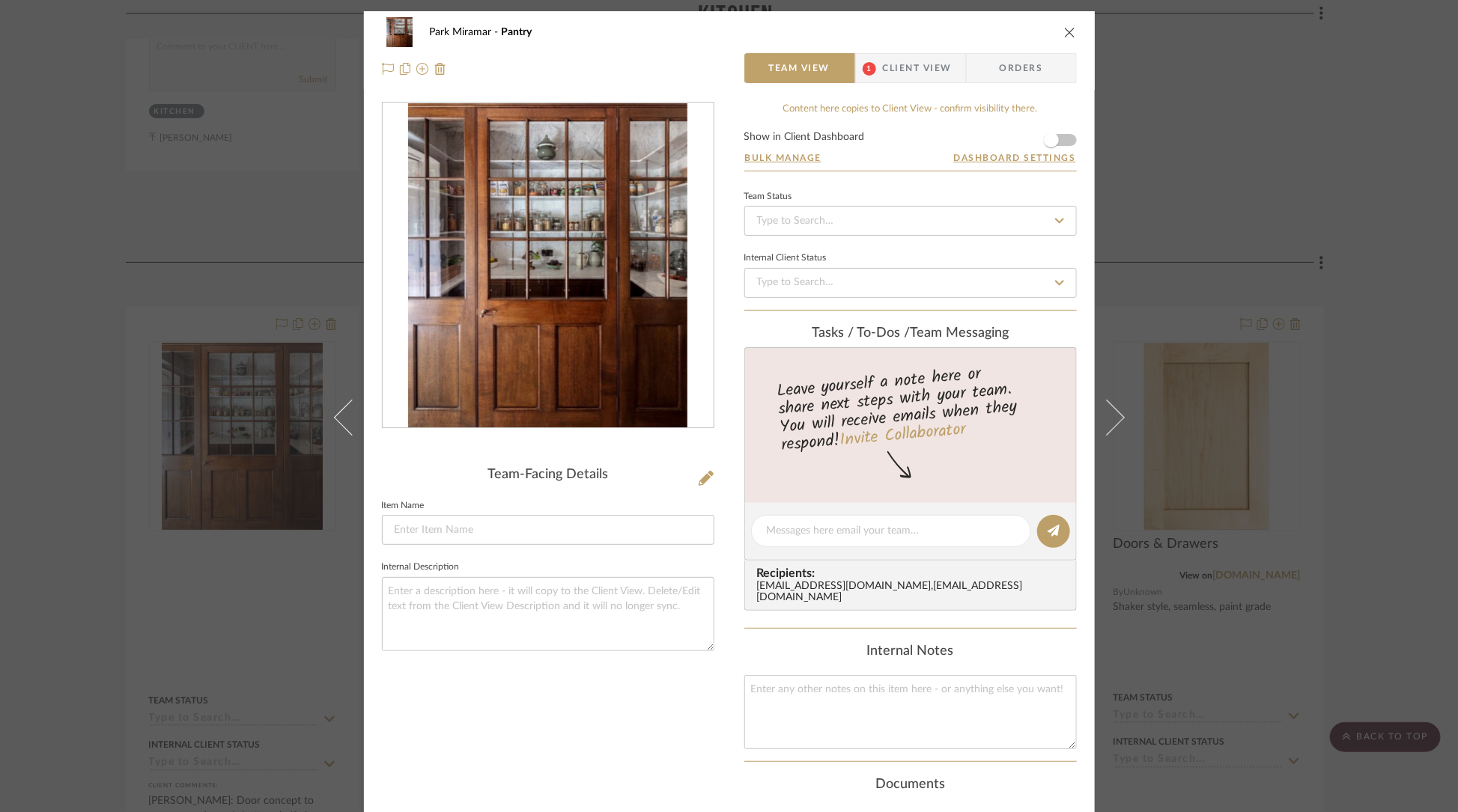
click at [1064, 32] on icon "close" at bounding box center [1070, 32] width 12 height 12
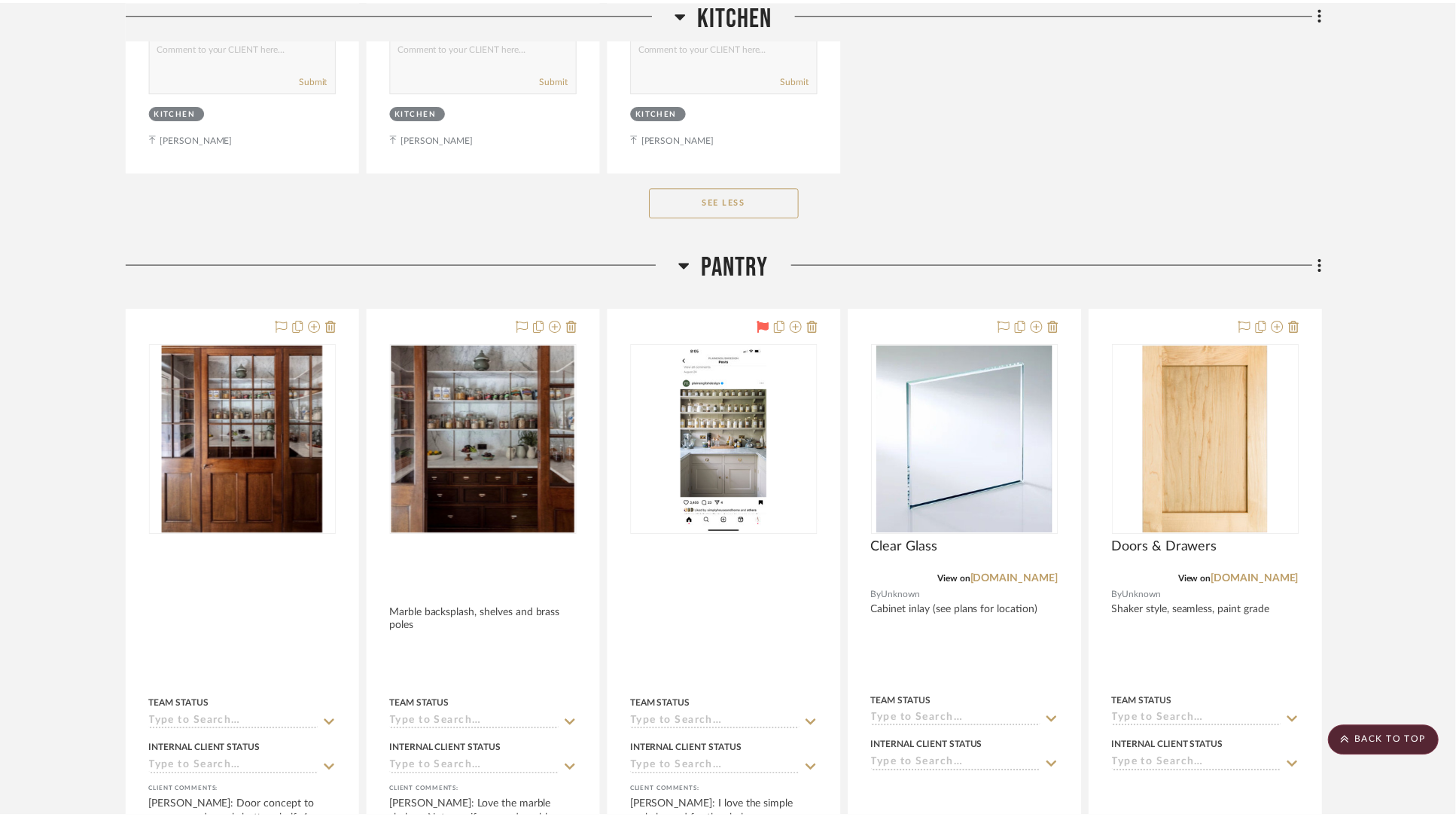
scroll to position [14322, 0]
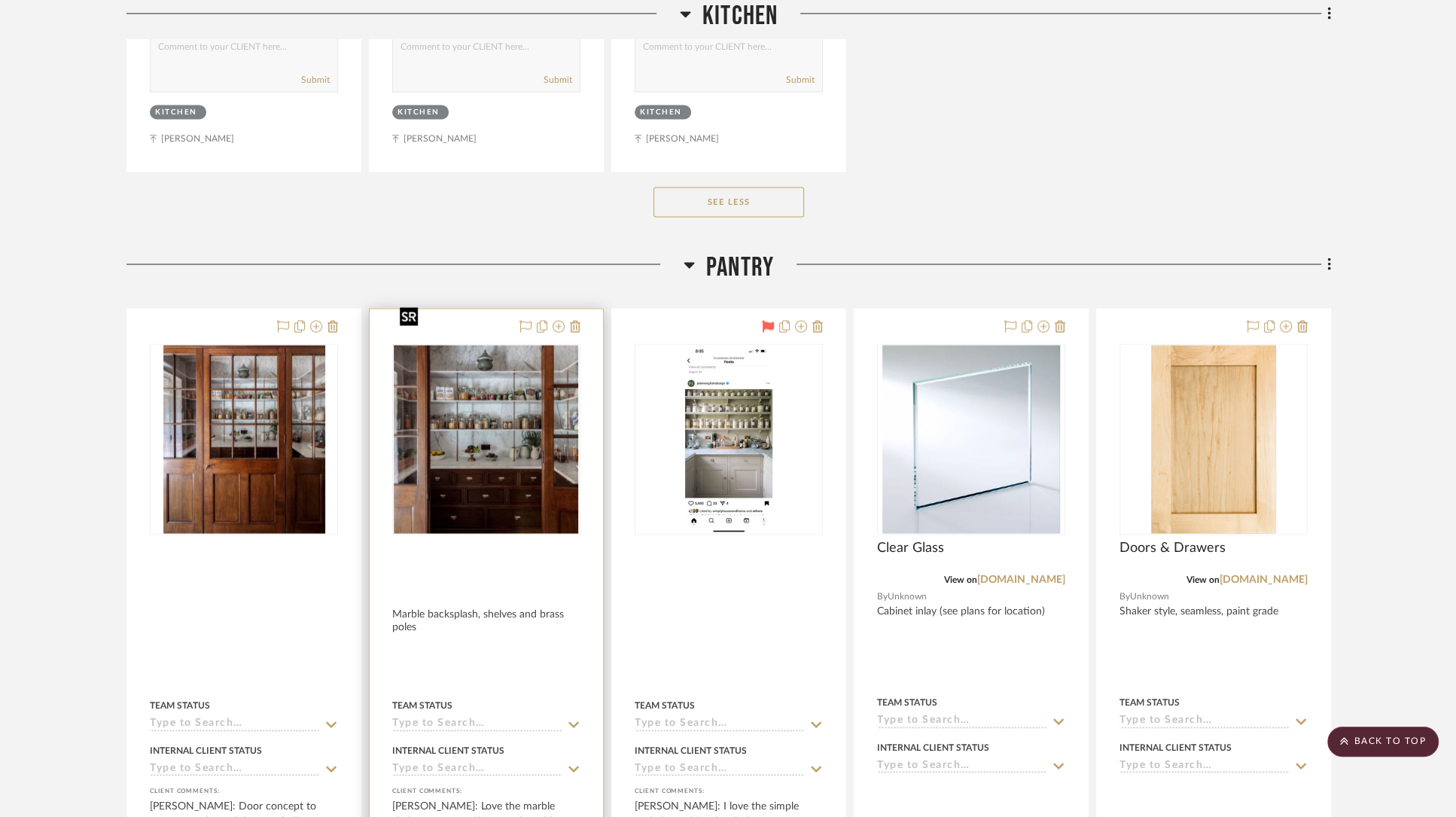
click at [511, 408] on img "0" at bounding box center [486, 439] width 185 height 189
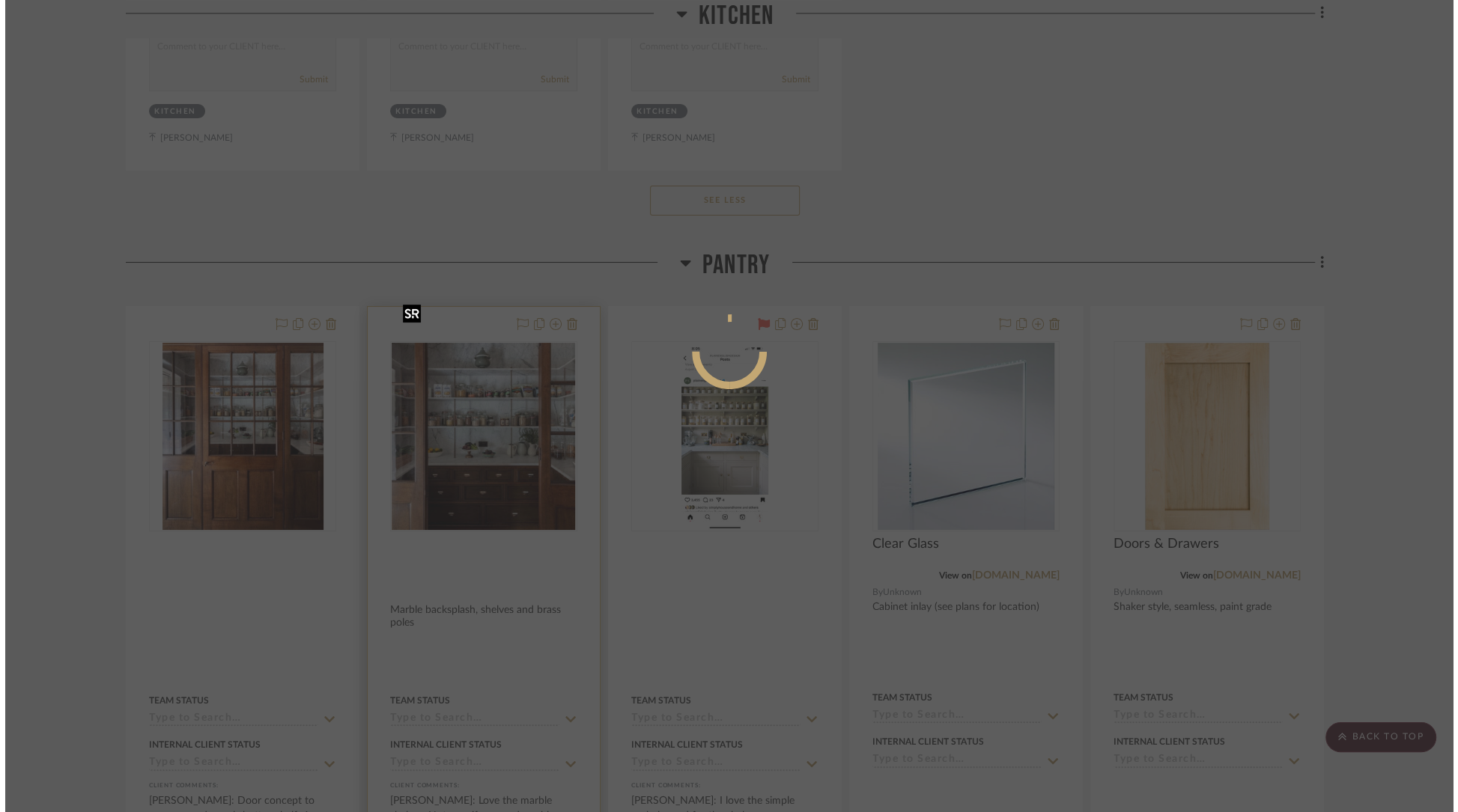
scroll to position [0, 0]
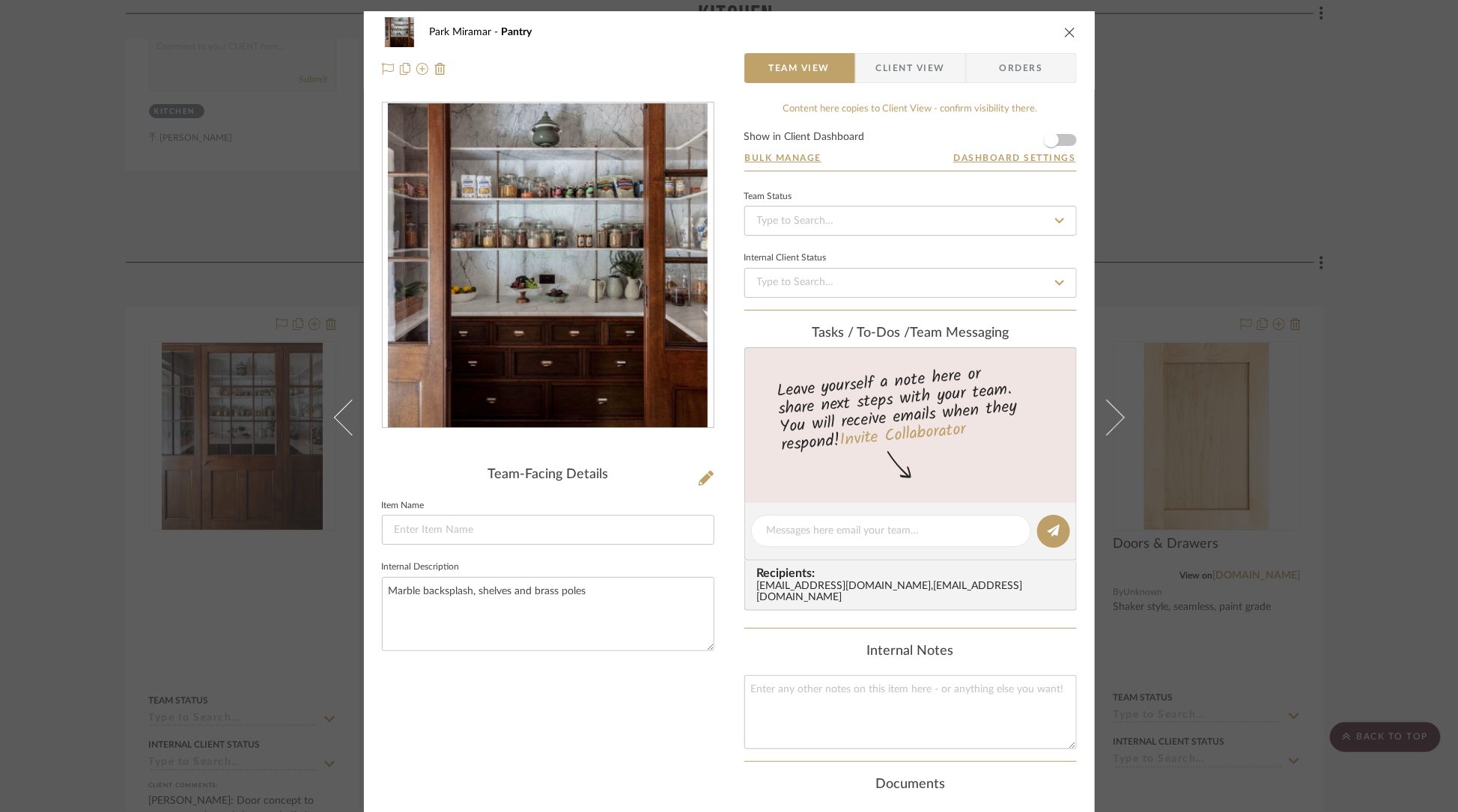
click at [1066, 32] on icon "close" at bounding box center [1070, 32] width 12 height 12
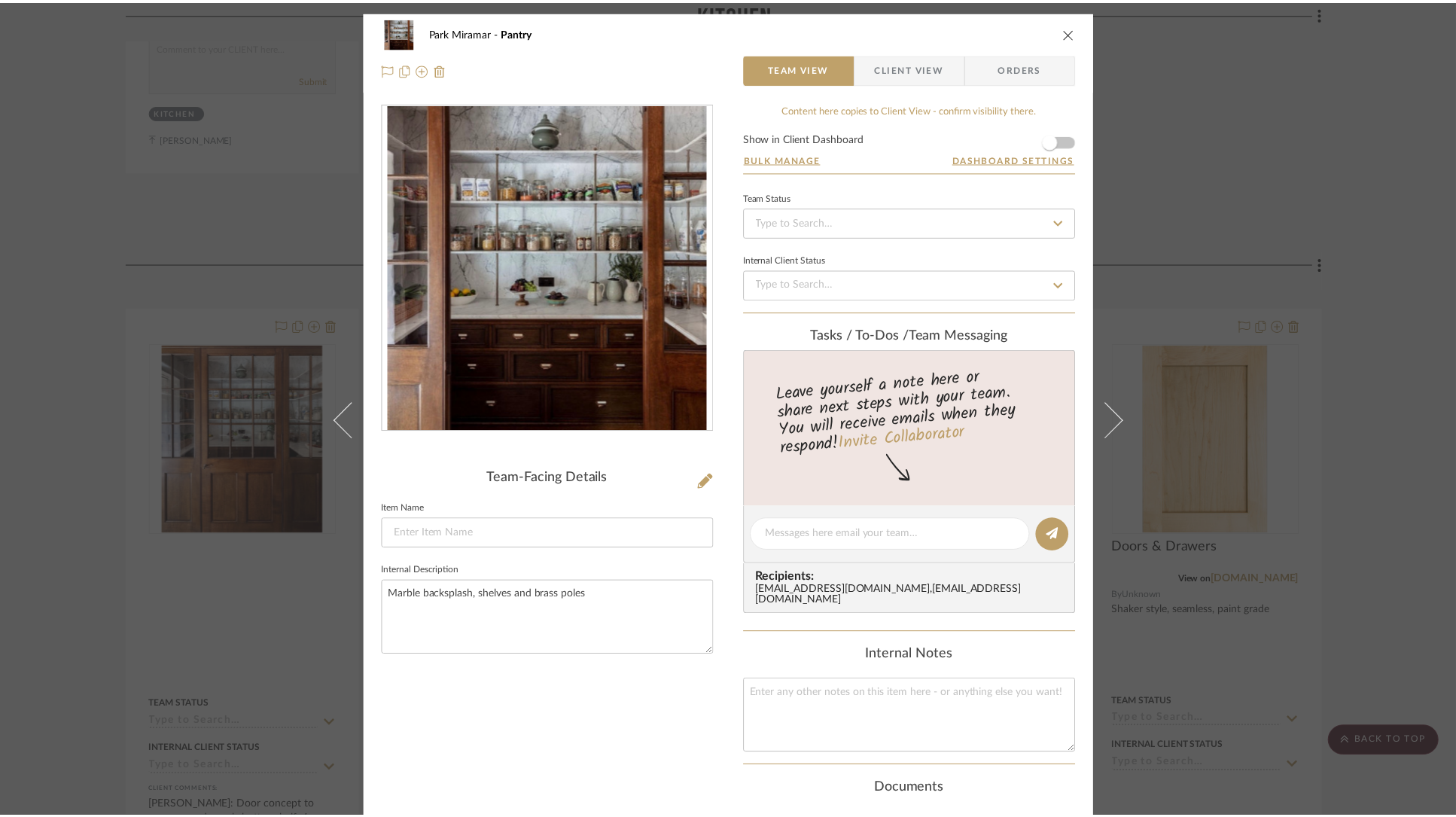
scroll to position [14322, 0]
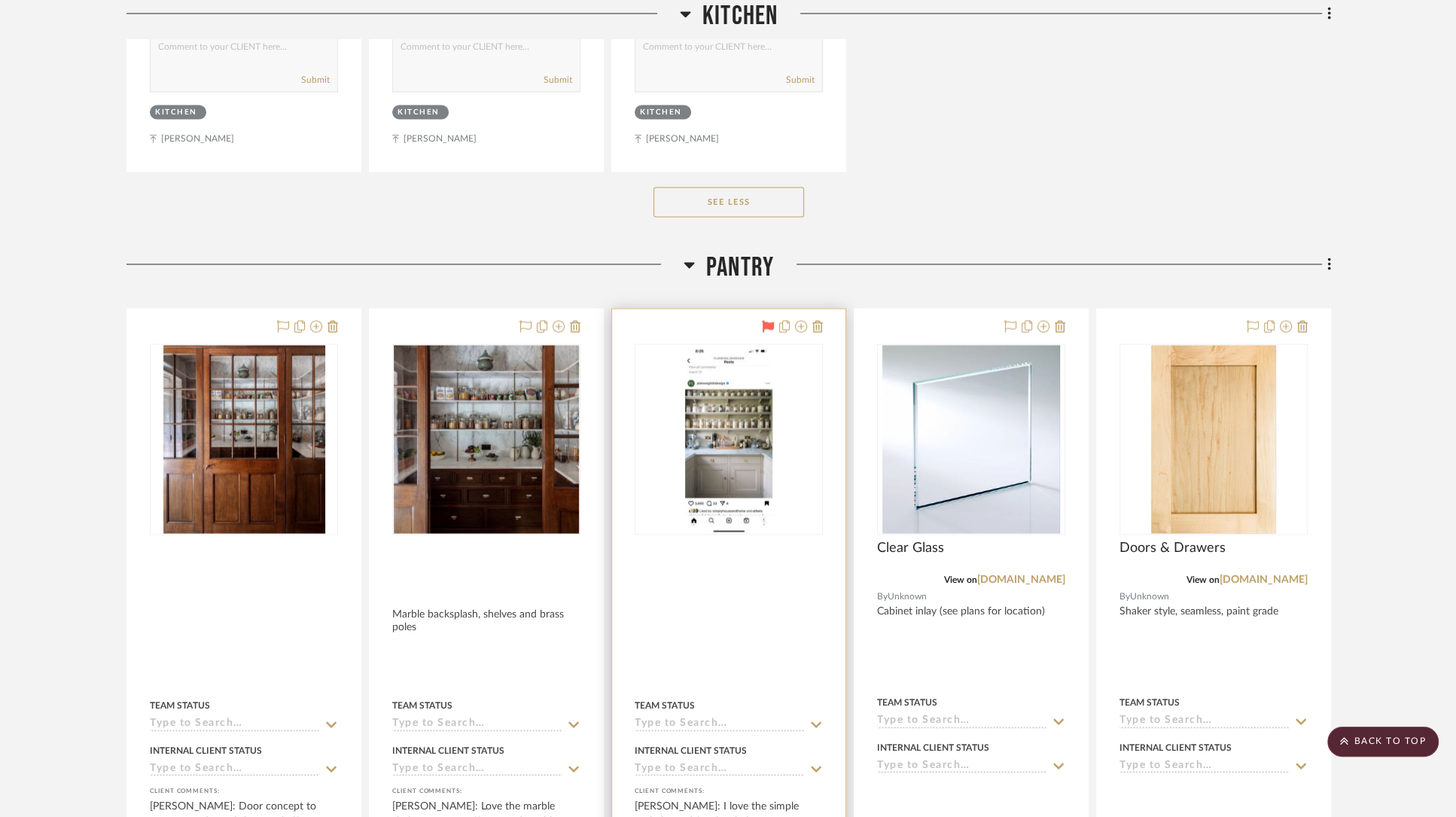
click at [728, 436] on img "0" at bounding box center [728, 439] width 87 height 189
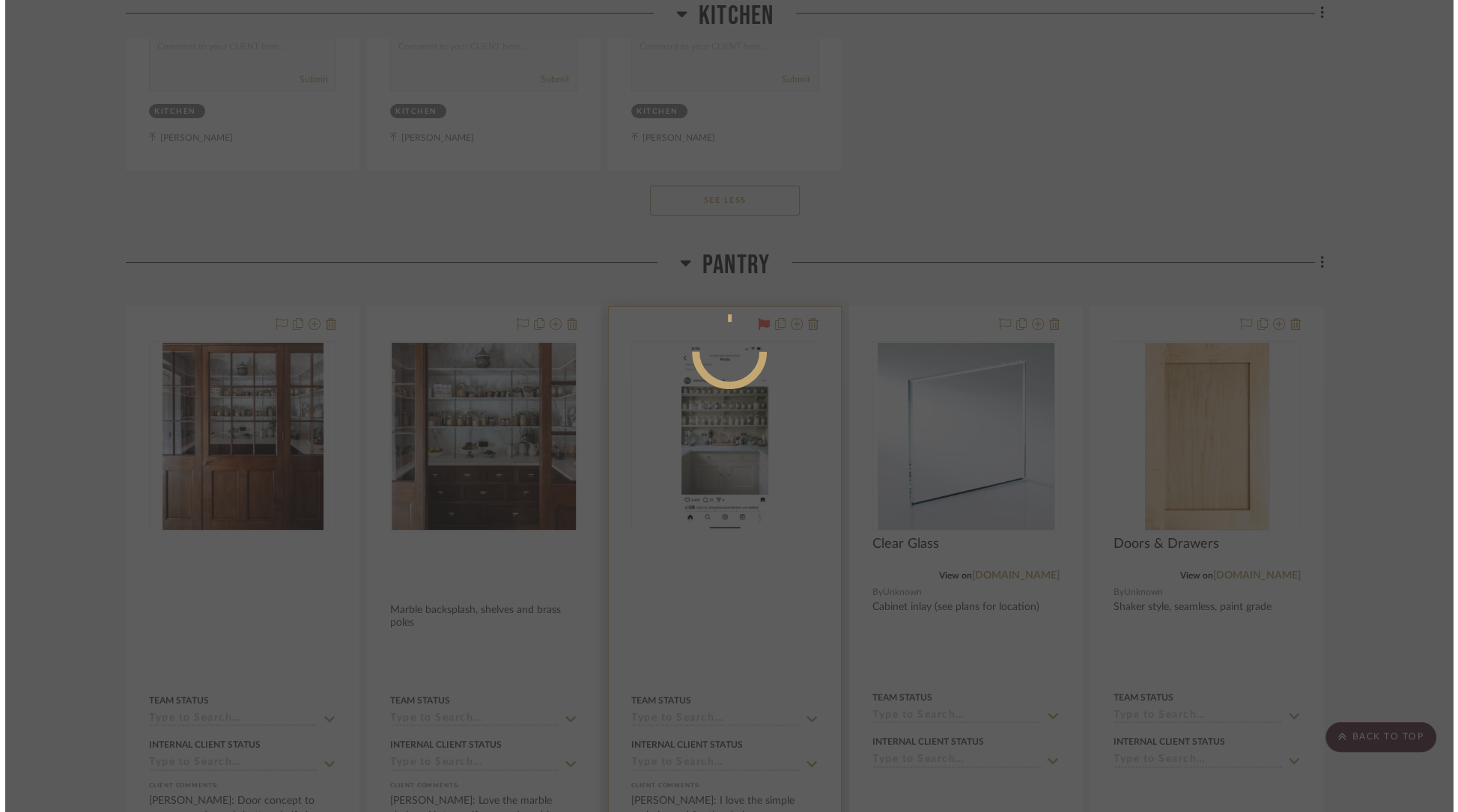
scroll to position [0, 0]
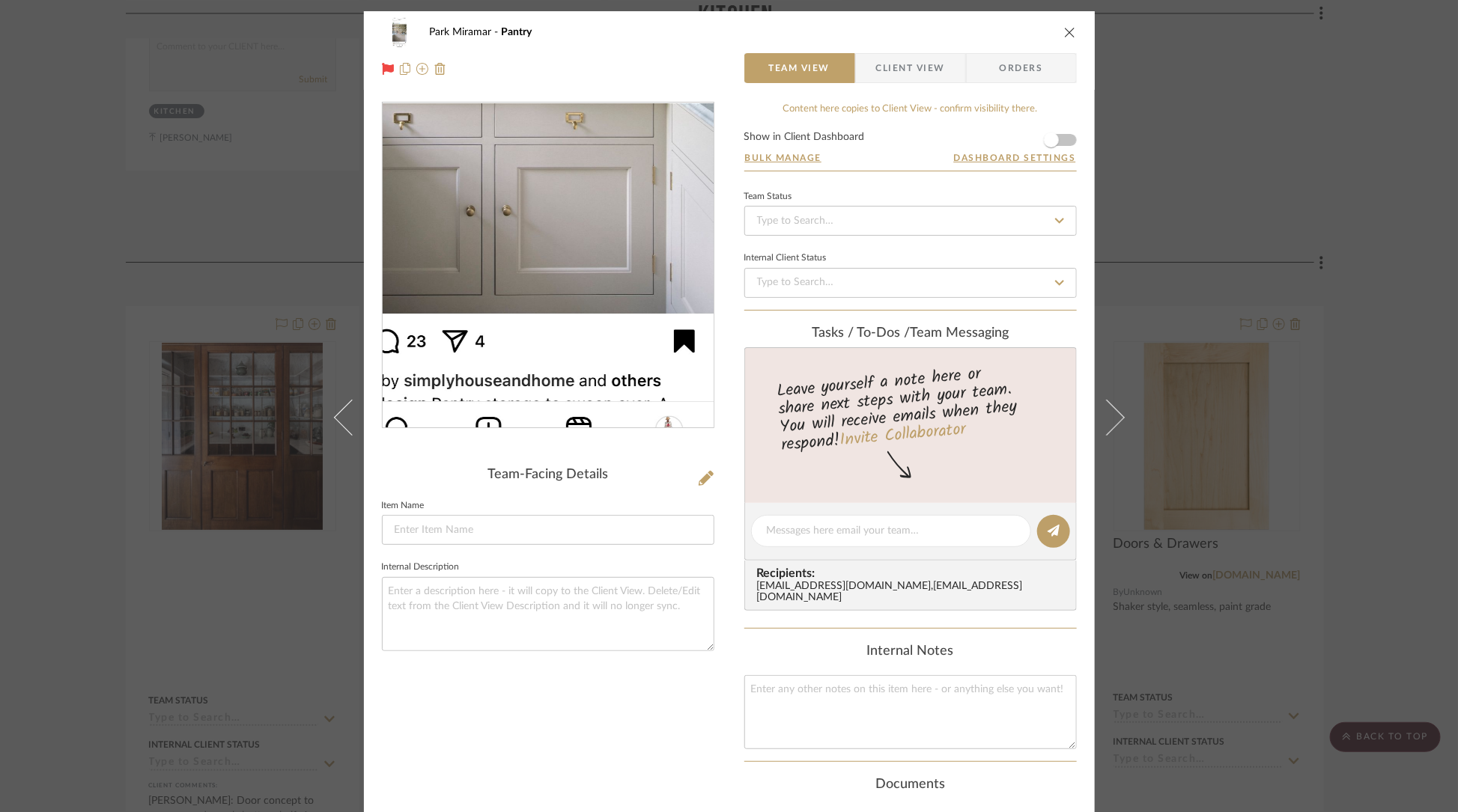
click at [593, 350] on img "0" at bounding box center [547, 266] width 151 height 325
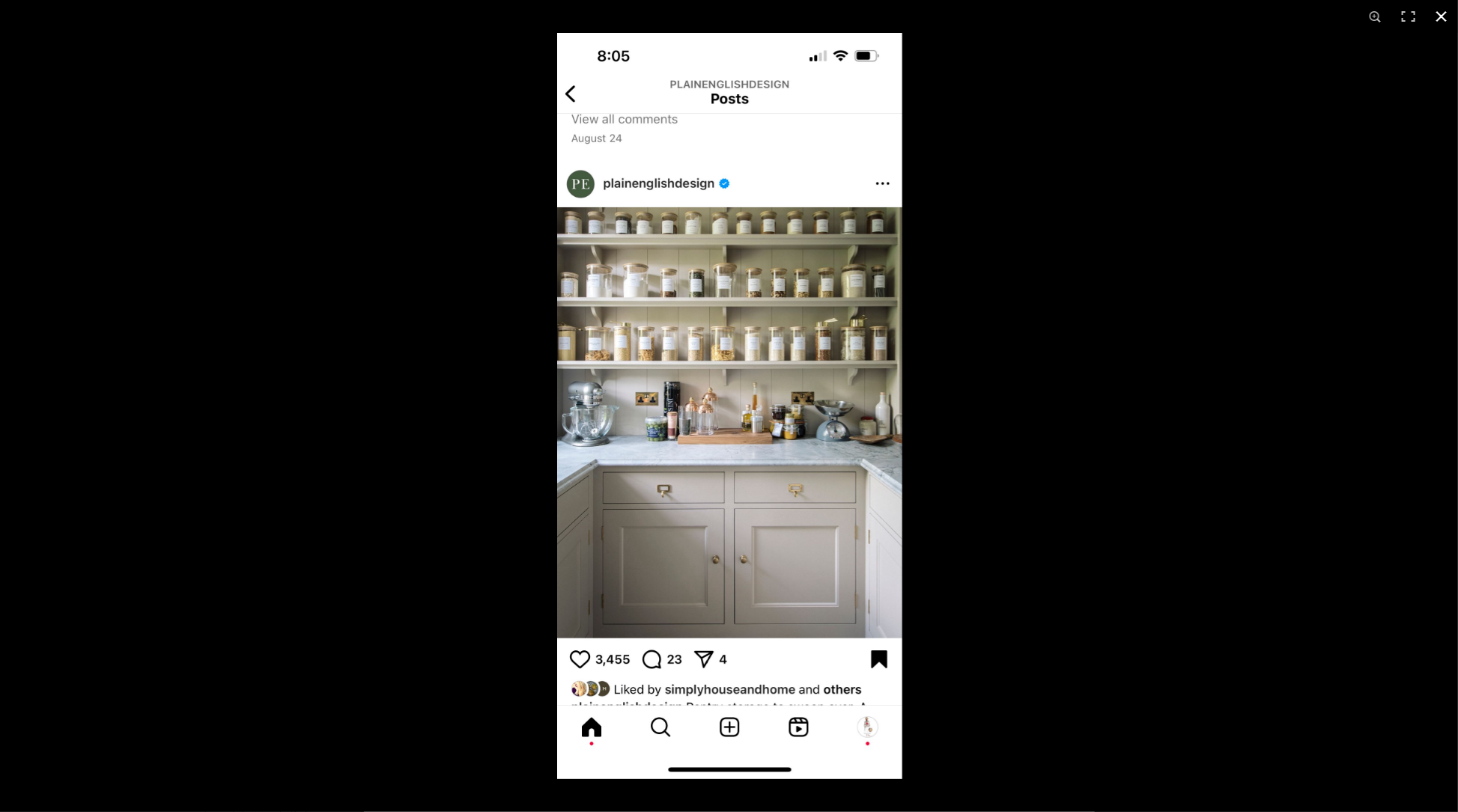
click at [1439, 16] on button at bounding box center [1441, 16] width 33 height 33
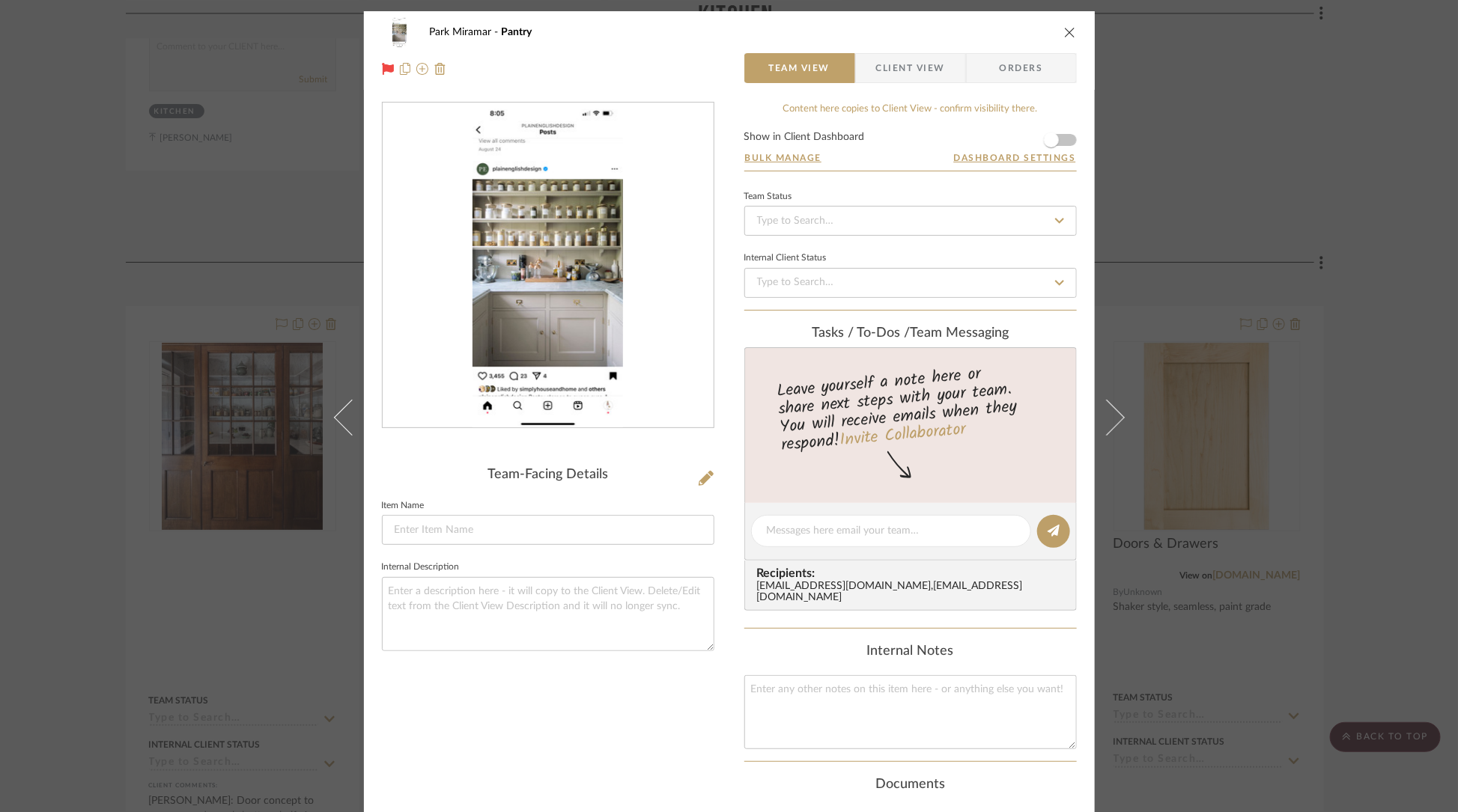
click at [1064, 30] on icon "close" at bounding box center [1070, 32] width 12 height 12
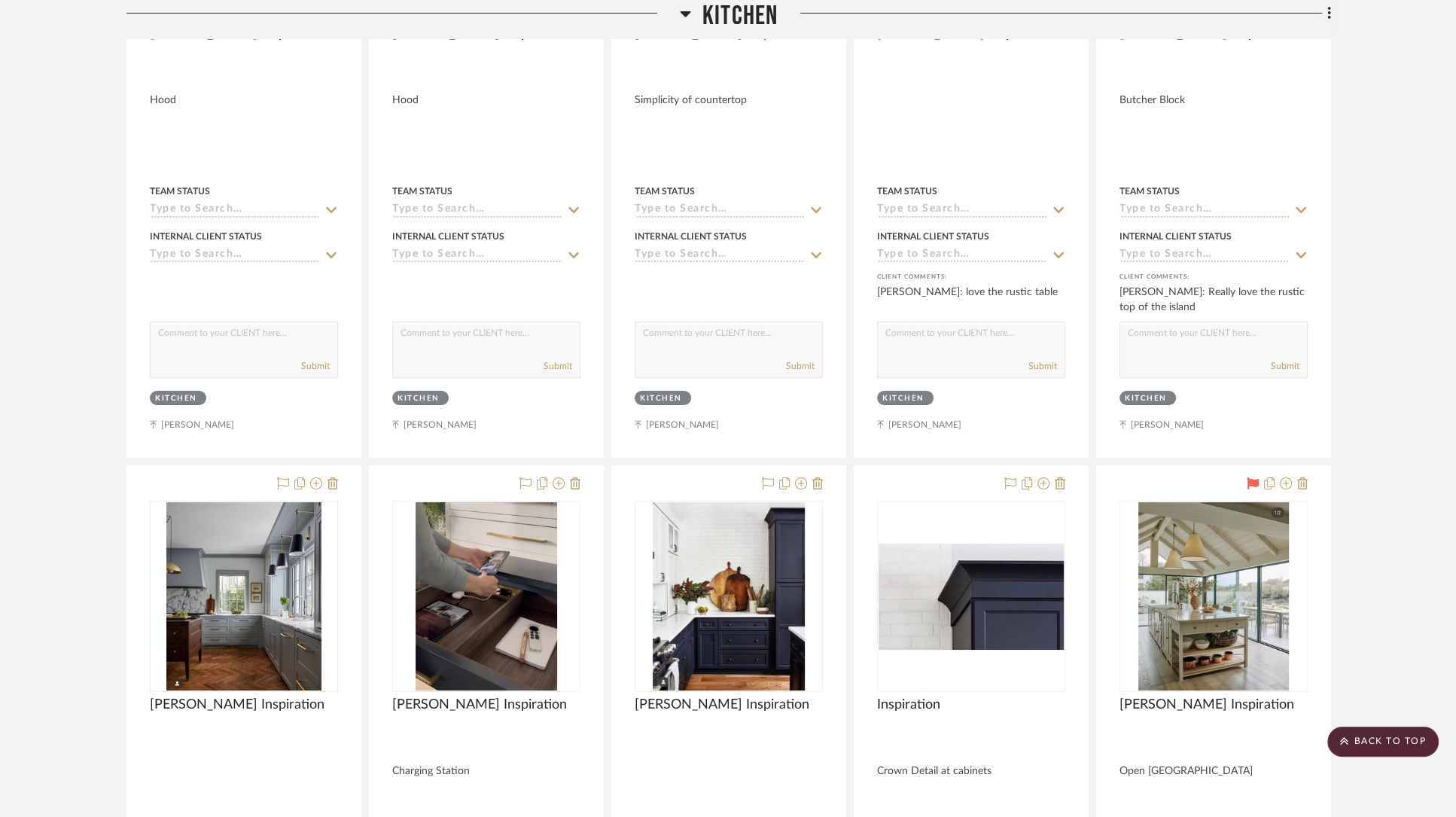
scroll to position [11344, 0]
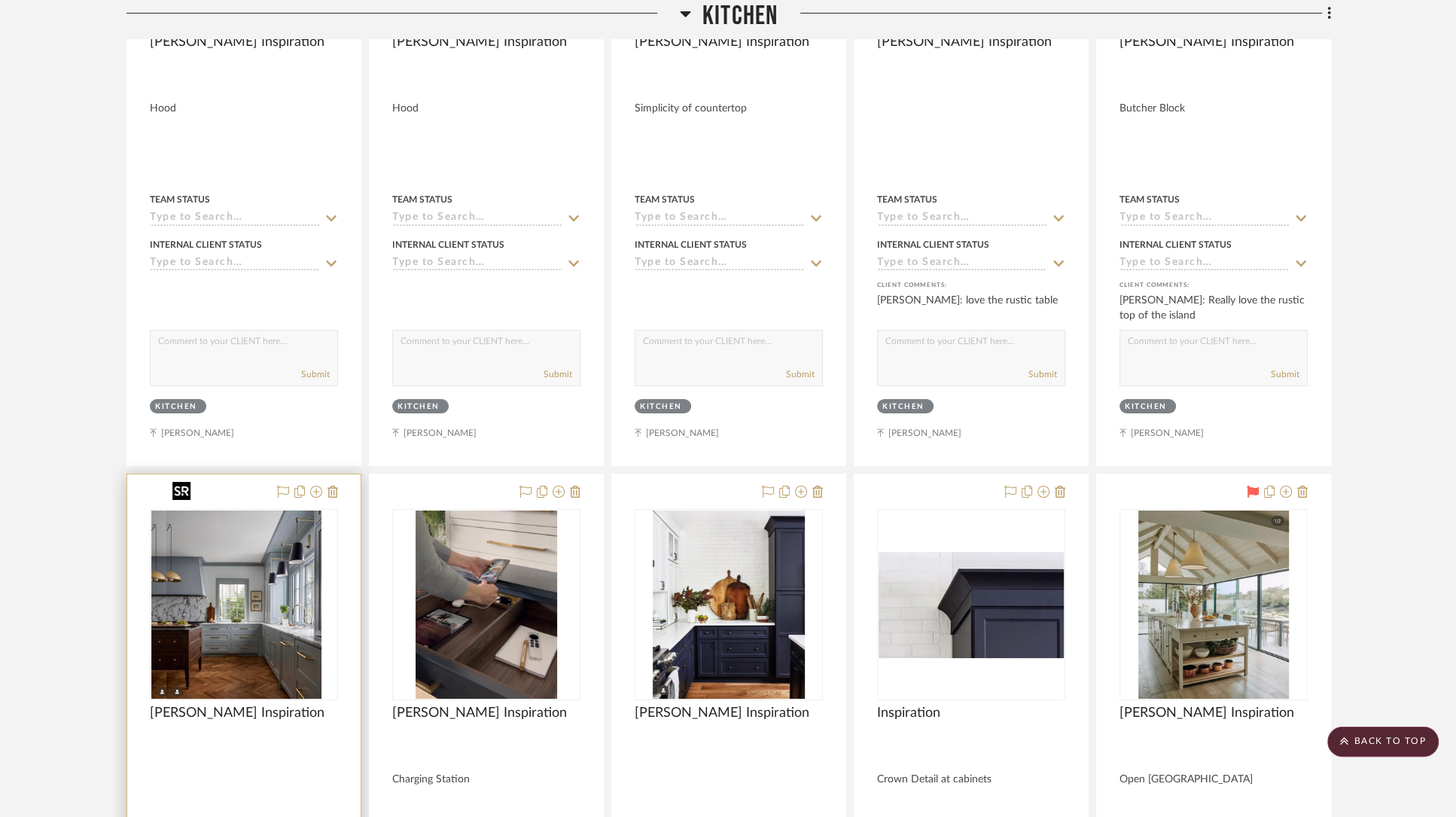
click at [246, 600] on div at bounding box center [244, 605] width 189 height 191
click at [246, 600] on img "0" at bounding box center [244, 605] width 155 height 189
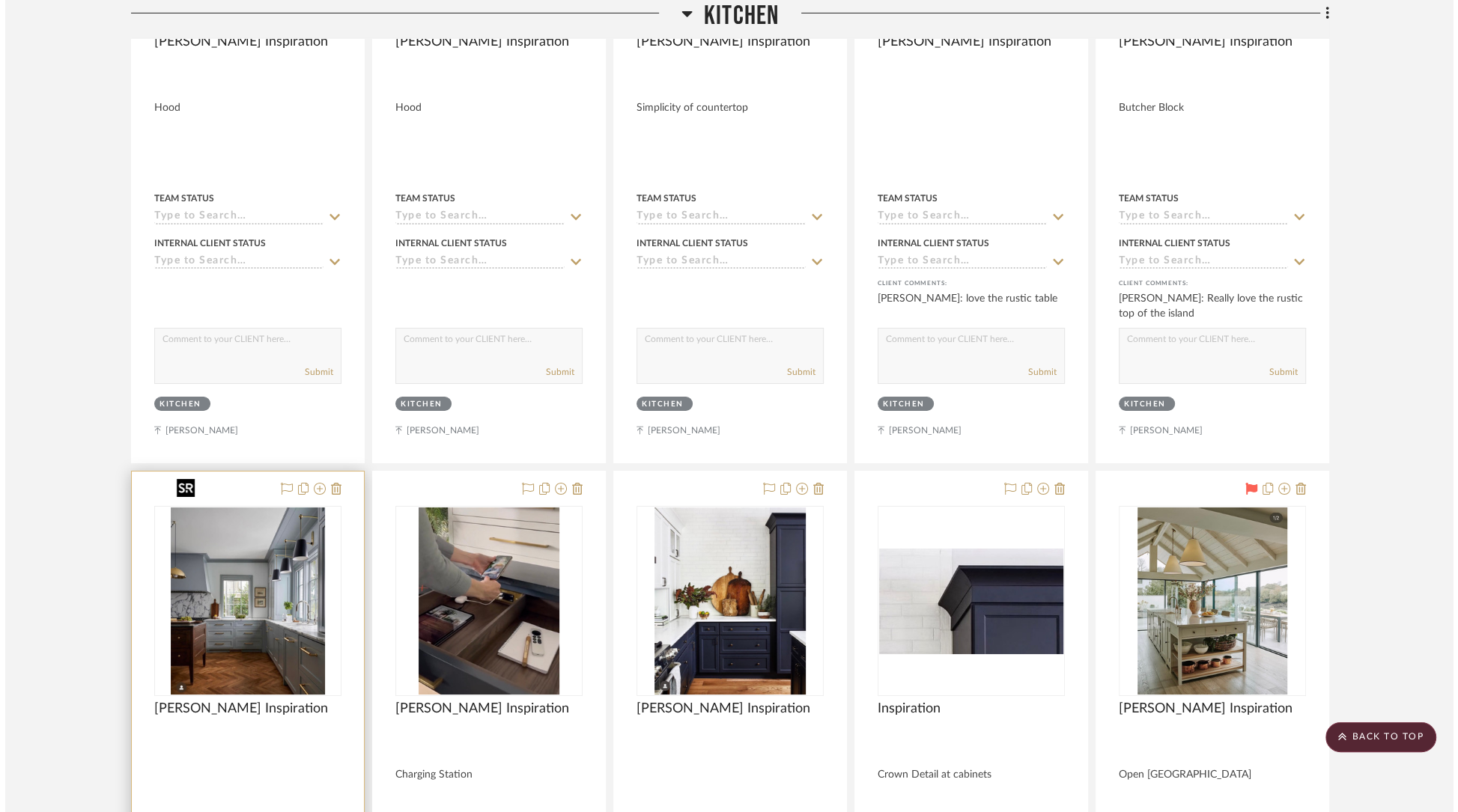
scroll to position [0, 0]
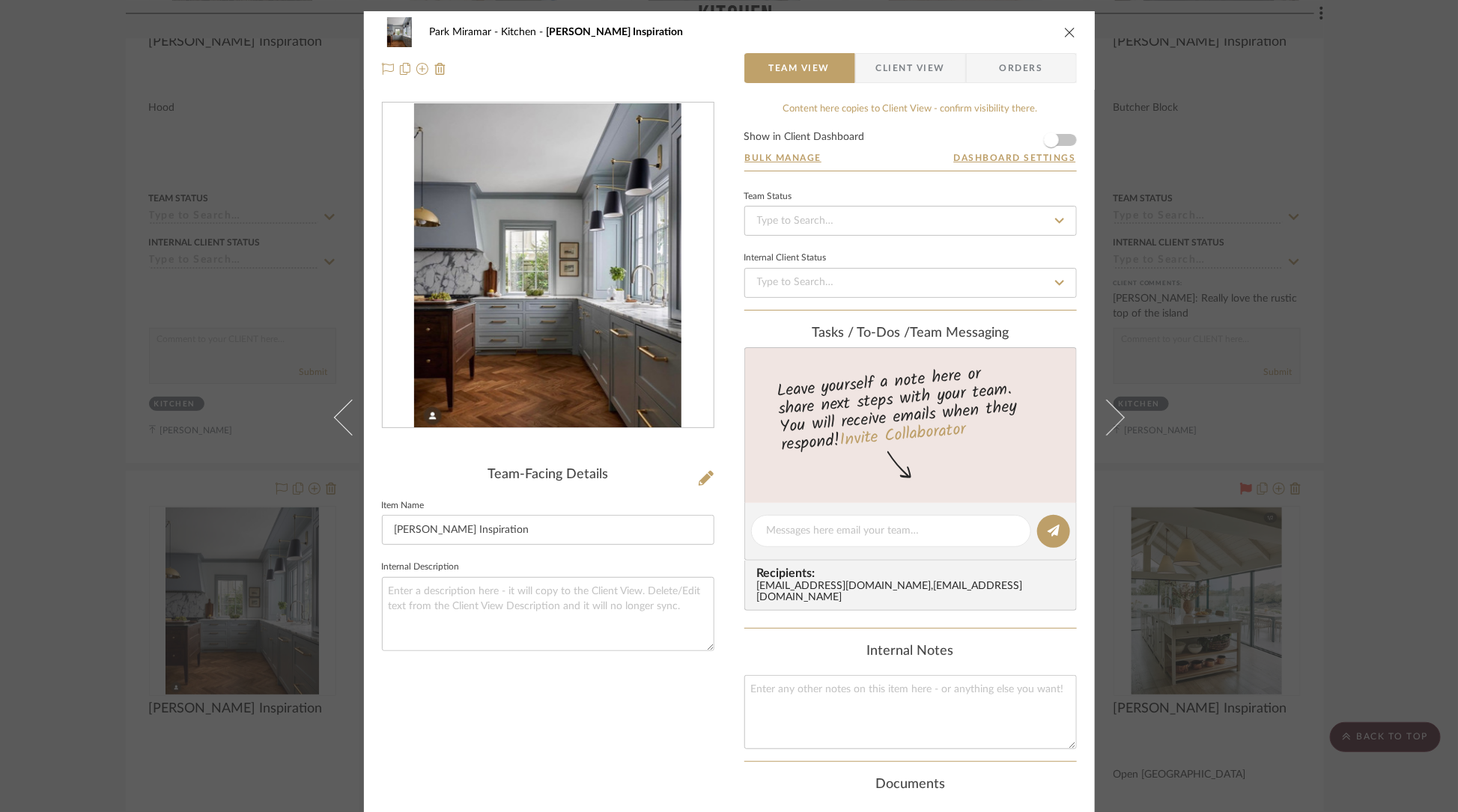
click at [1070, 27] on icon "close" at bounding box center [1070, 32] width 12 height 12
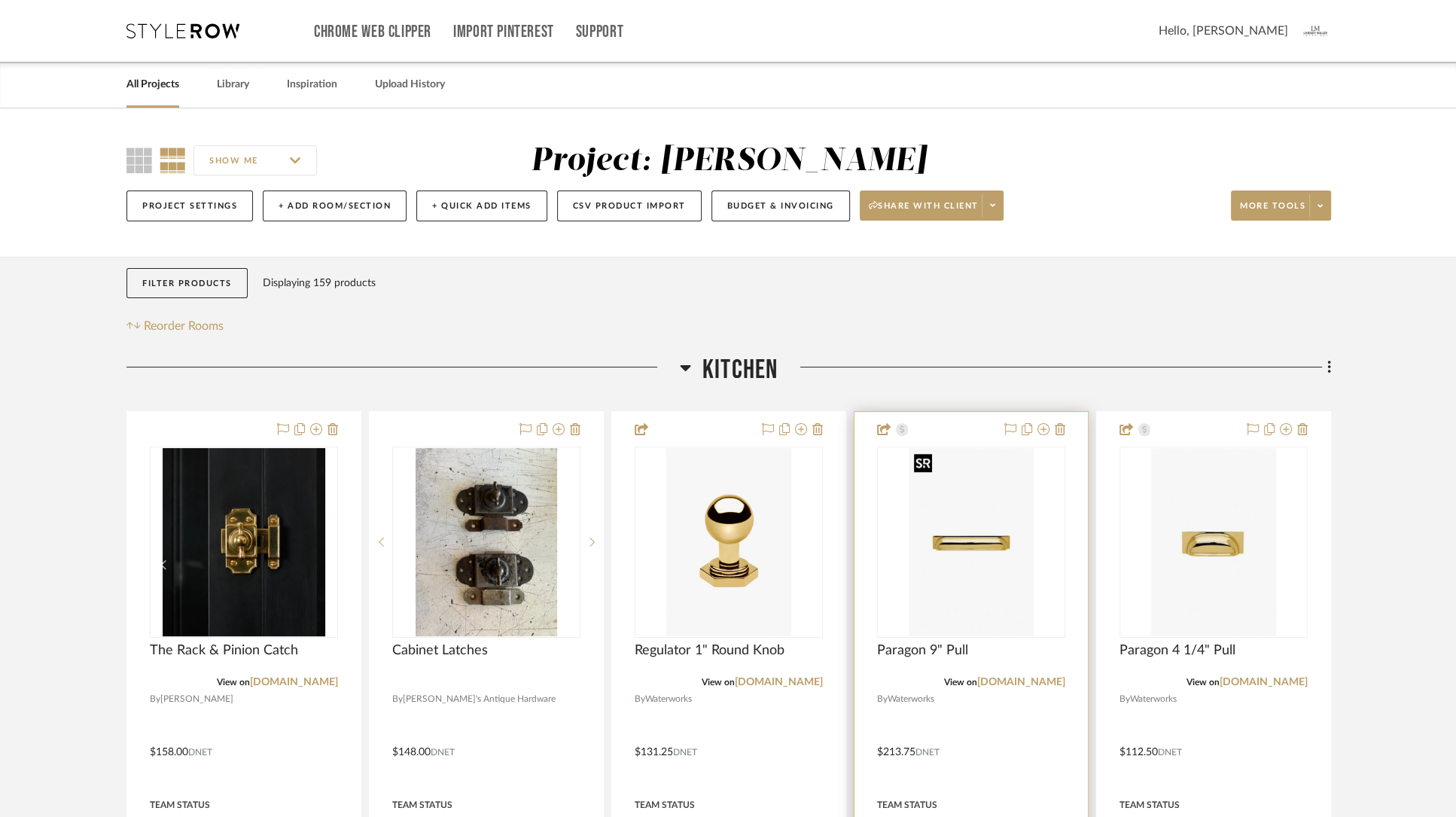
click at [974, 538] on img "0" at bounding box center [971, 542] width 125 height 189
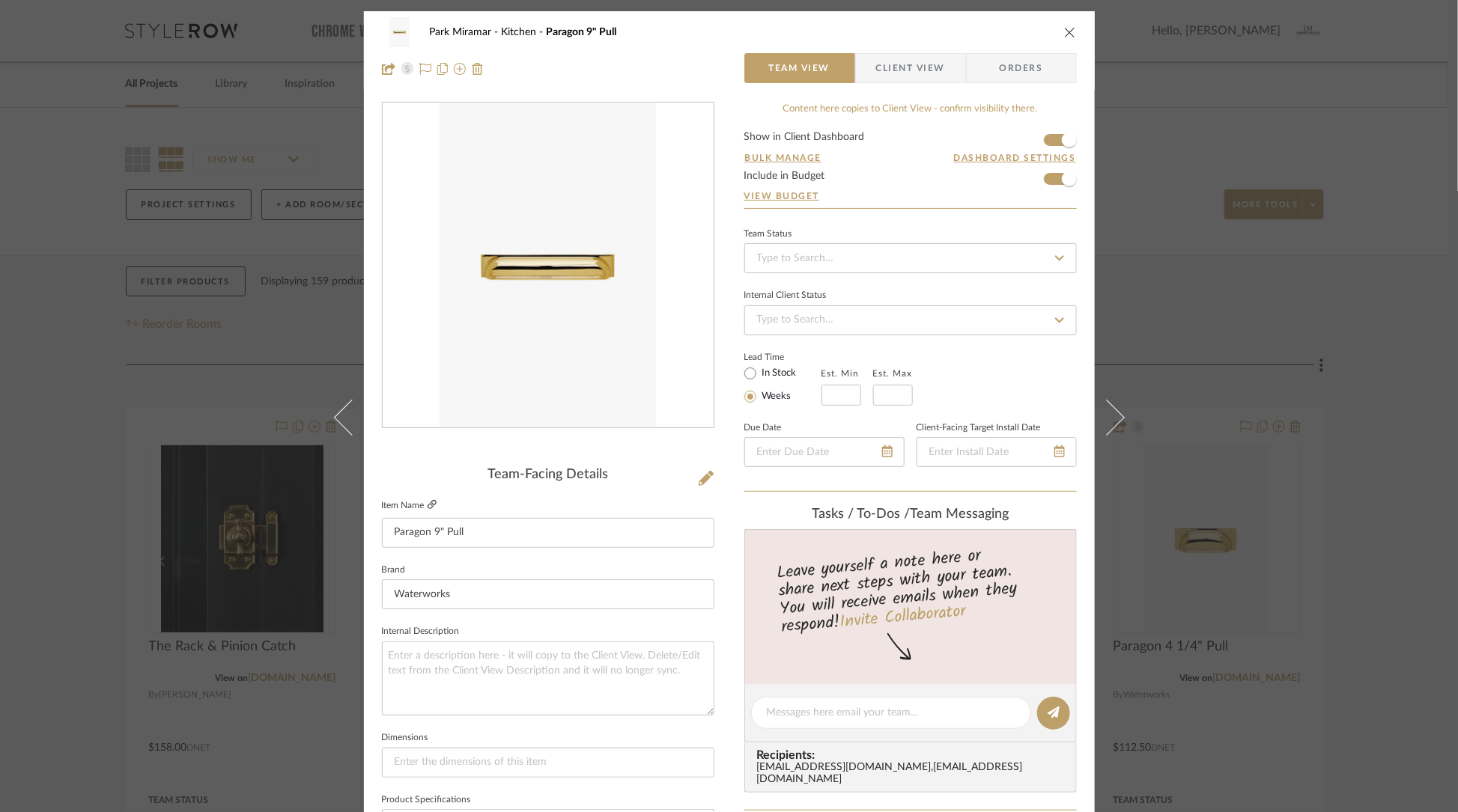
click at [429, 505] on icon at bounding box center [432, 504] width 9 height 9
click at [1064, 31] on icon "close" at bounding box center [1070, 32] width 12 height 12
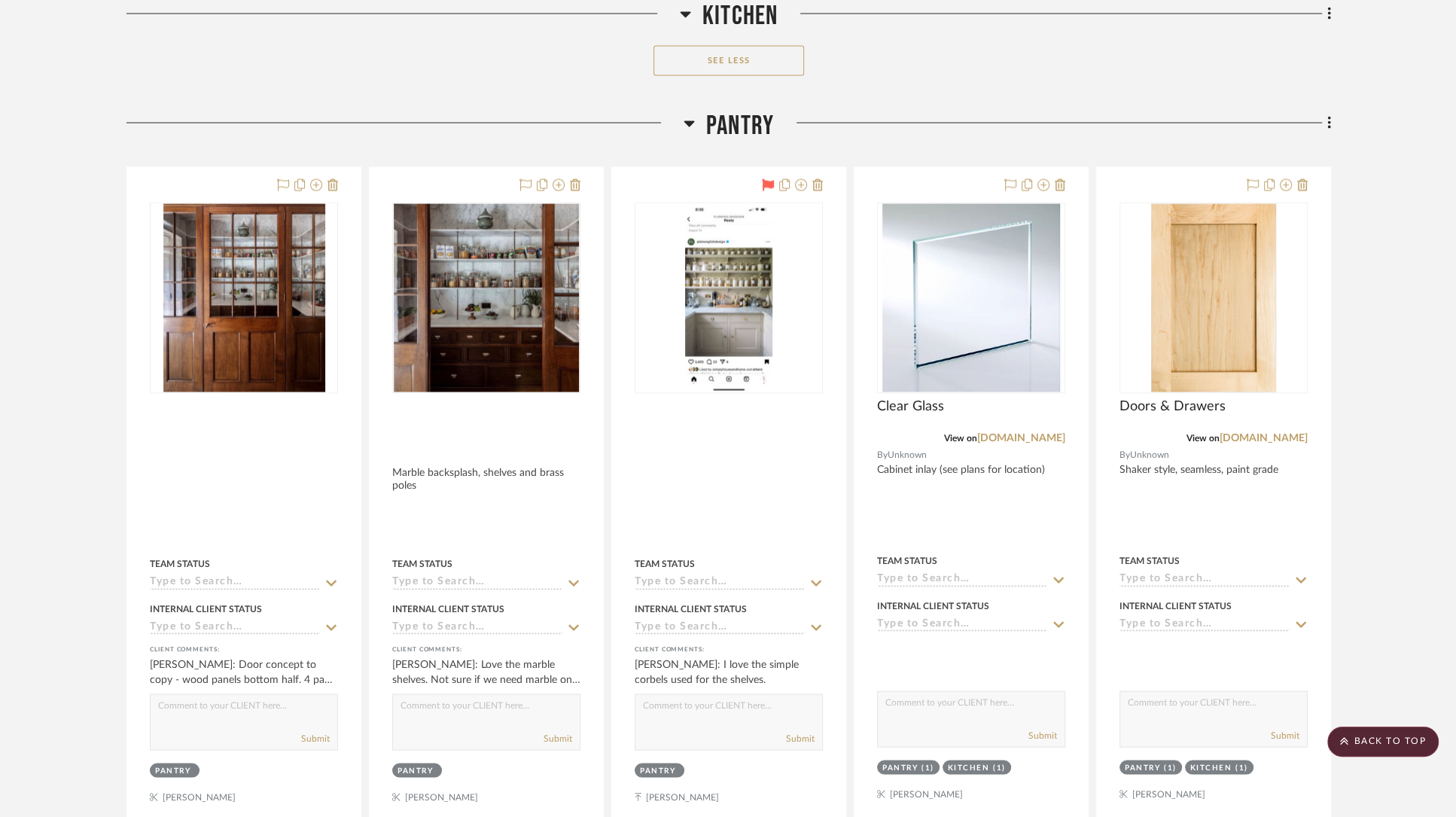
scroll to position [14441, 0]
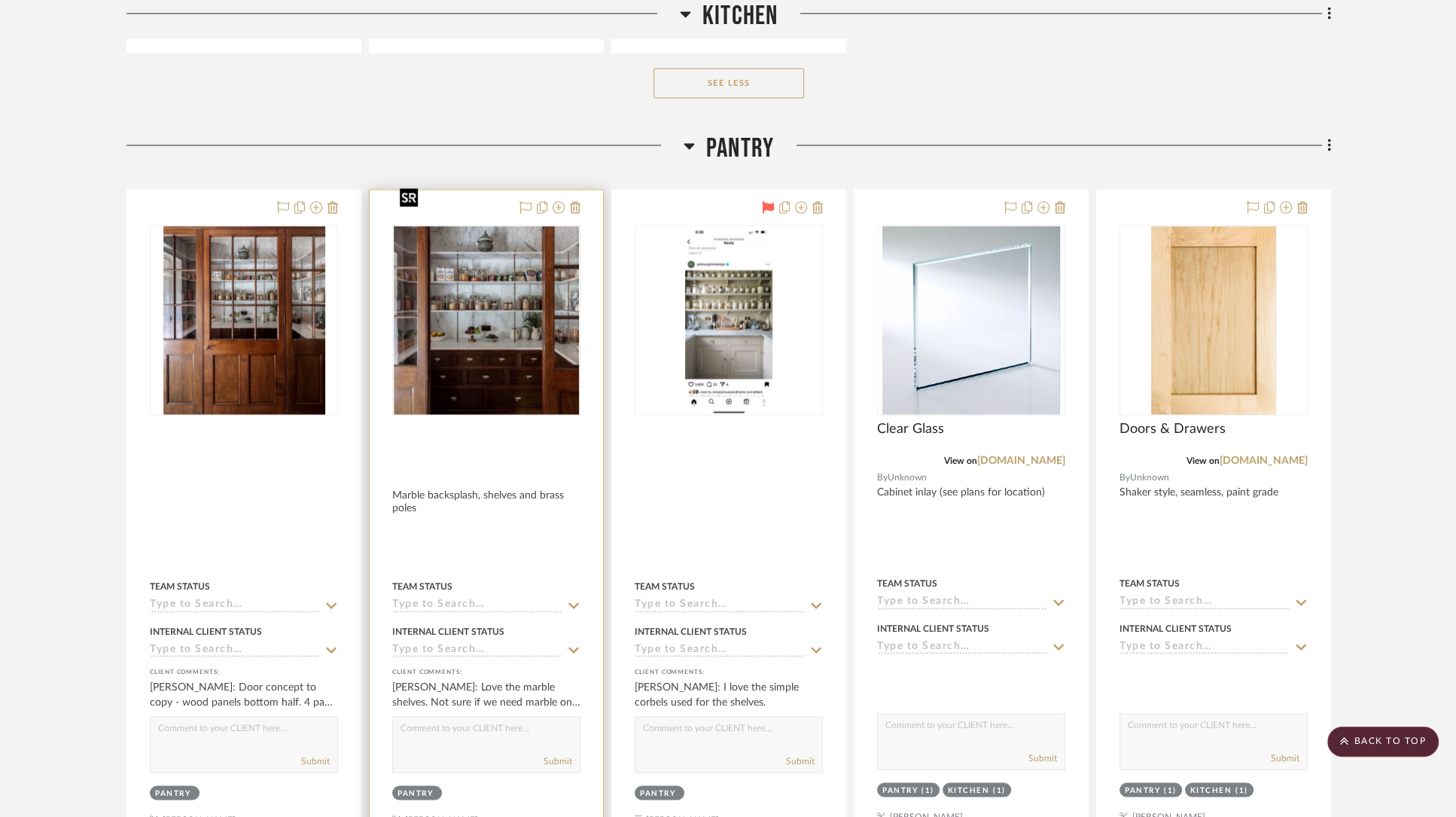
click at [462, 306] on img "0" at bounding box center [486, 320] width 185 height 189
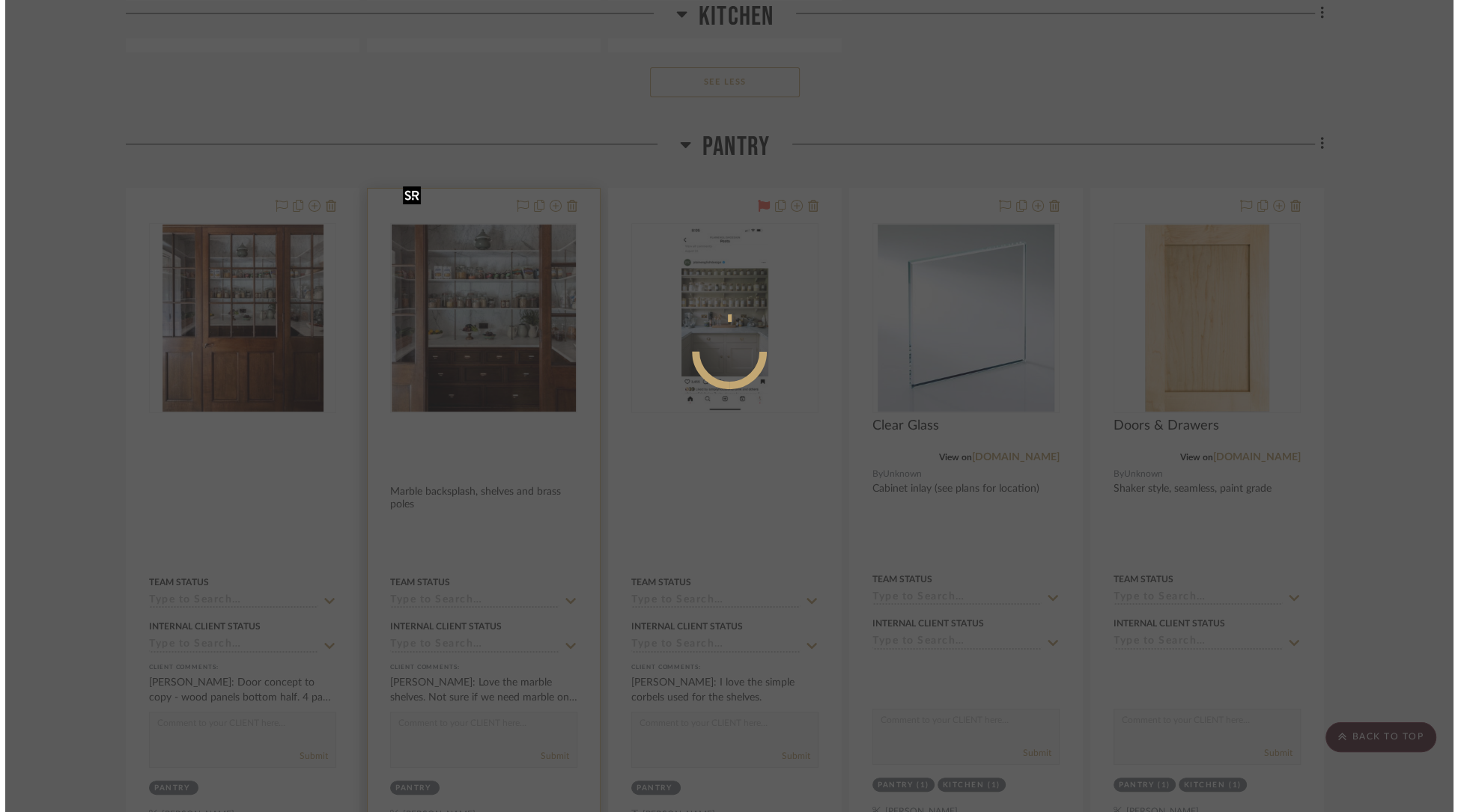
scroll to position [0, 0]
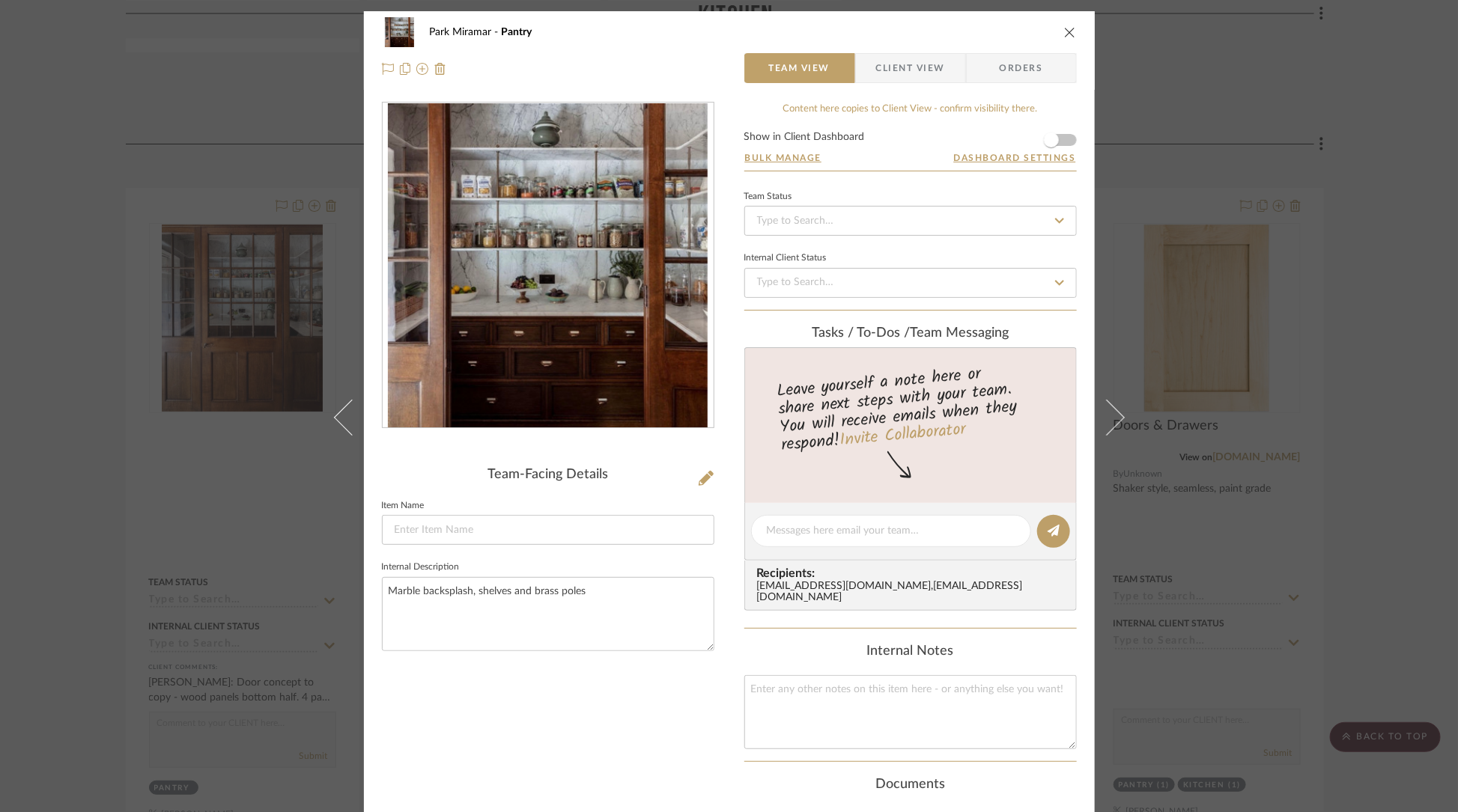
click at [531, 298] on img "0" at bounding box center [547, 266] width 319 height 325
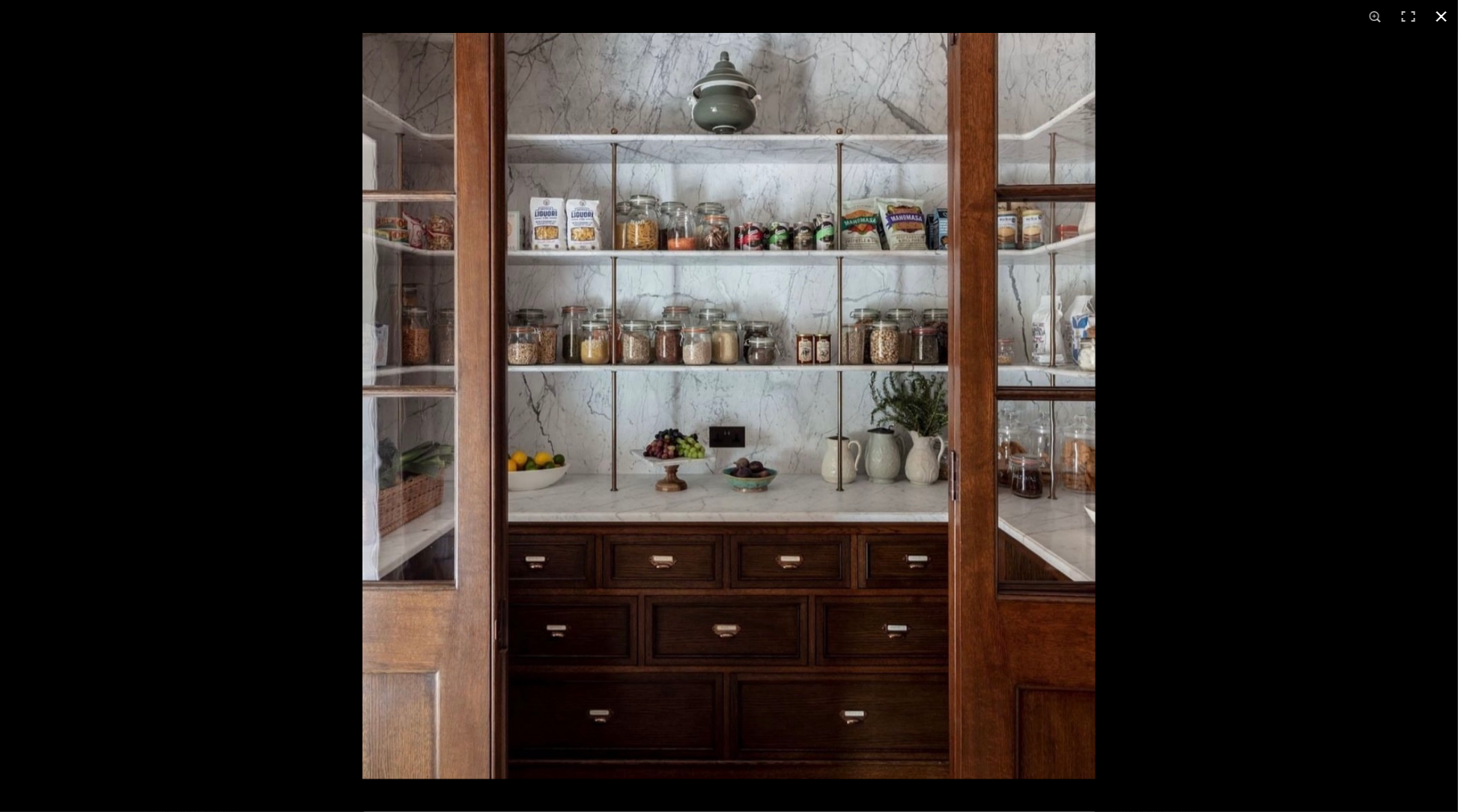
click at [1440, 16] on button at bounding box center [1441, 16] width 33 height 33
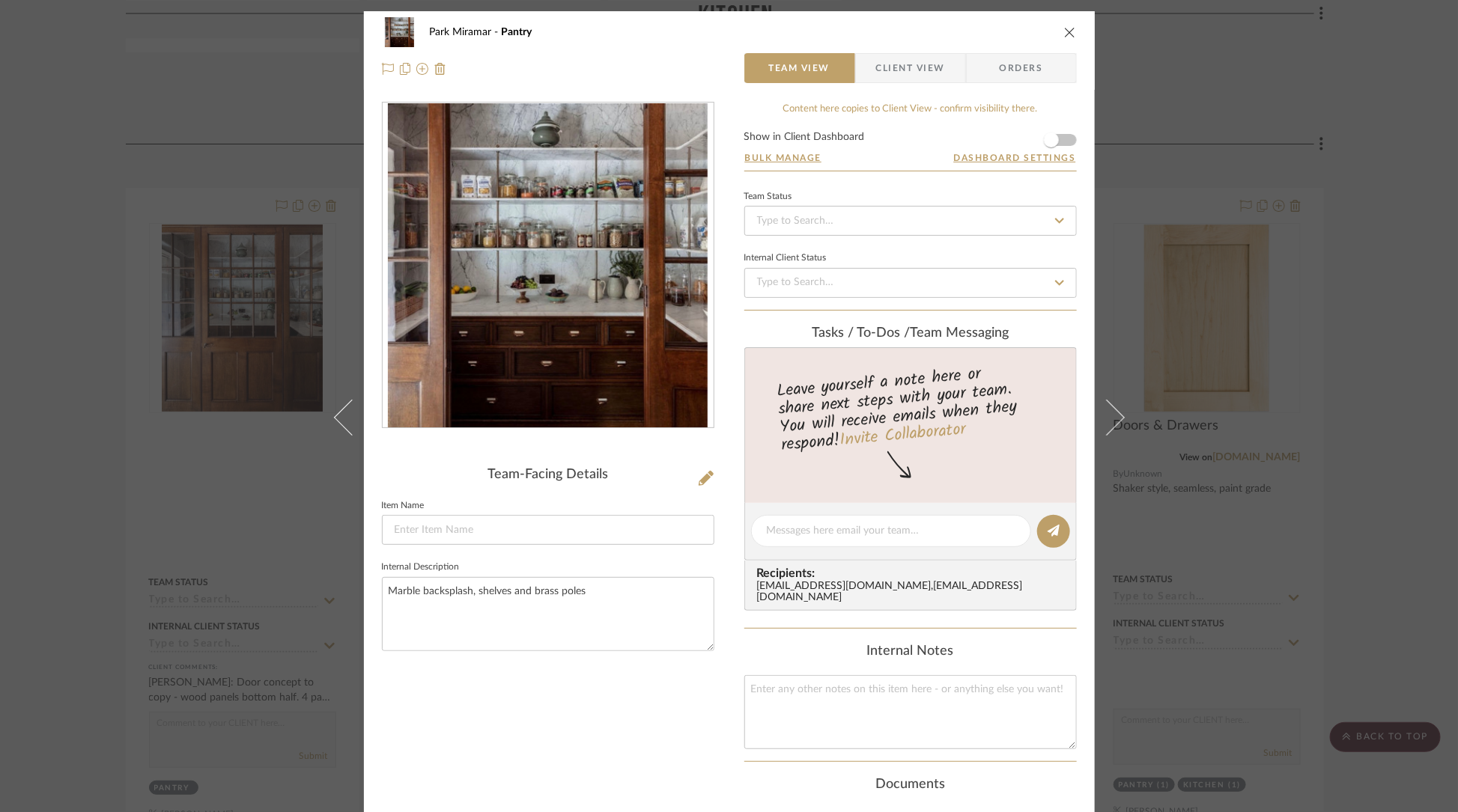
click at [1065, 32] on icon "close" at bounding box center [1070, 32] width 12 height 12
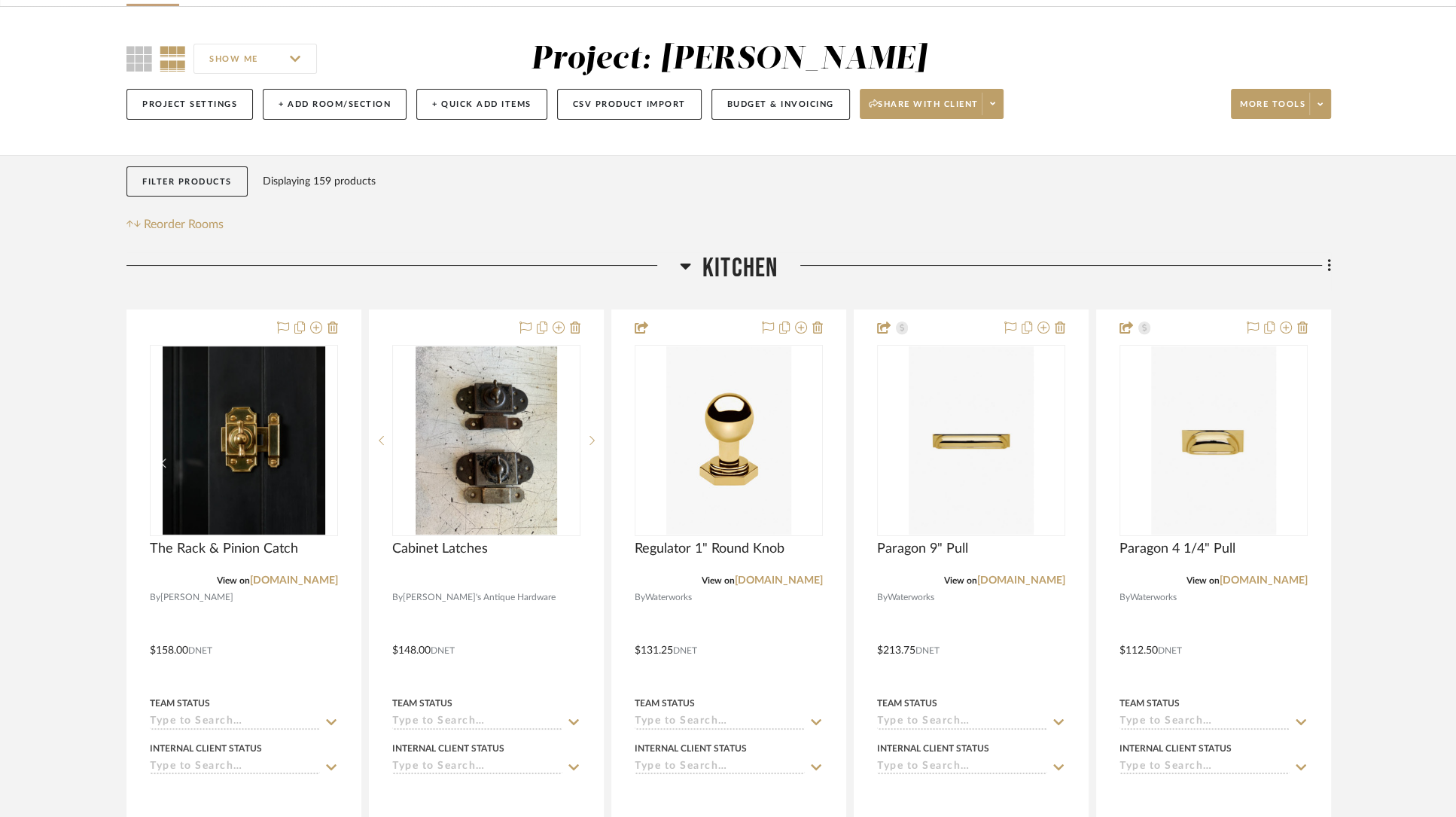
scroll to position [178, 0]
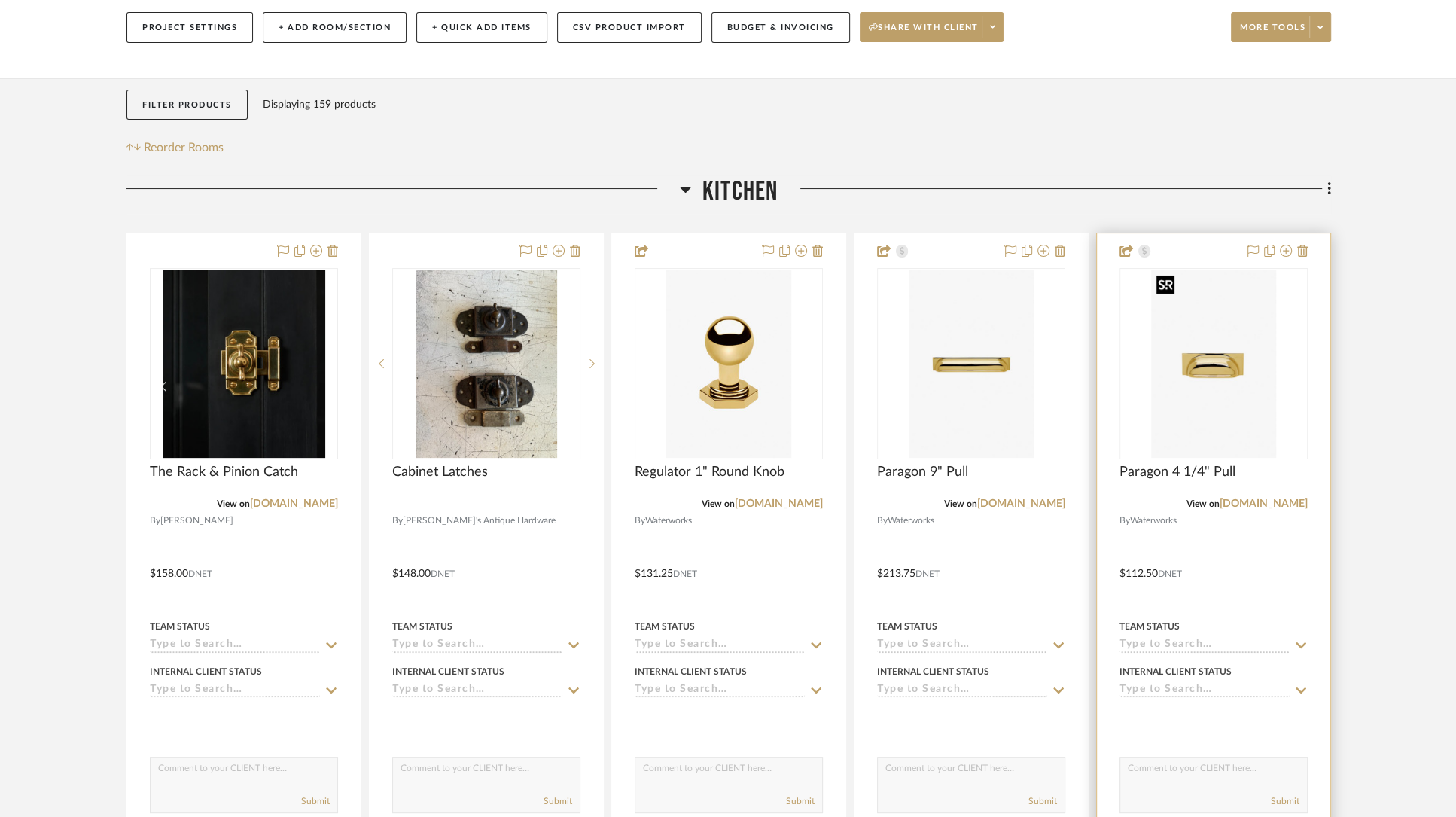
click at [1202, 367] on img "0" at bounding box center [1213, 364] width 125 height 189
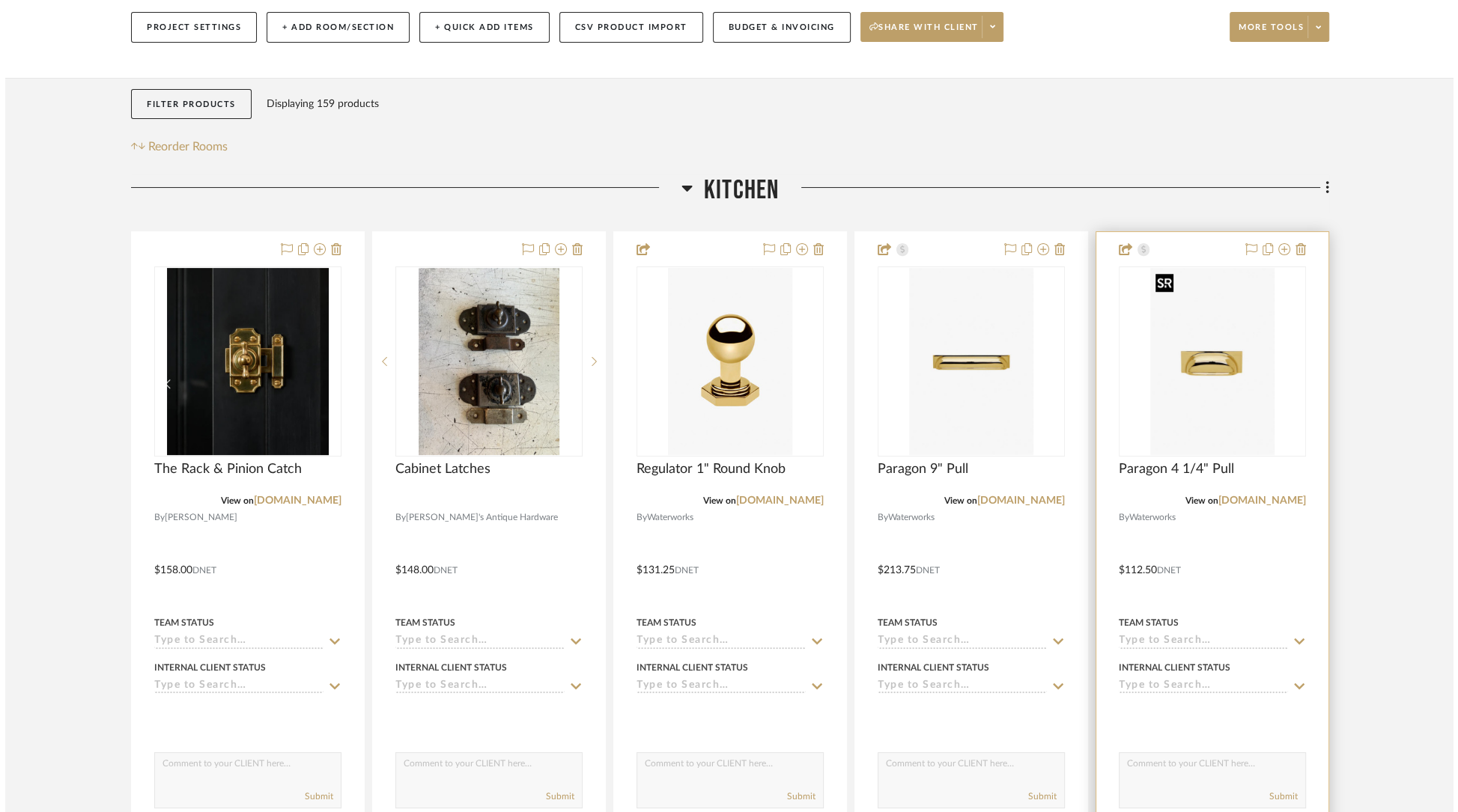
scroll to position [0, 0]
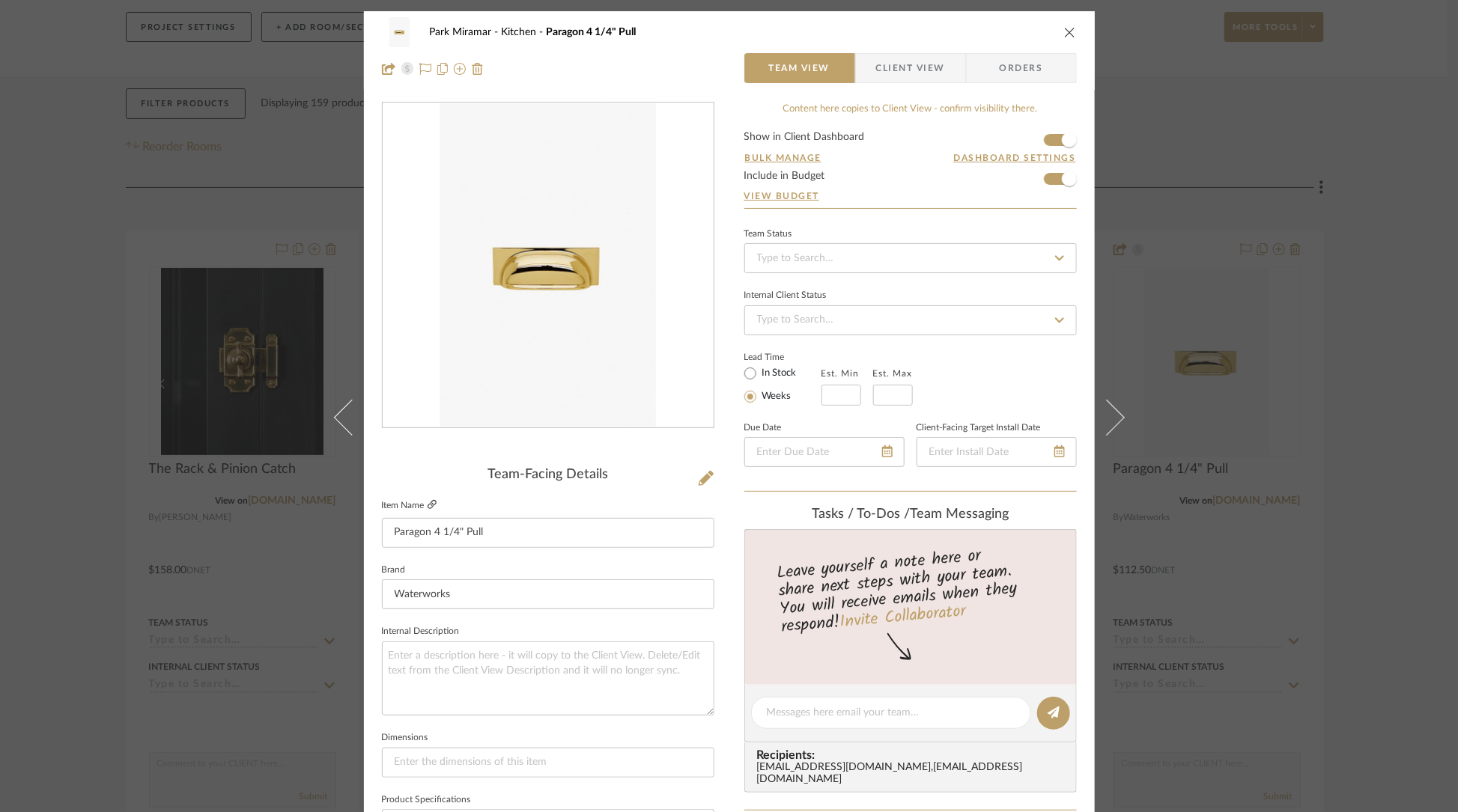
click at [431, 505] on icon at bounding box center [432, 504] width 9 height 9
click at [1068, 30] on icon "close" at bounding box center [1070, 32] width 12 height 12
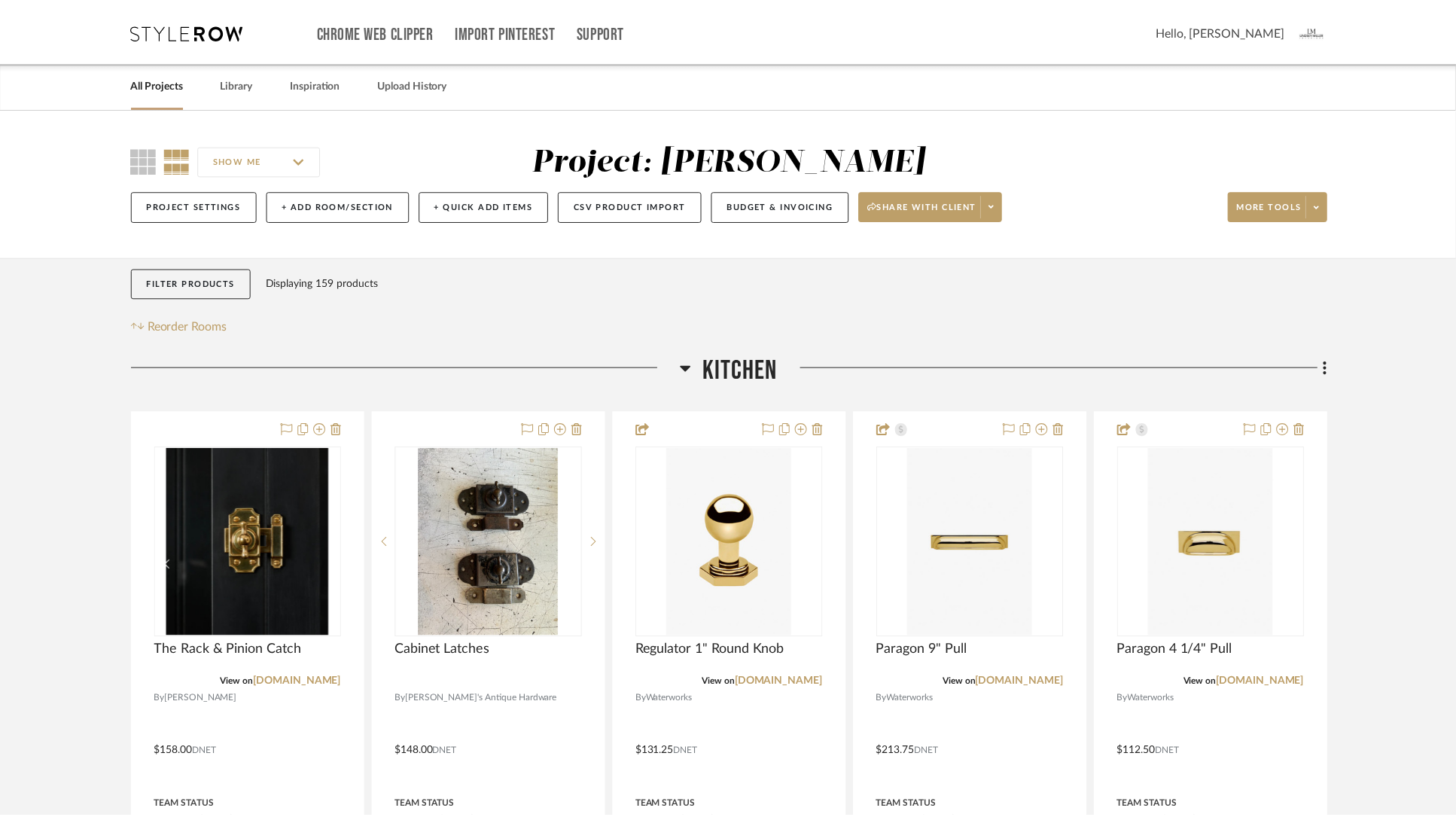
scroll to position [178, 0]
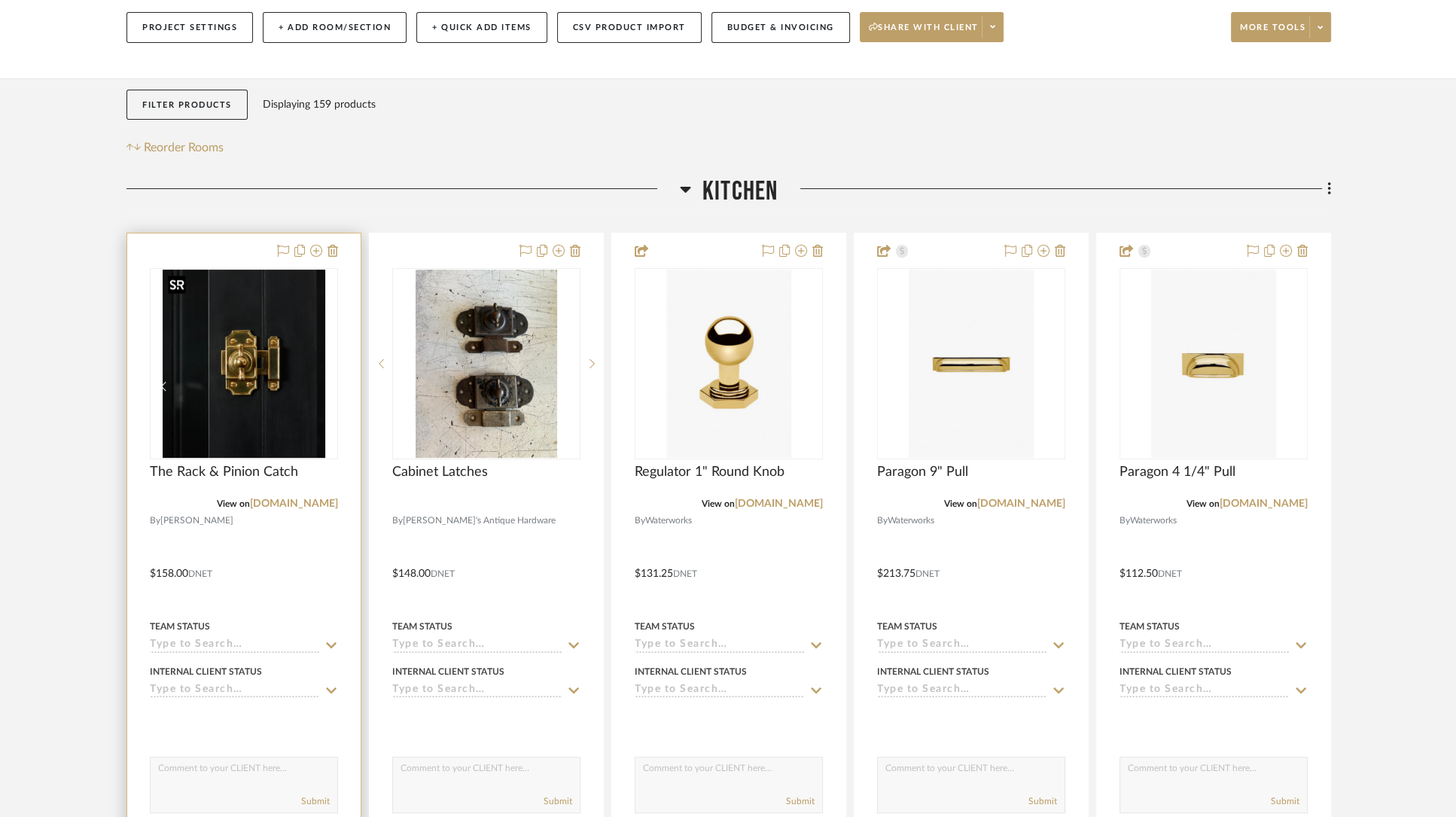
click at [265, 368] on img "0" at bounding box center [244, 364] width 163 height 189
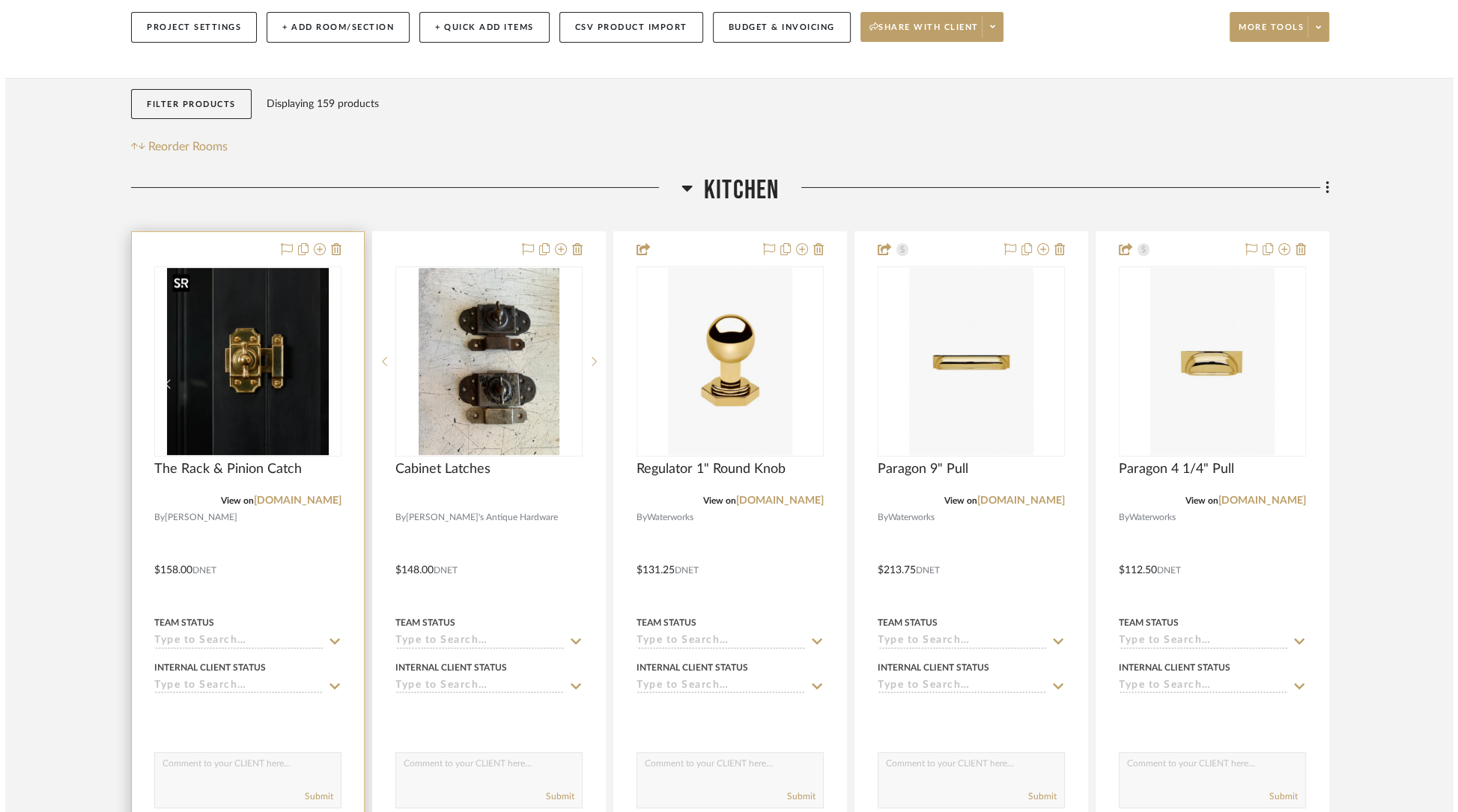
scroll to position [0, 0]
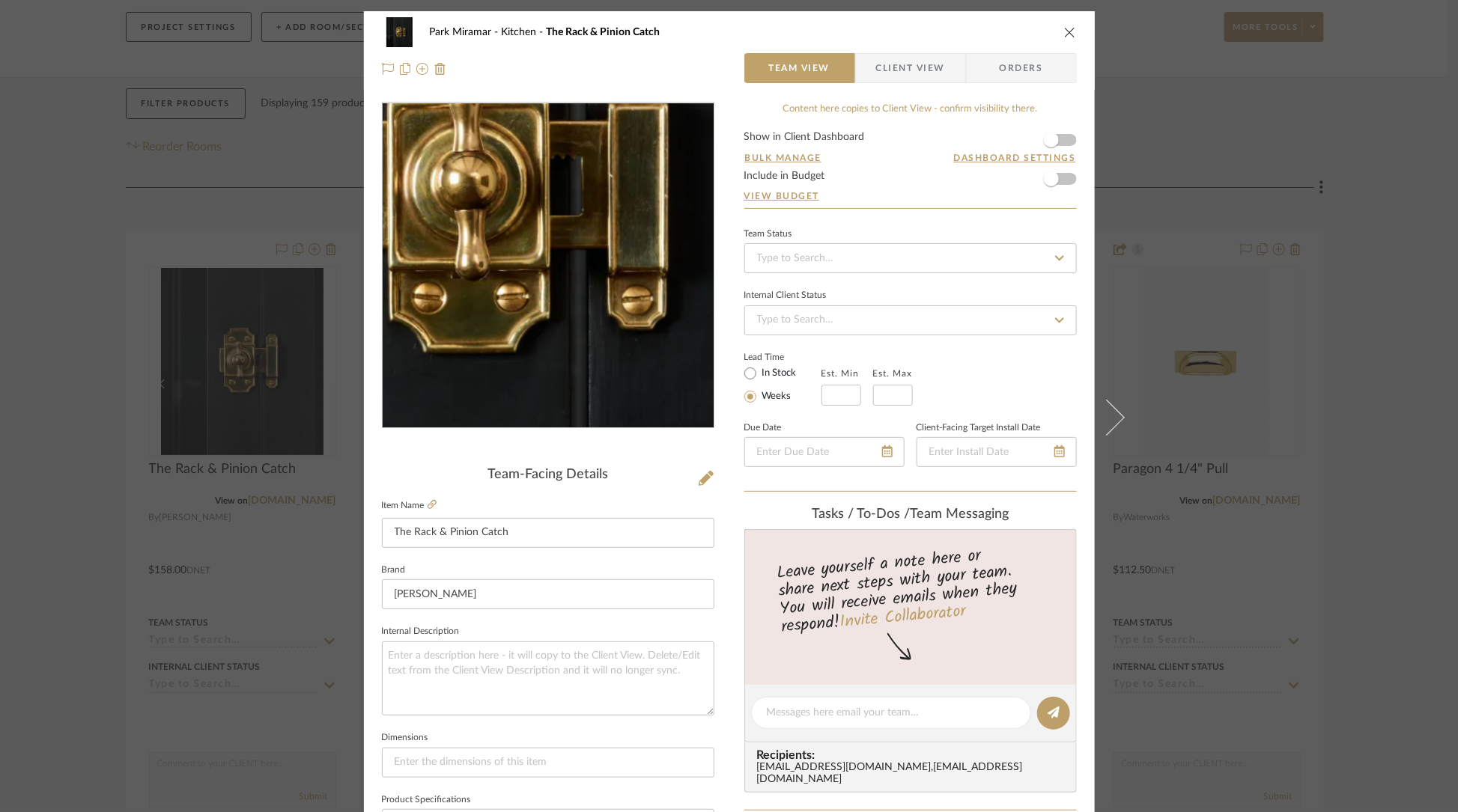
click at [564, 291] on img "0" at bounding box center [547, 266] width 282 height 325
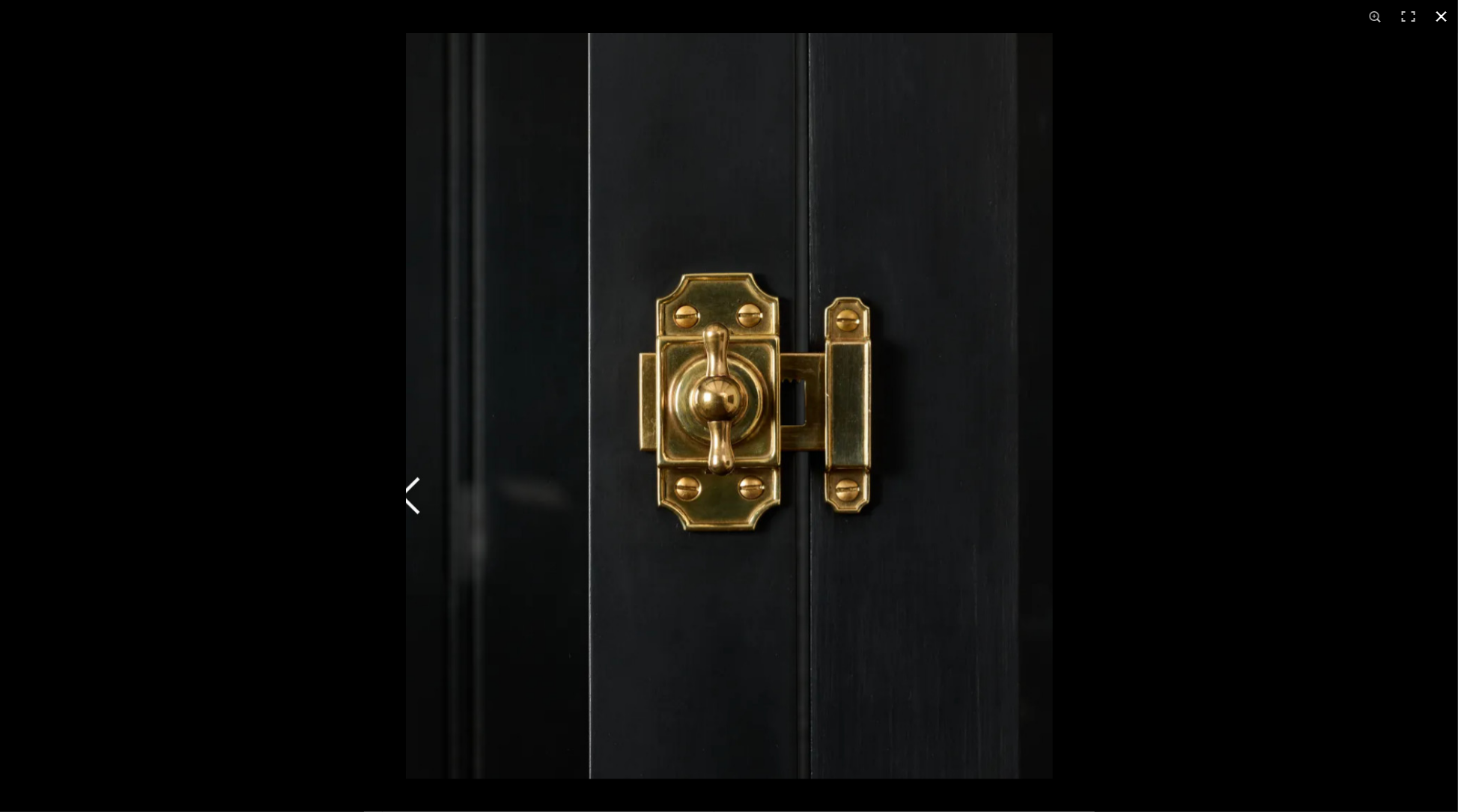
click at [1444, 12] on button at bounding box center [1441, 16] width 33 height 33
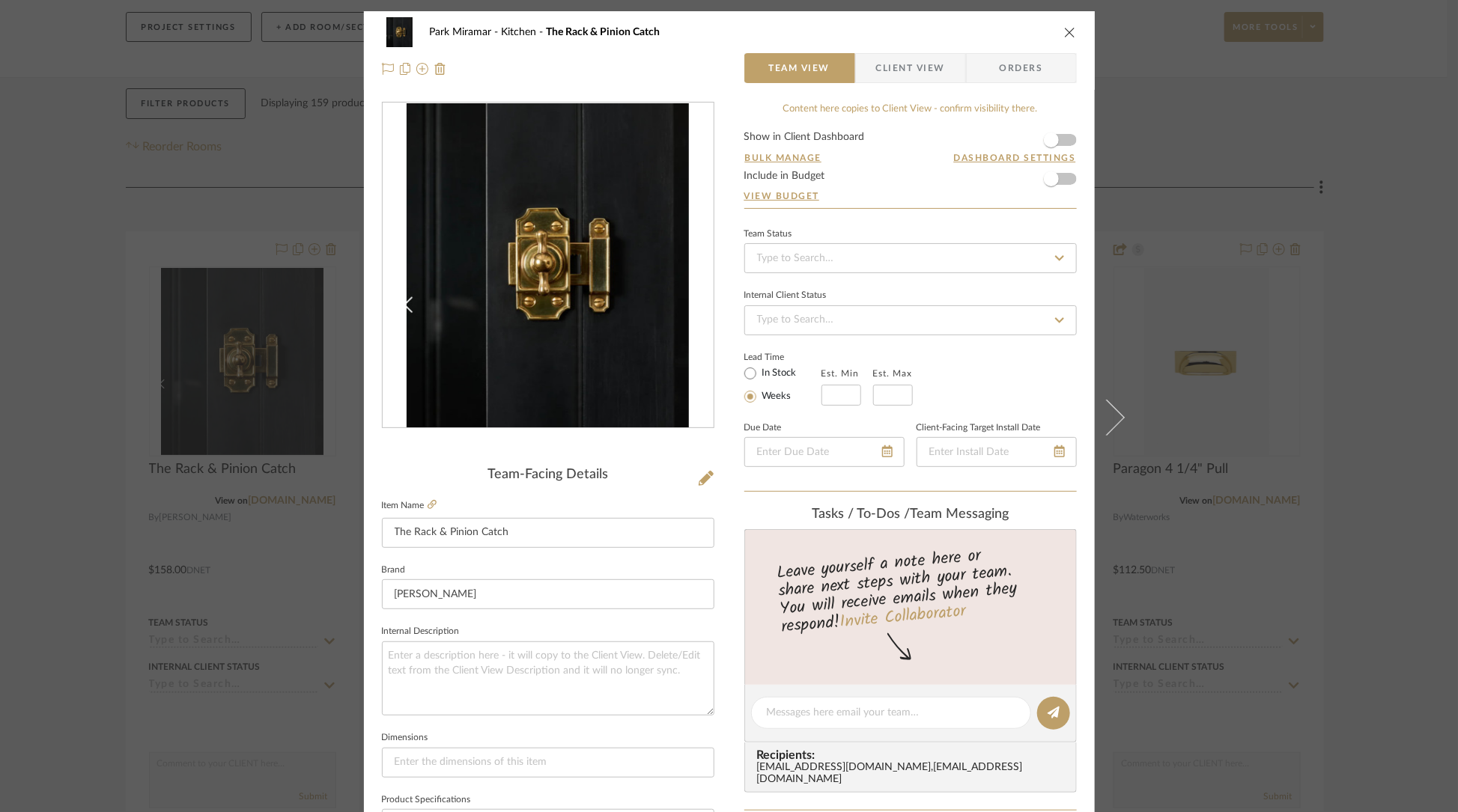
click at [1065, 29] on icon "close" at bounding box center [1070, 32] width 12 height 12
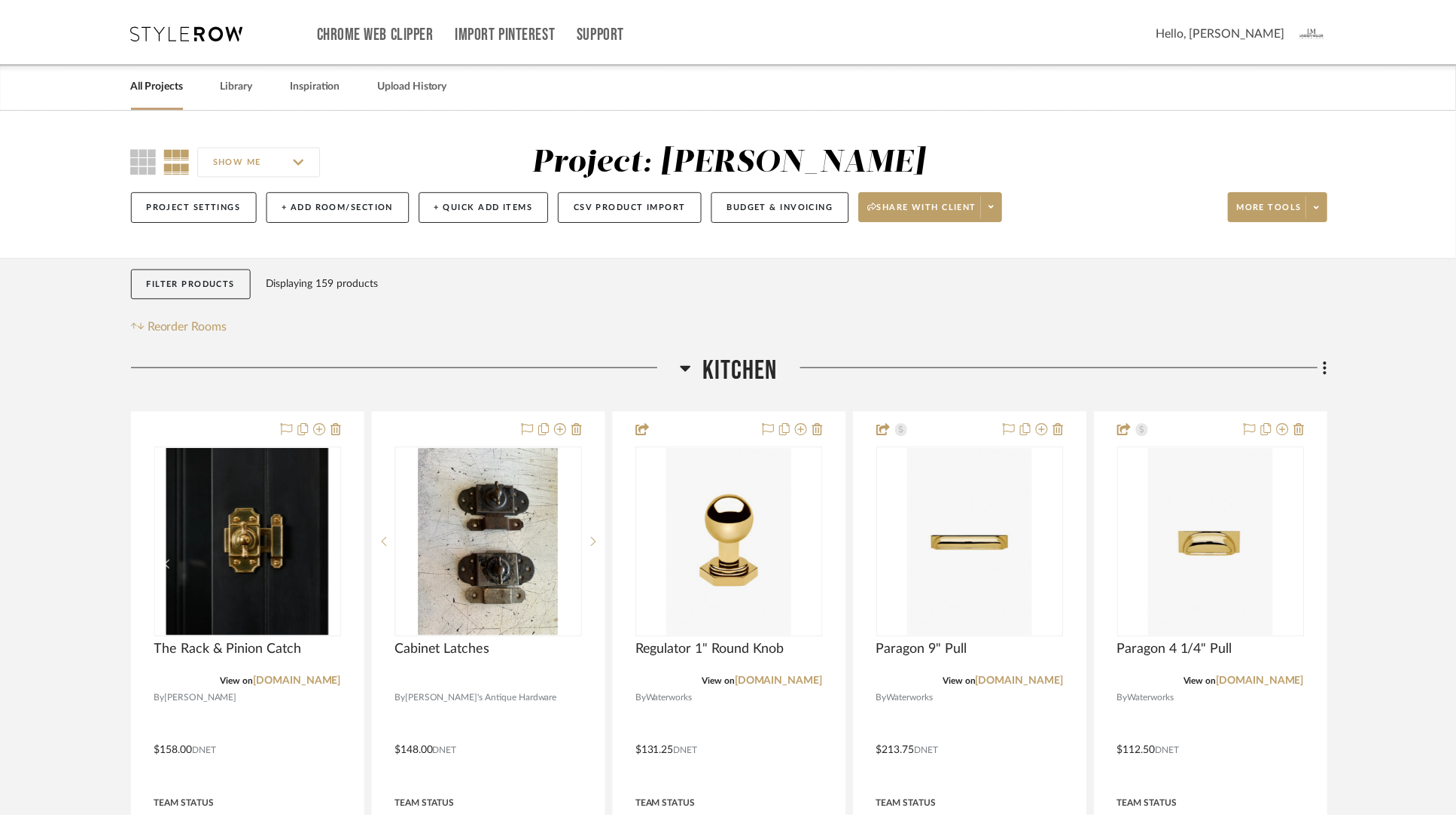
scroll to position [178, 0]
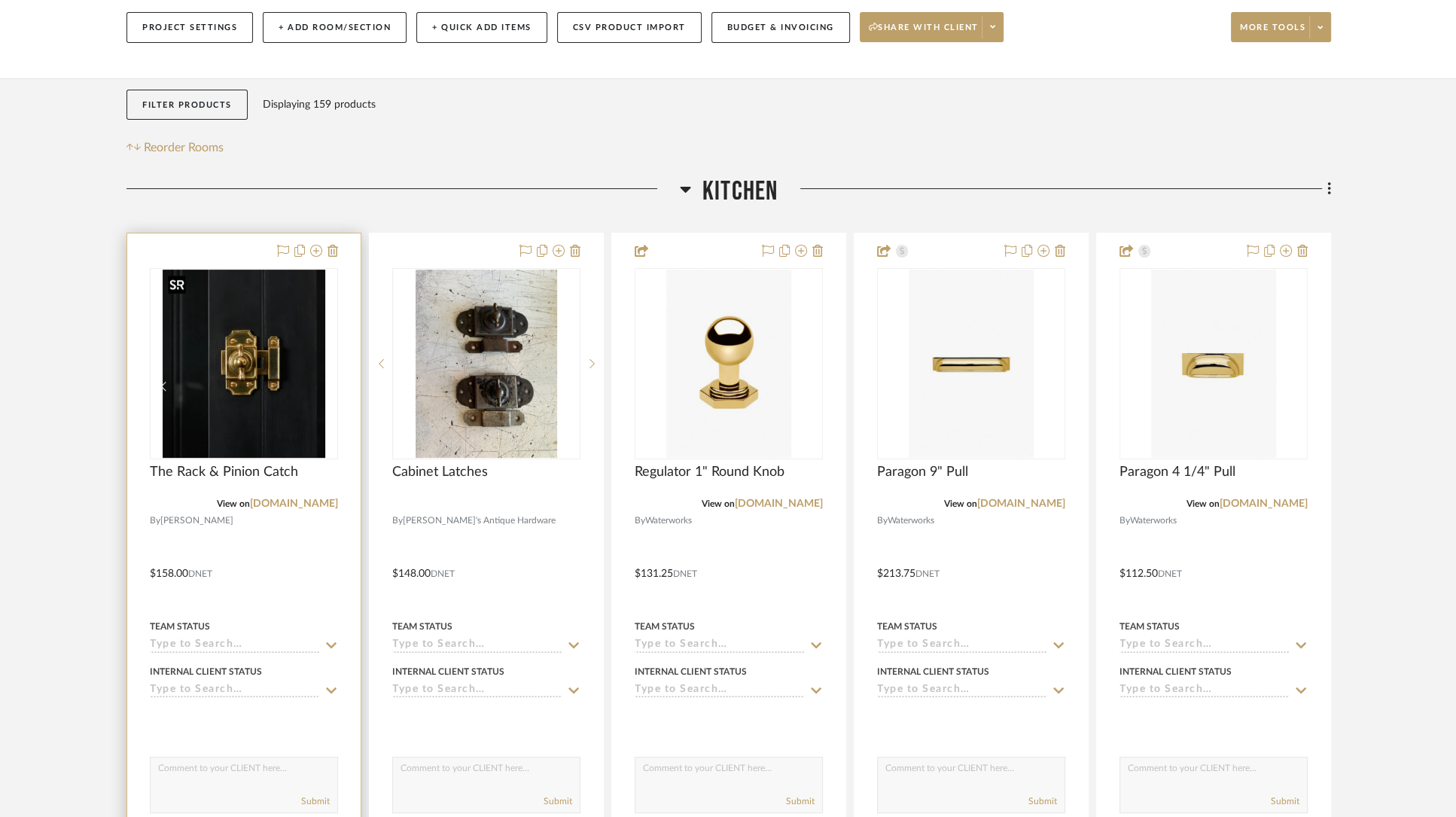
click at [248, 344] on img "0" at bounding box center [244, 364] width 163 height 189
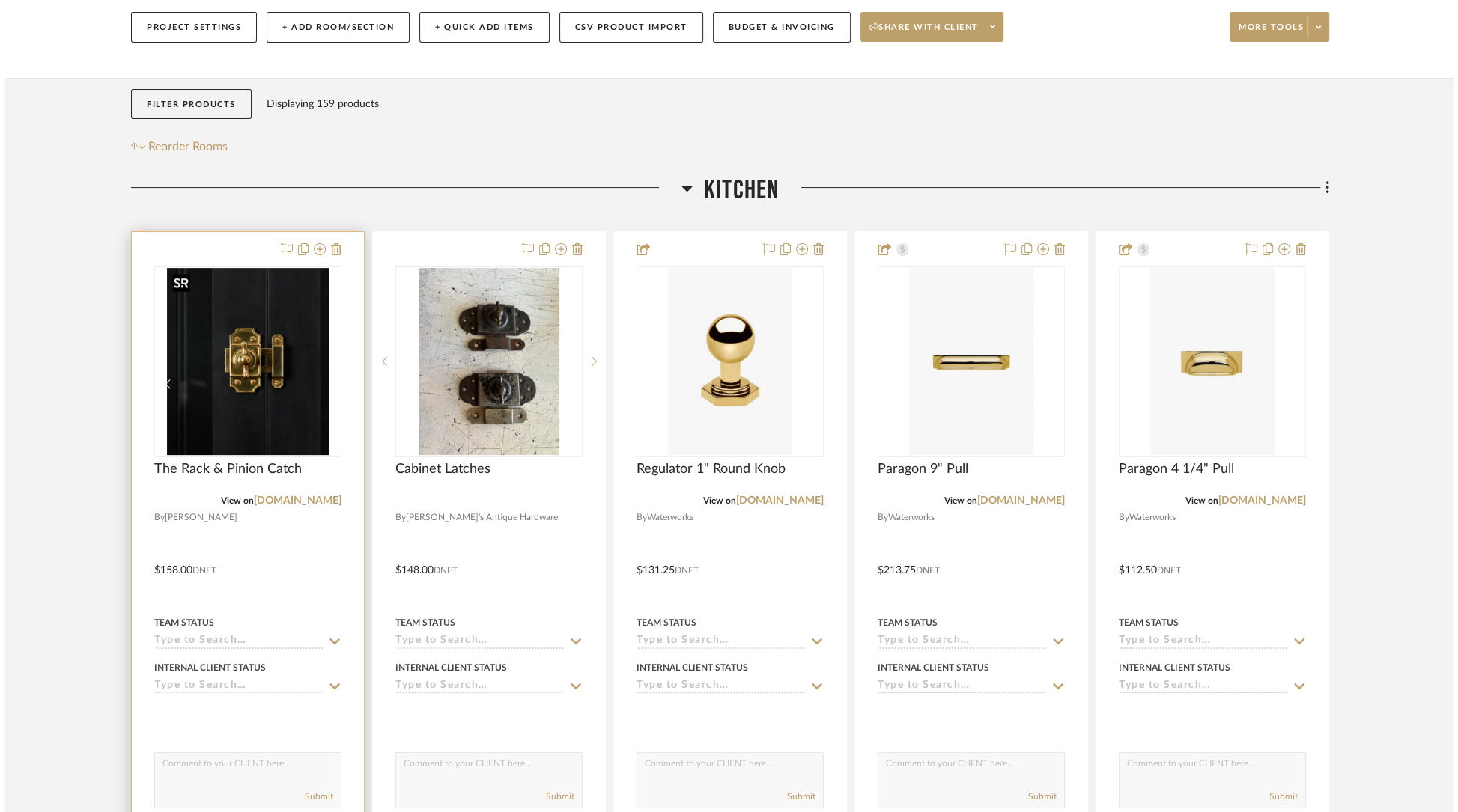
scroll to position [0, 0]
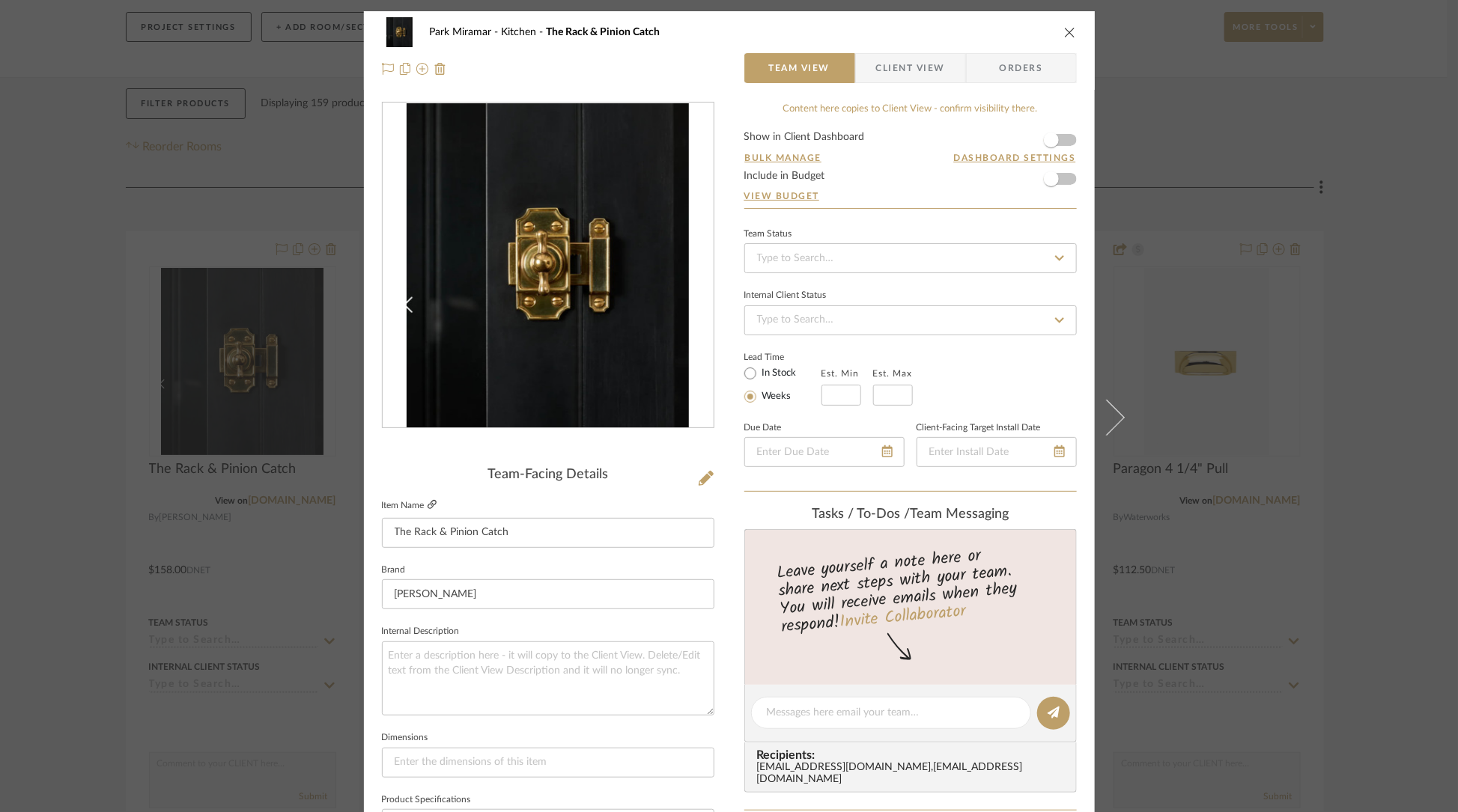
click at [427, 506] on icon at bounding box center [432, 504] width 9 height 9
click at [1067, 31] on icon "close" at bounding box center [1070, 32] width 12 height 12
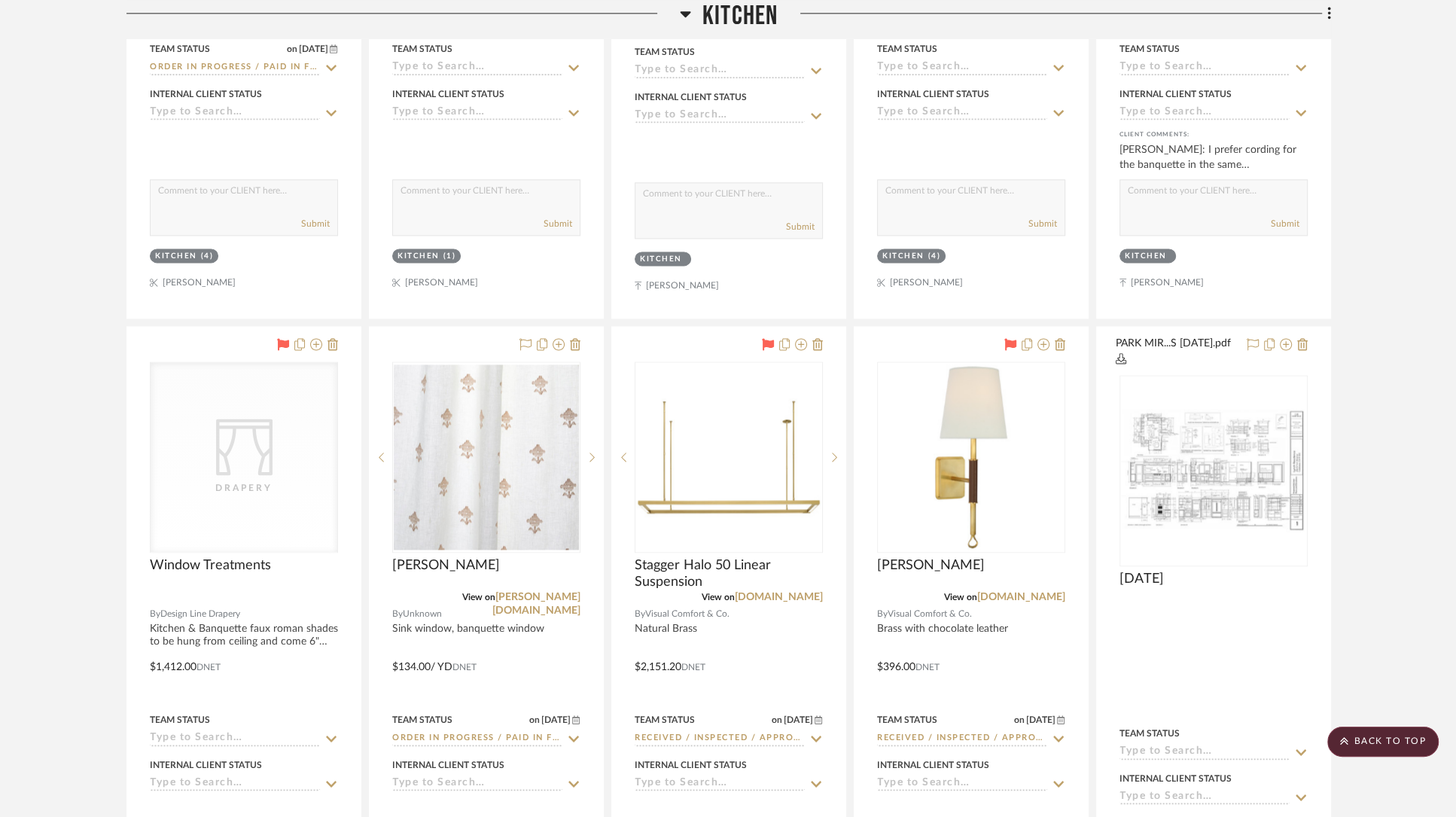
scroll to position [2100, 0]
